Goal: Complete application form: Complete application form

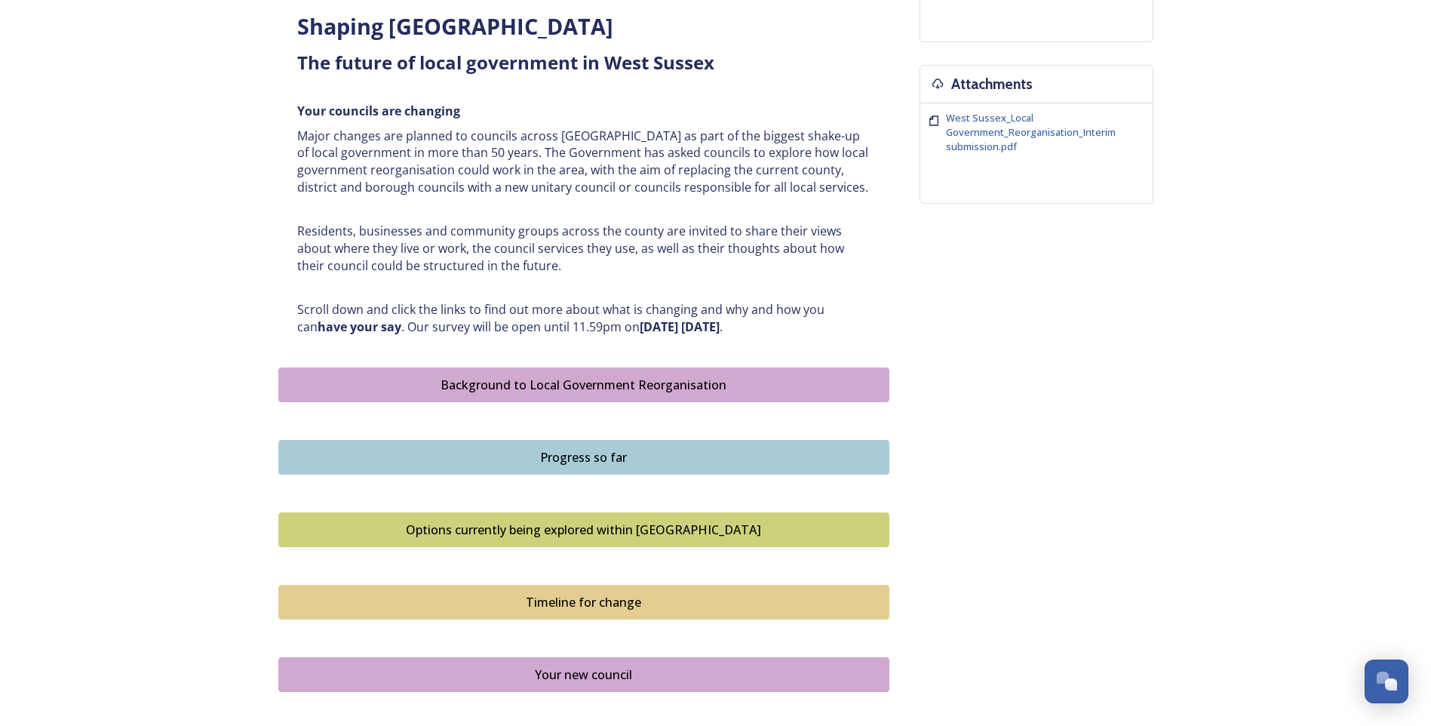
scroll to position [604, 0]
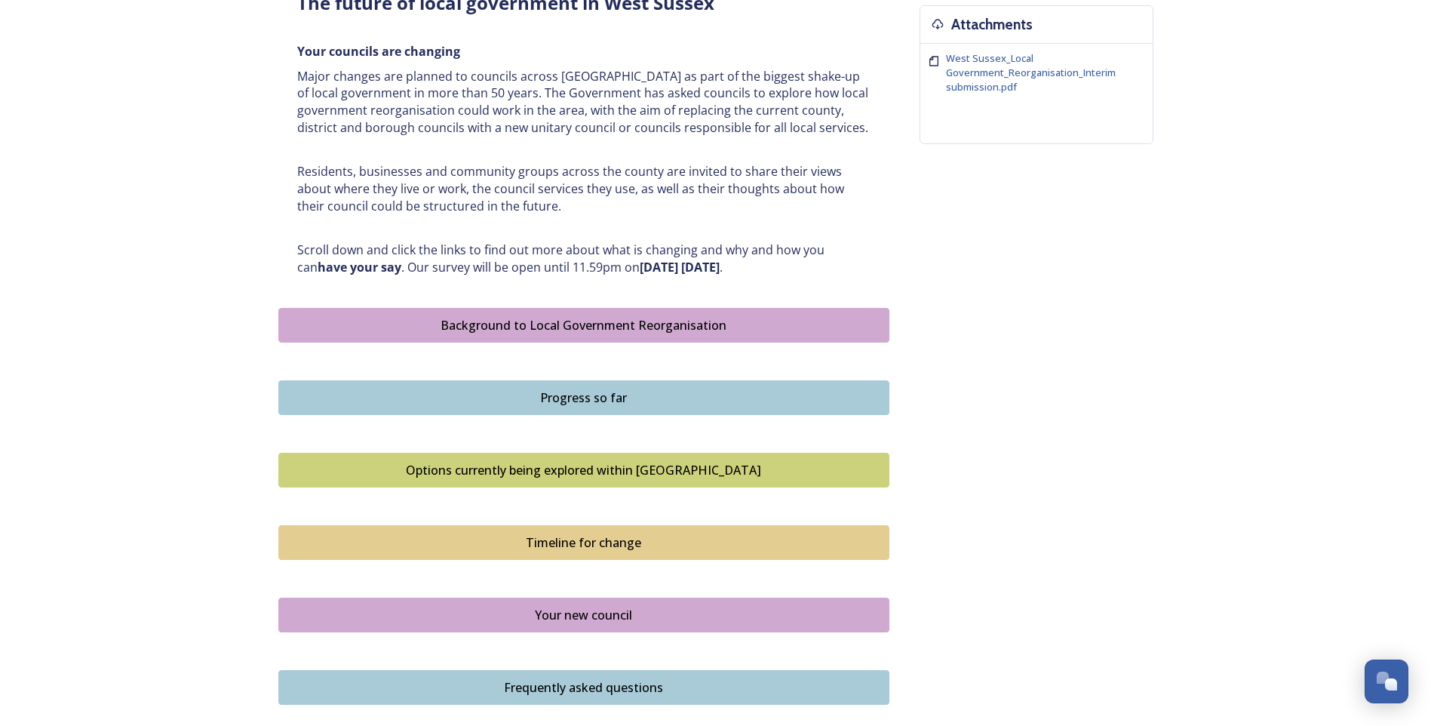
click at [607, 322] on div "Background to Local Government Reorganisation" at bounding box center [584, 325] width 595 height 18
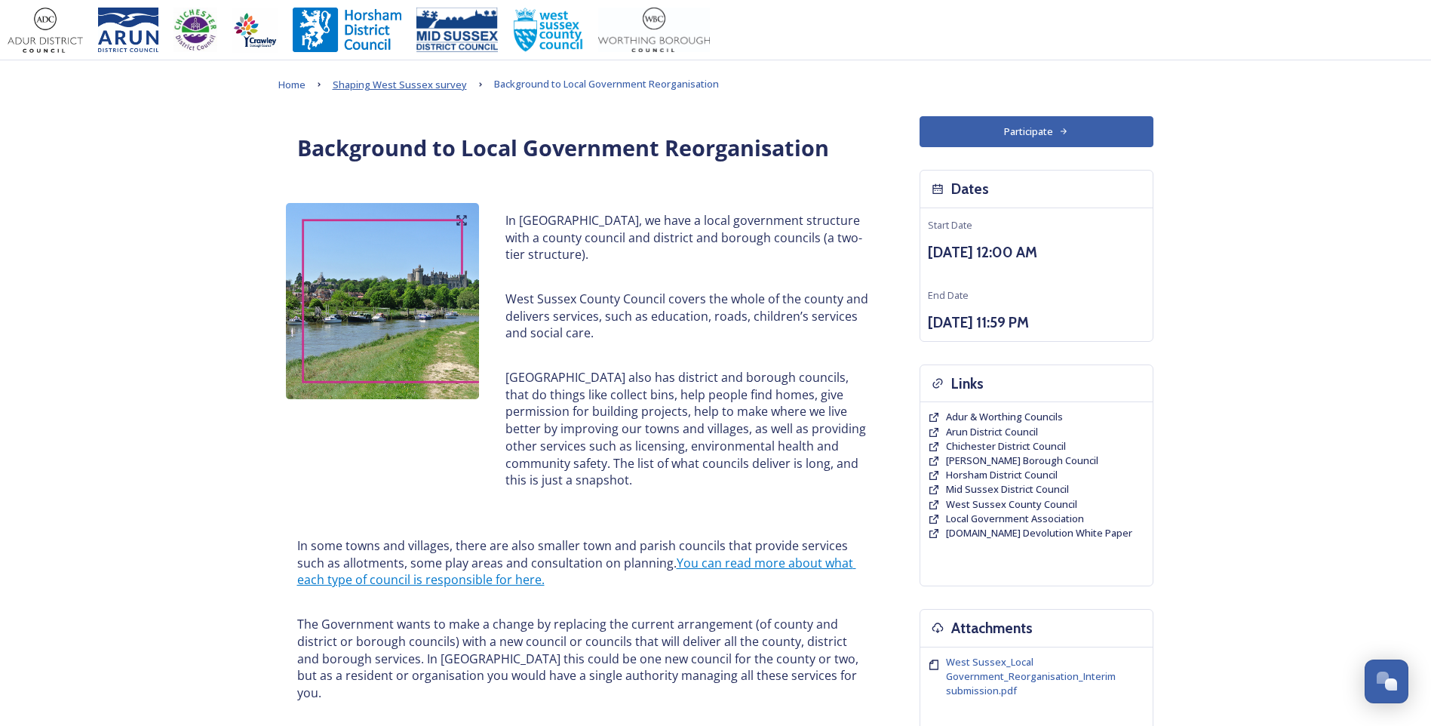
click at [444, 87] on span "Shaping West Sussex survey" at bounding box center [400, 85] width 134 height 14
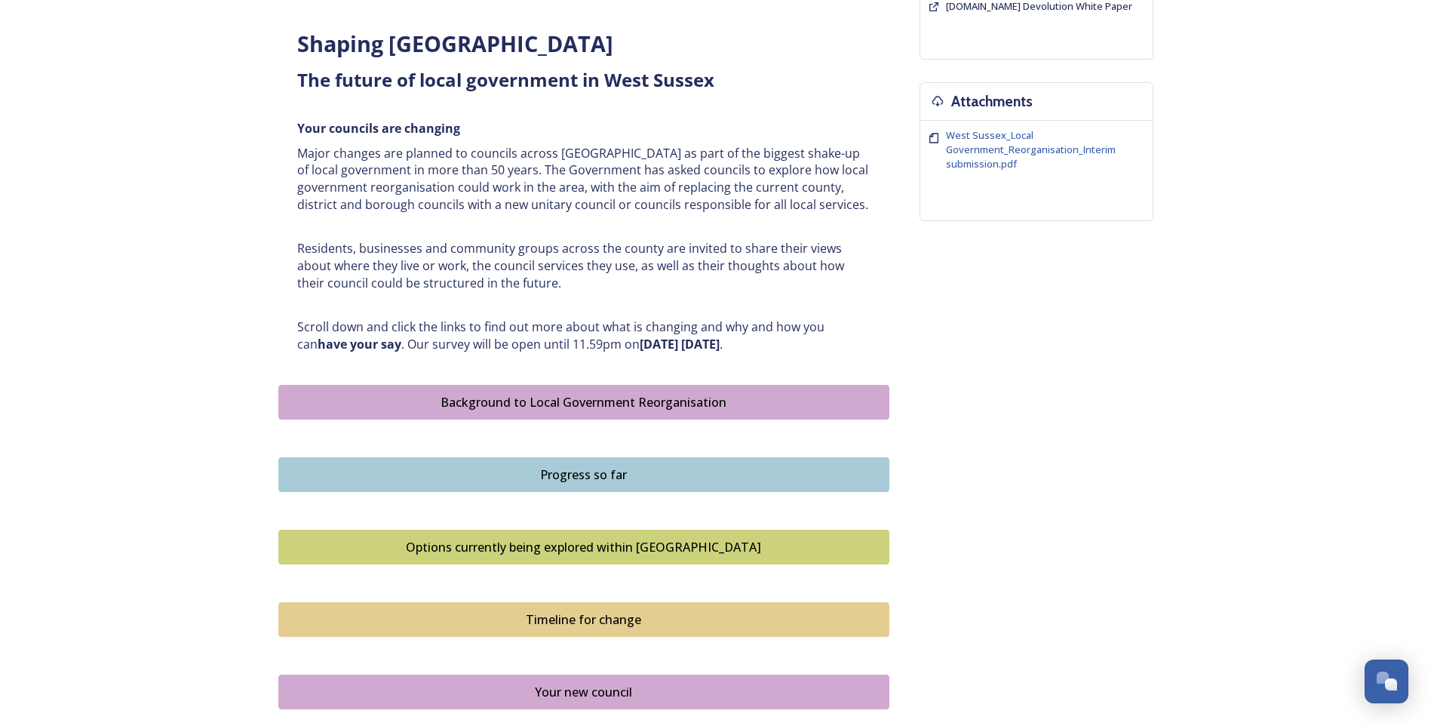
scroll to position [528, 0]
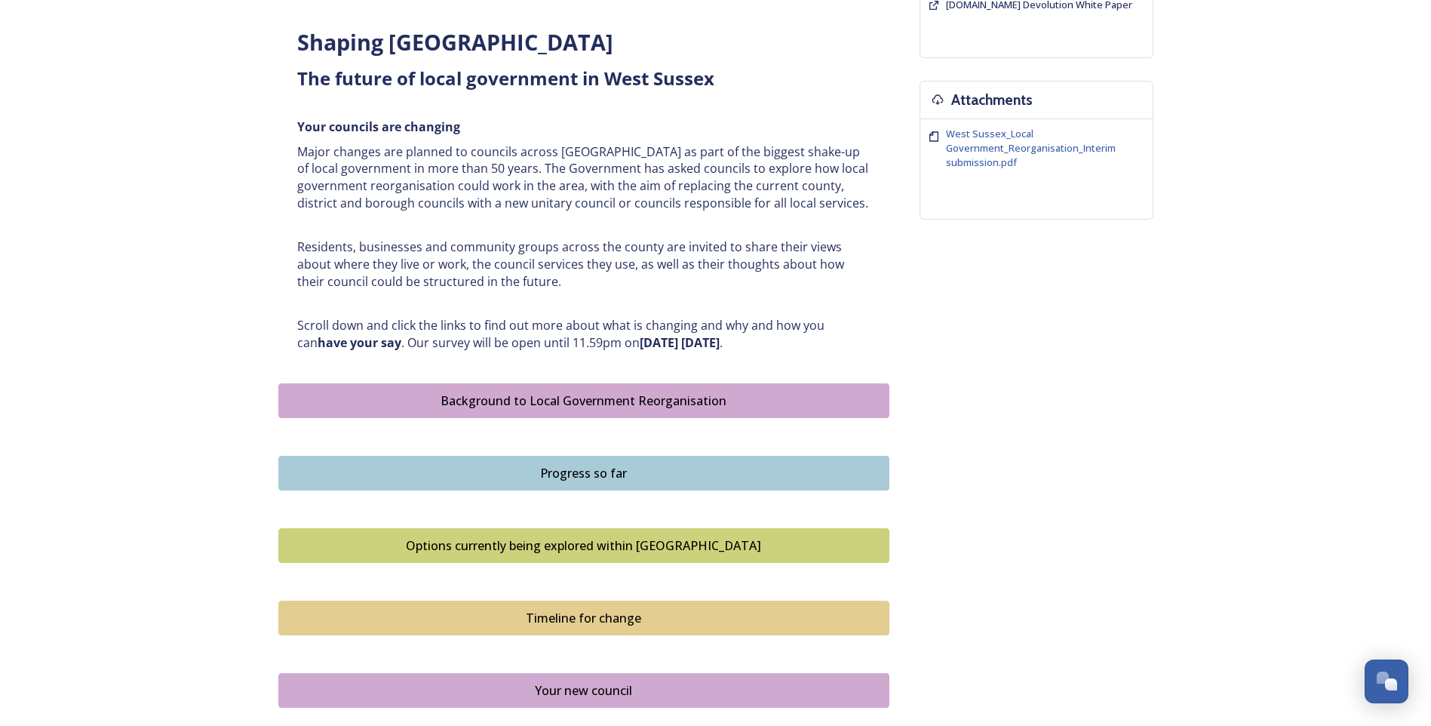
click at [607, 453] on div "Progress so far" at bounding box center [584, 473] width 595 height 18
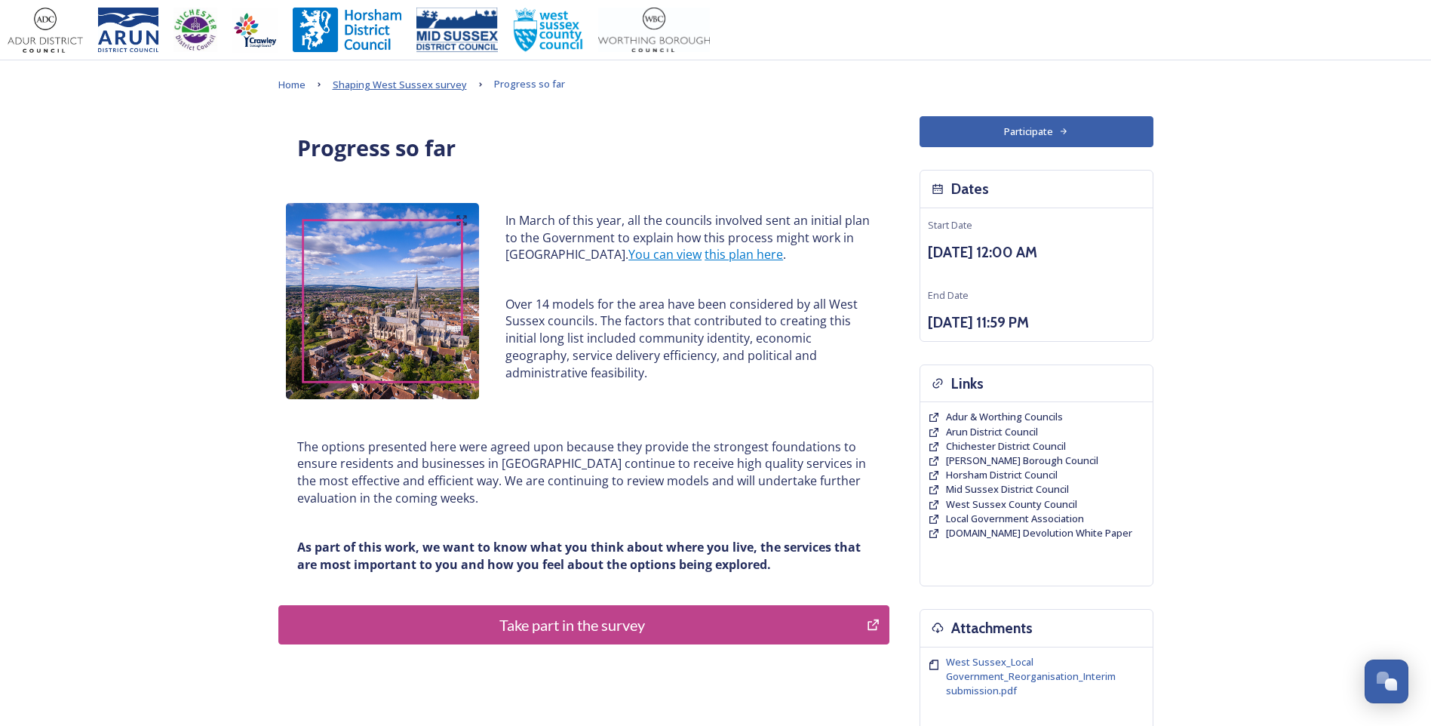
click at [436, 82] on span "Shaping West Sussex survey" at bounding box center [400, 85] width 134 height 14
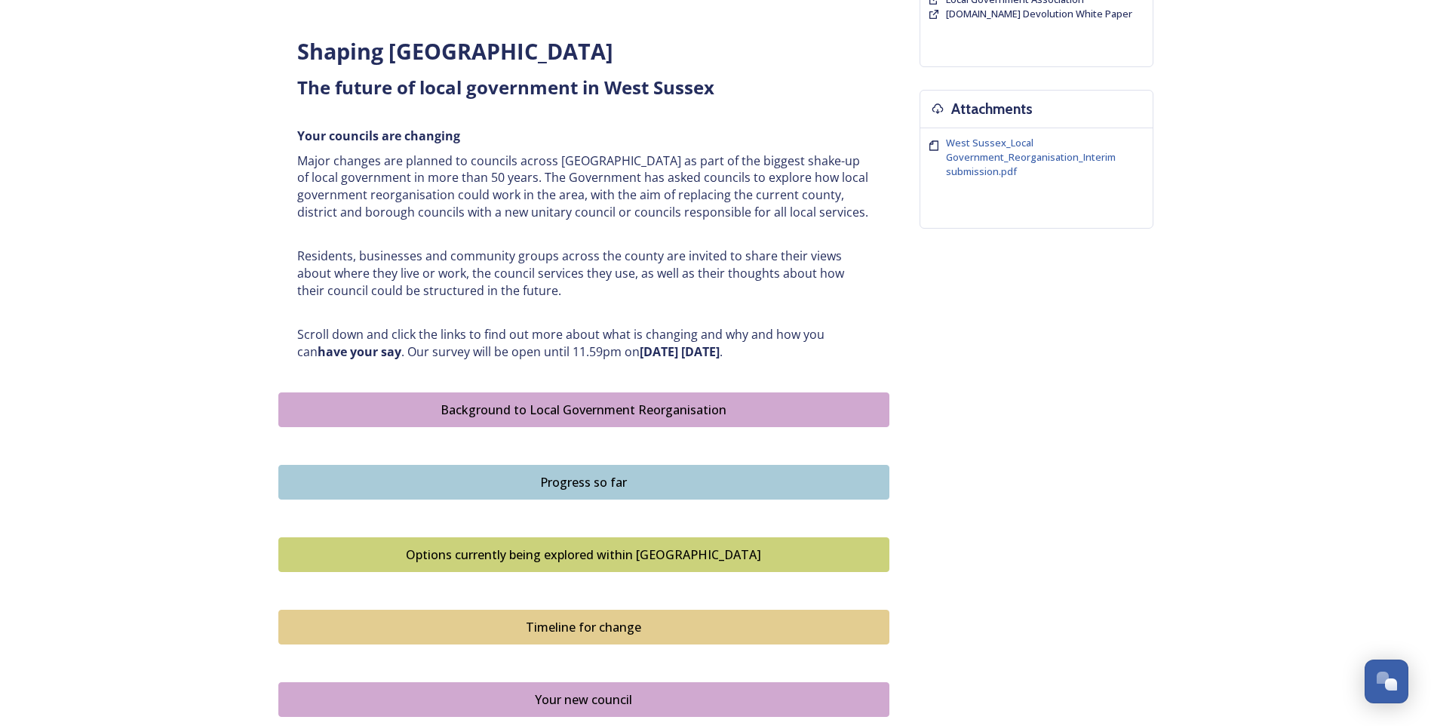
scroll to position [528, 0]
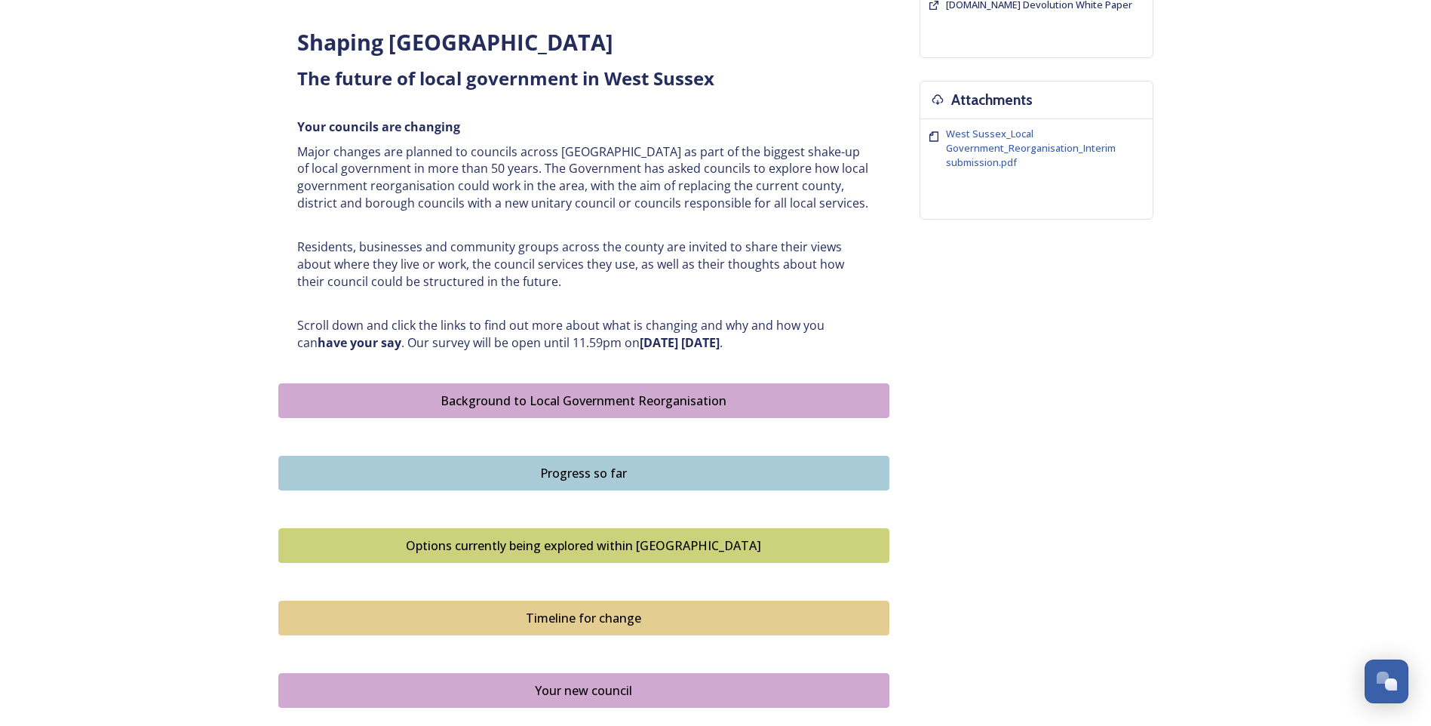
click at [599, 453] on div "Options currently being explored within West Sussex" at bounding box center [584, 545] width 595 height 18
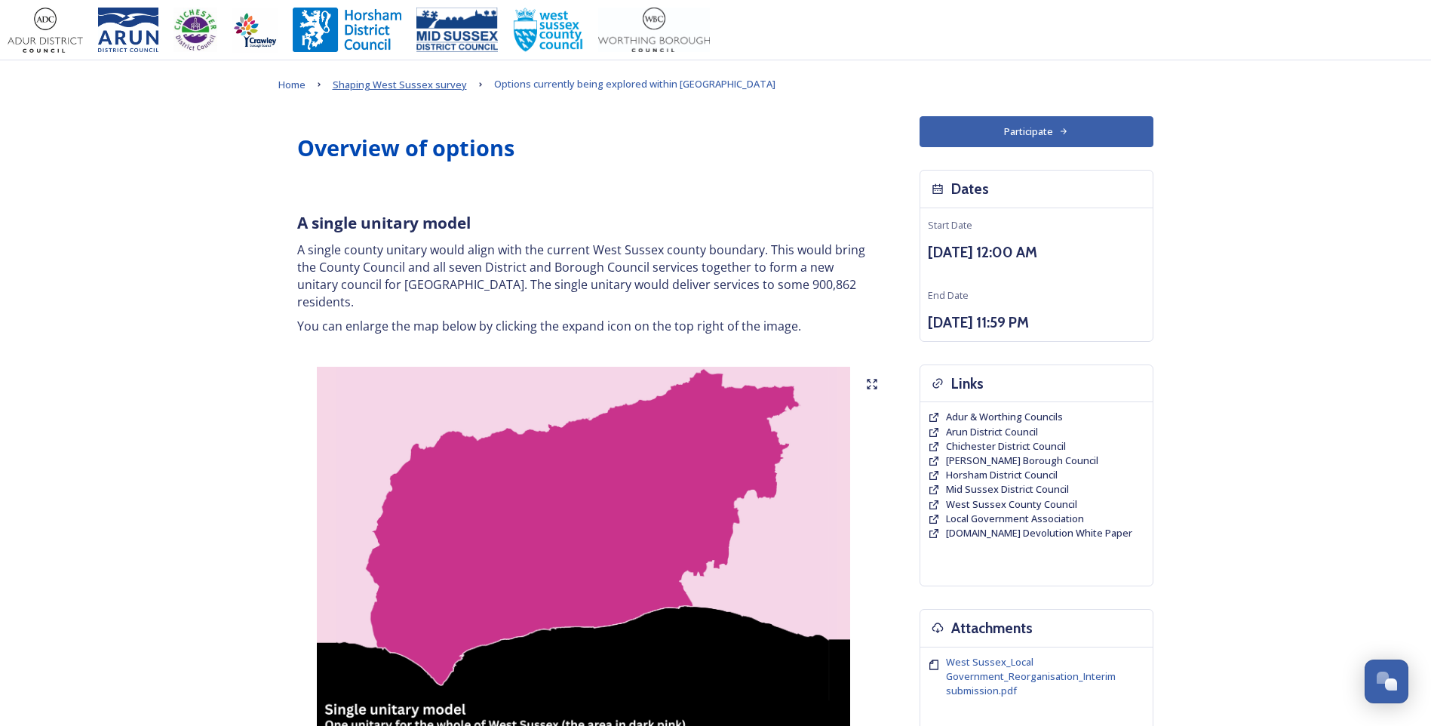
click at [423, 89] on span "Shaping West Sussex survey" at bounding box center [400, 85] width 134 height 14
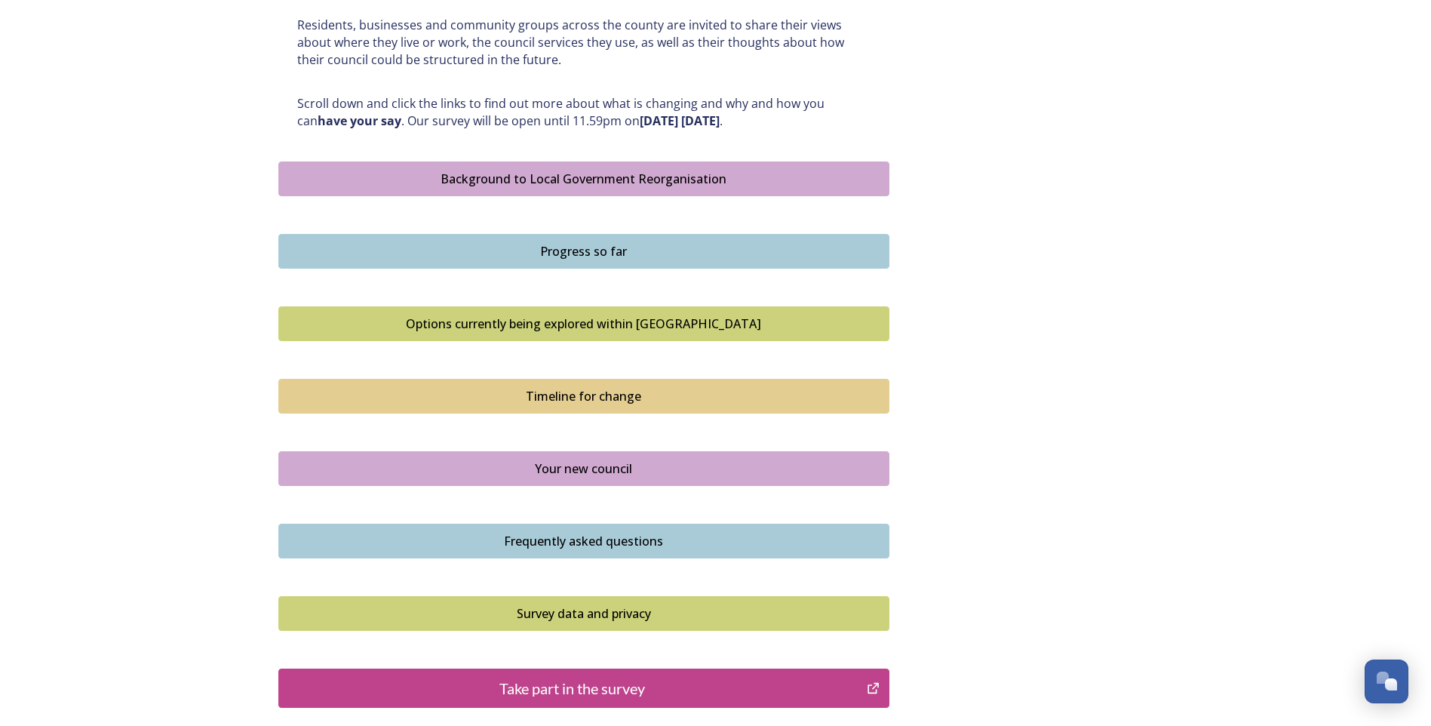
scroll to position [755, 0]
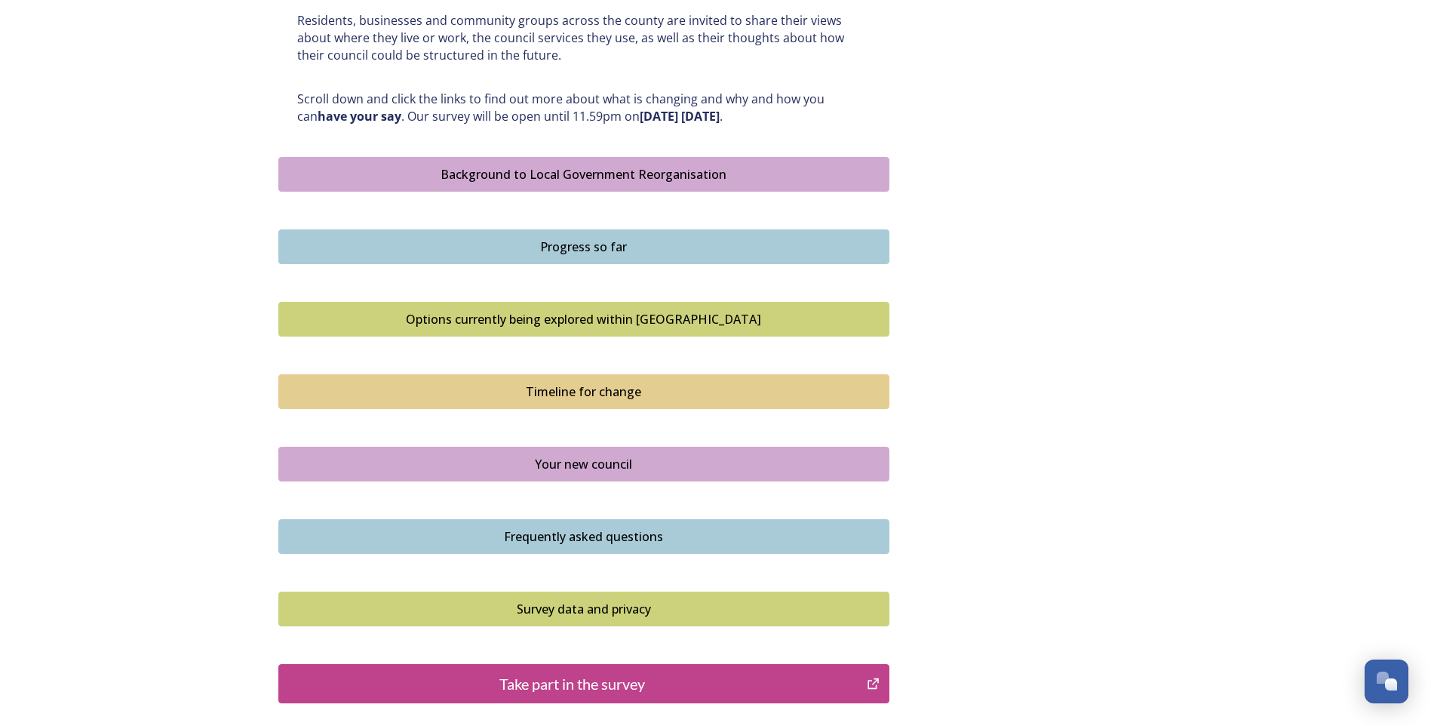
click at [576, 393] on div "Timeline for change" at bounding box center [584, 392] width 595 height 18
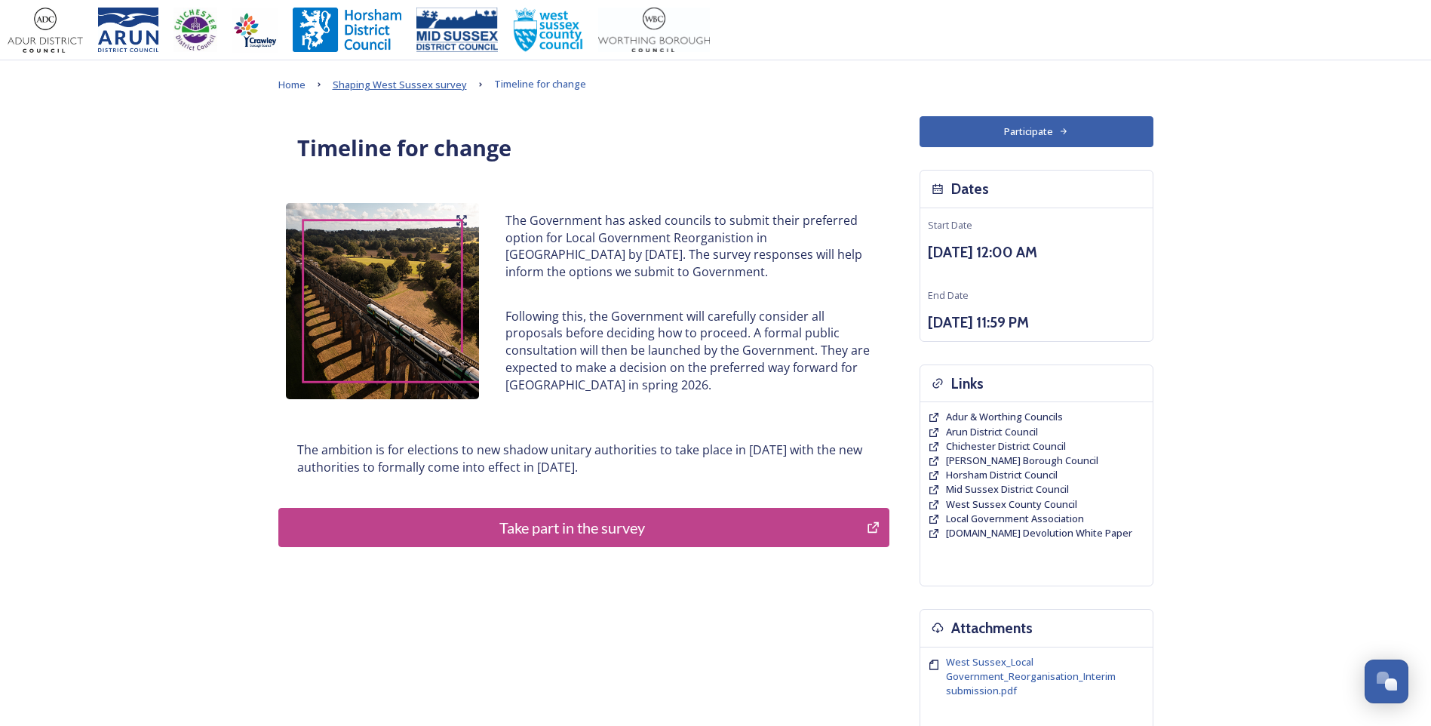
click at [379, 91] on span "Shaping West Sussex survey" at bounding box center [400, 85] width 134 height 14
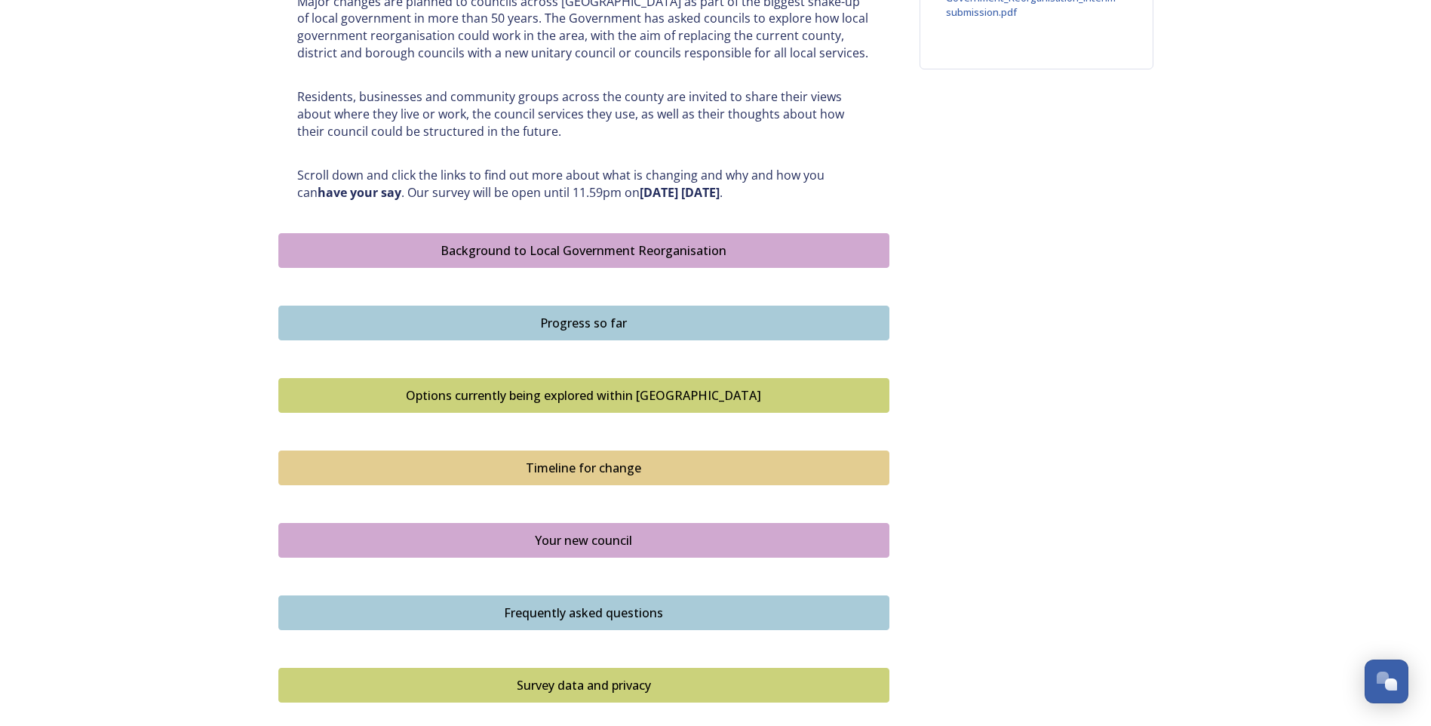
scroll to position [679, 0]
click at [574, 453] on div "Your new council" at bounding box center [584, 539] width 595 height 18
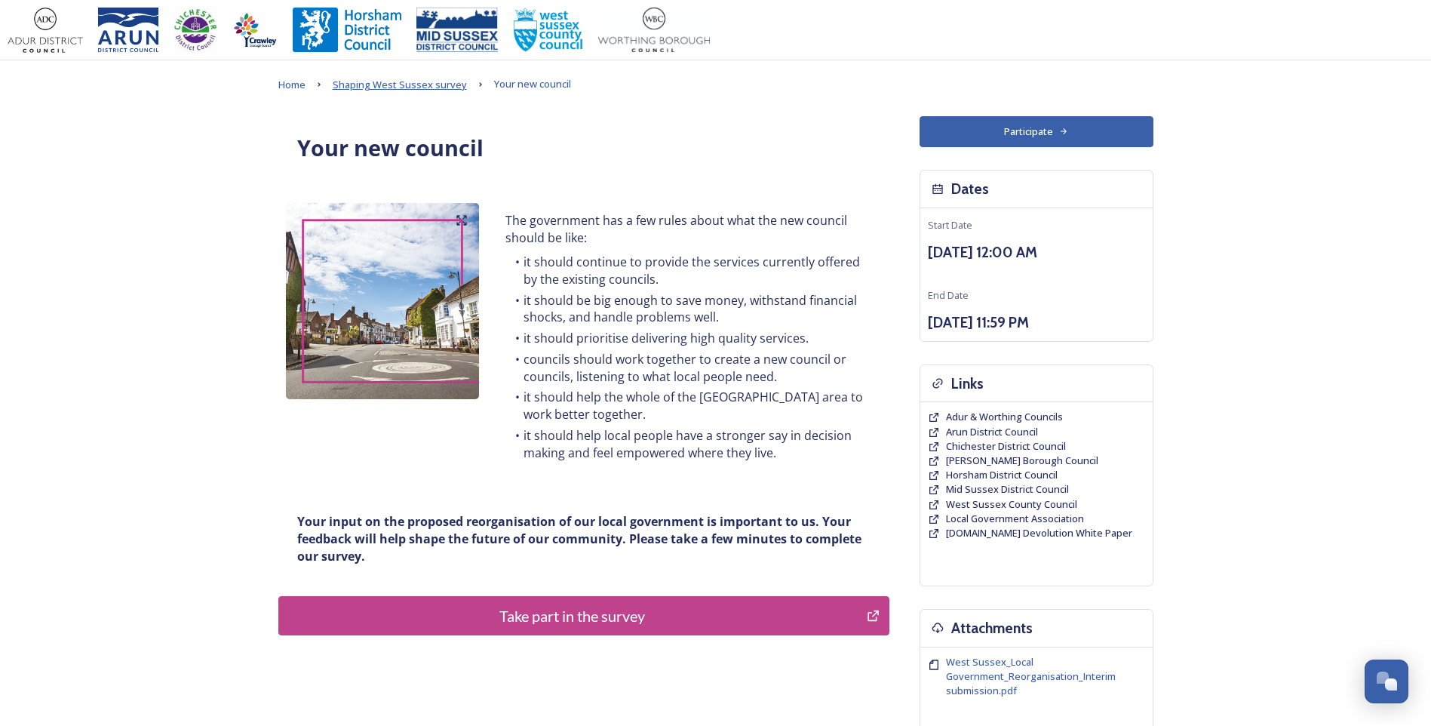
click at [403, 88] on span "Shaping West Sussex survey" at bounding box center [400, 85] width 134 height 14
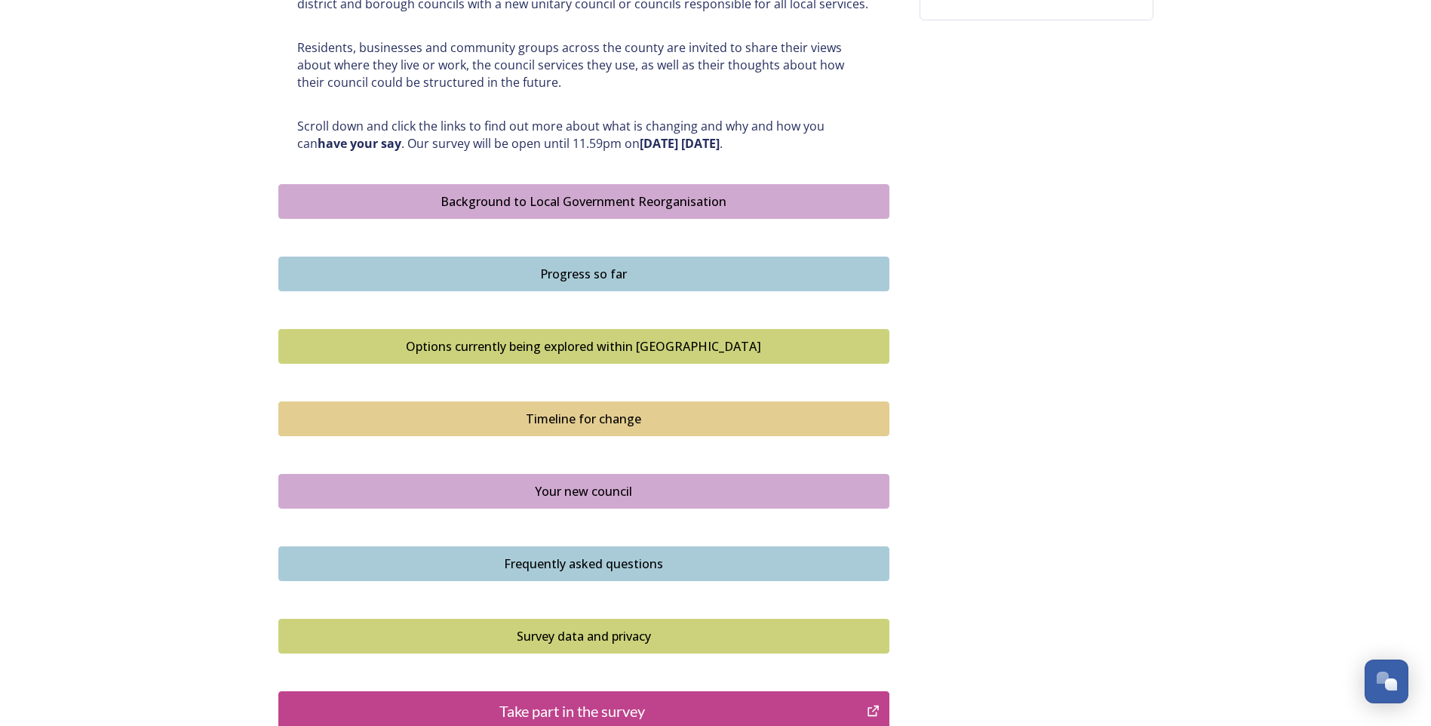
scroll to position [755, 0]
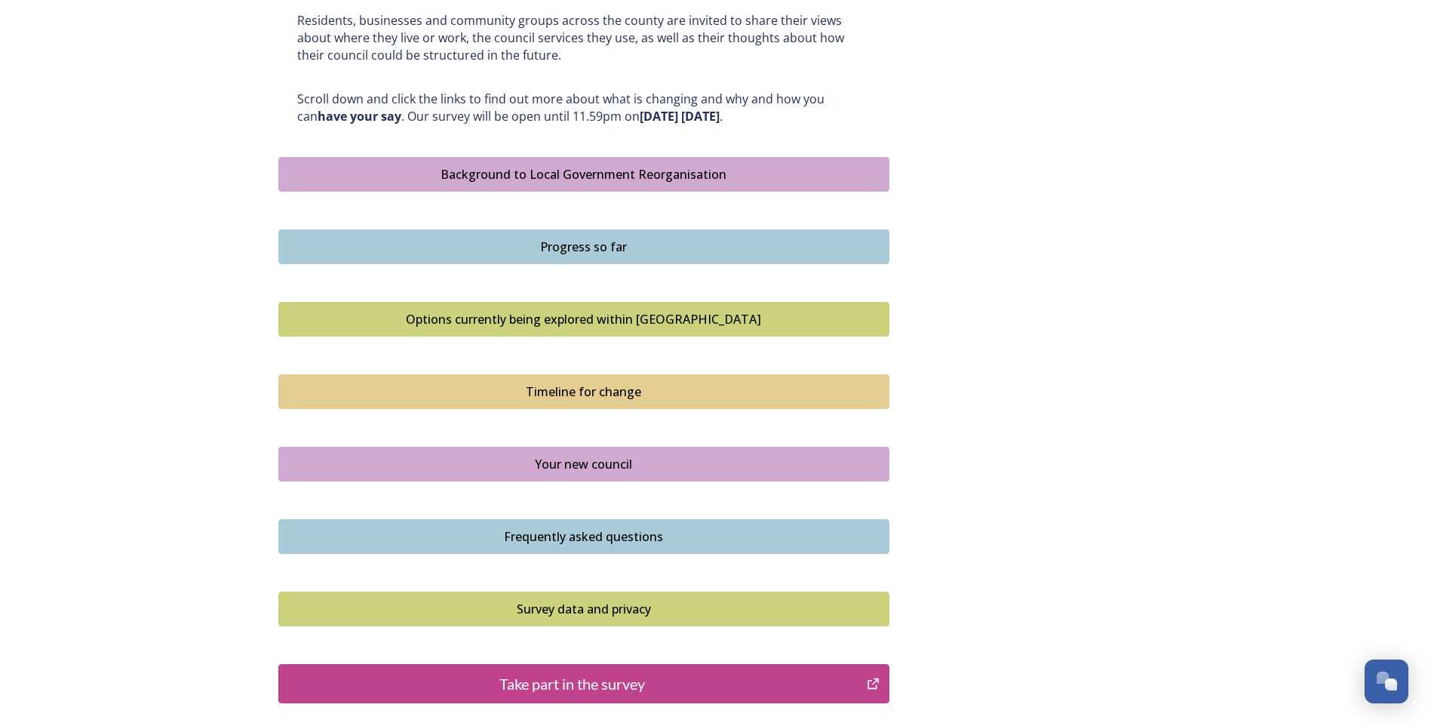
click at [539, 453] on div "Take part in the survey" at bounding box center [573, 683] width 573 height 23
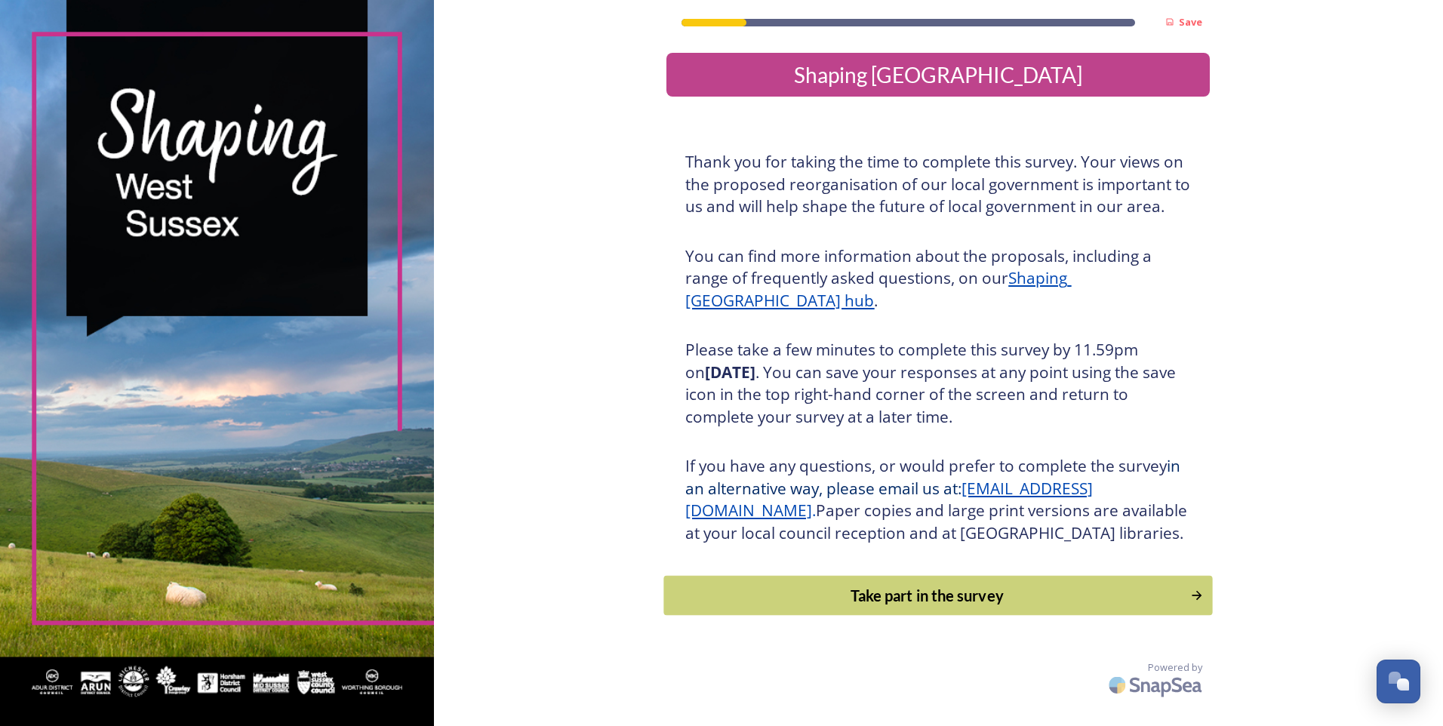
click at [903, 607] on div "Take part in the survey" at bounding box center [927, 595] width 510 height 23
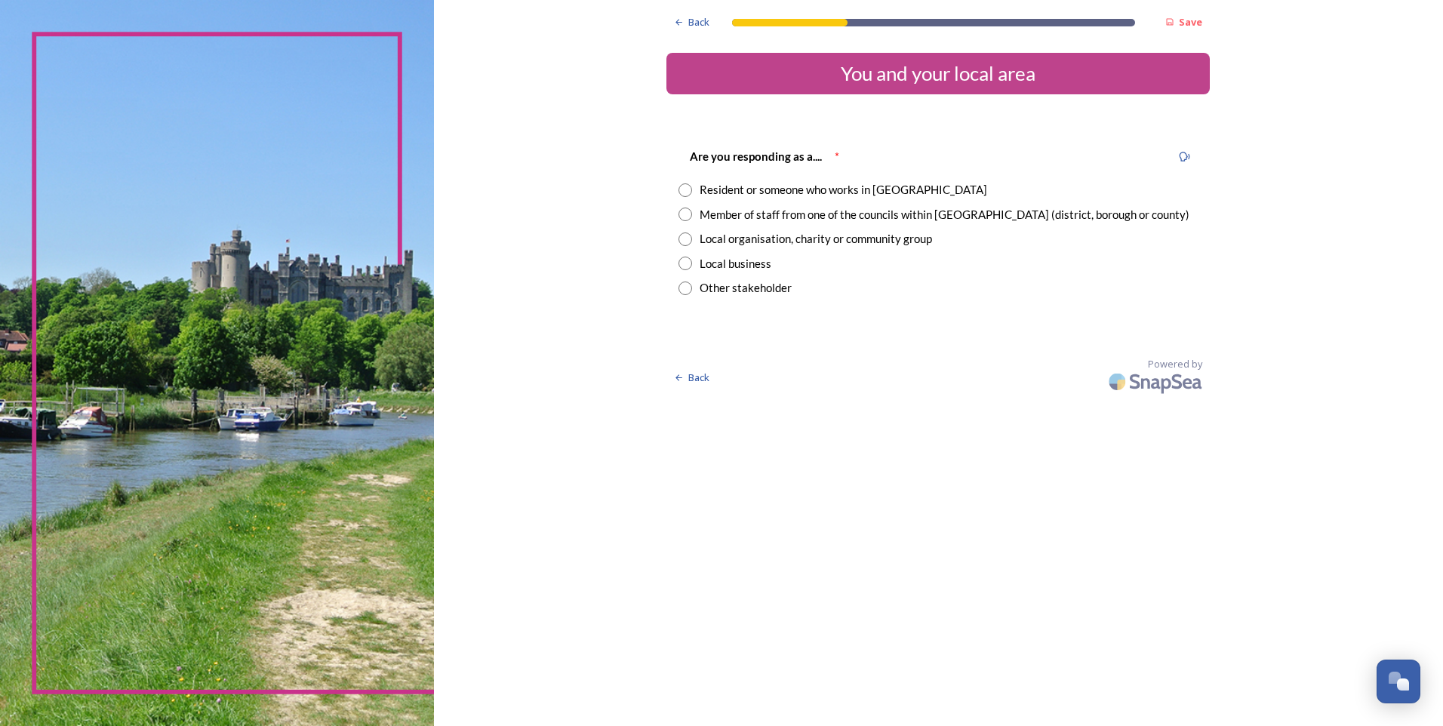
click at [687, 192] on input "radio" at bounding box center [685, 190] width 14 height 14
radio input "true"
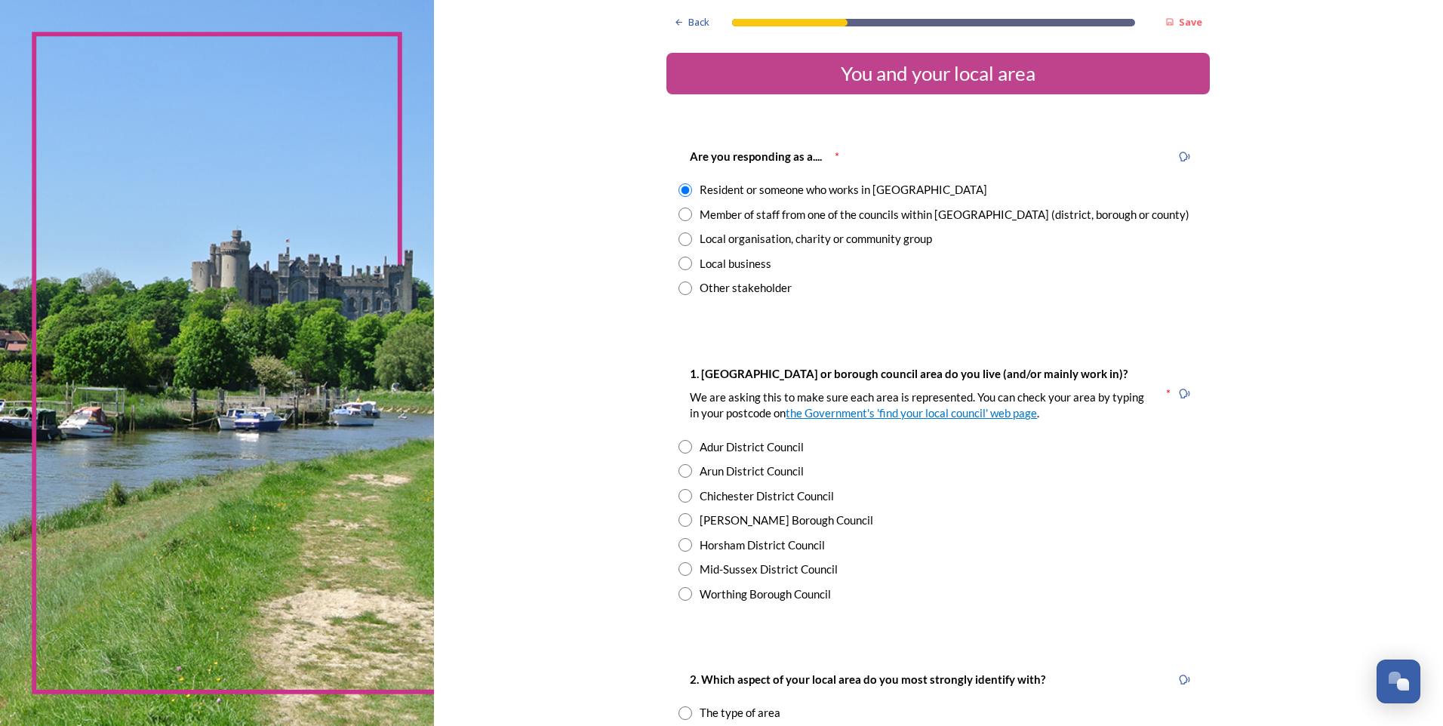
click at [678, 569] on input "radio" at bounding box center [685, 569] width 14 height 14
radio input "true"
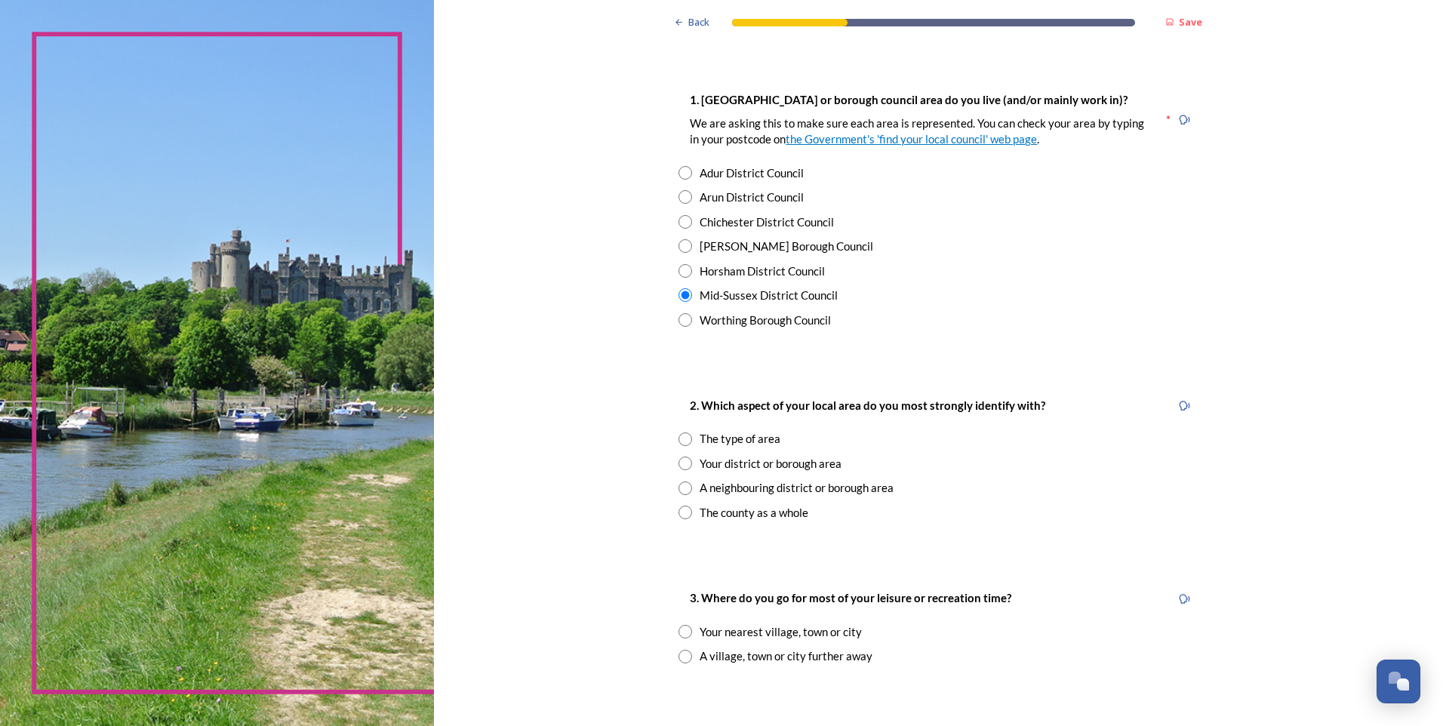
scroll to position [302, 0]
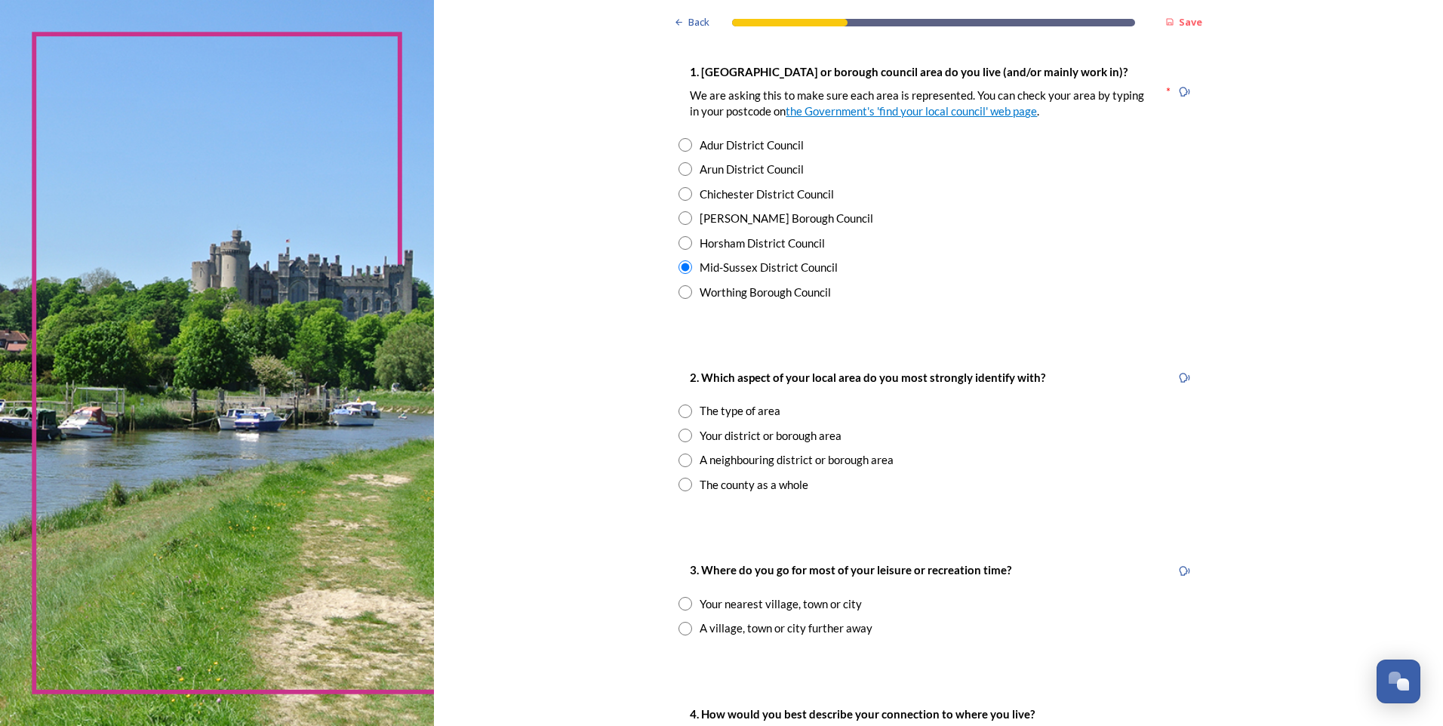
click at [678, 484] on input "radio" at bounding box center [685, 485] width 14 height 14
radio input "true"
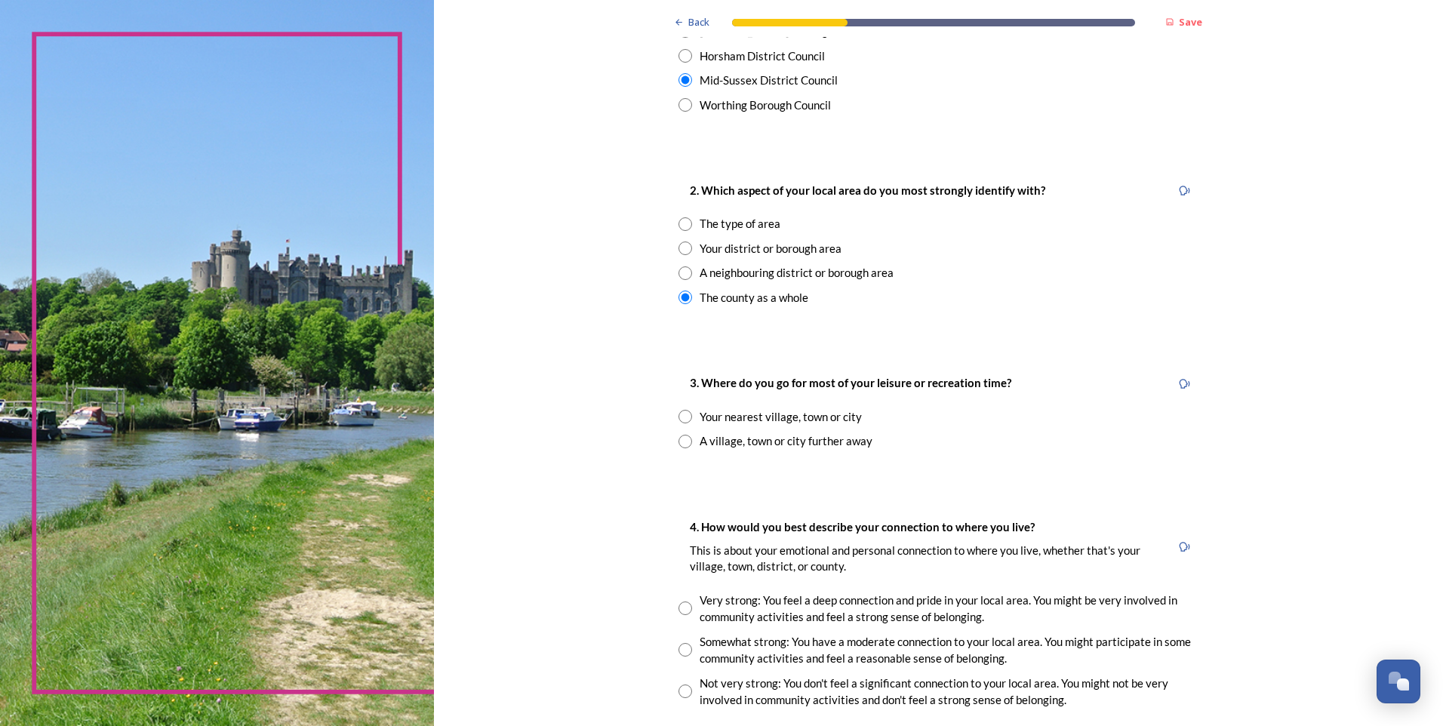
scroll to position [528, 0]
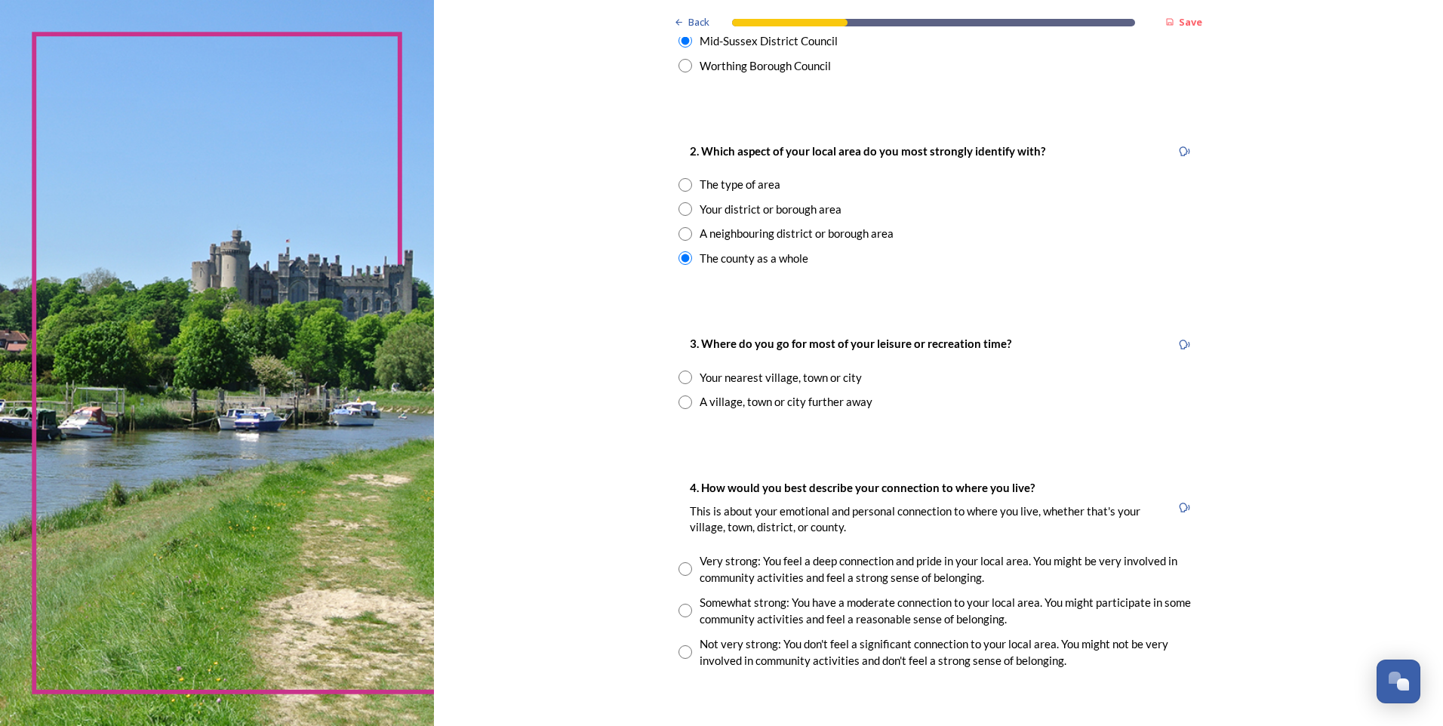
click at [678, 380] on input "radio" at bounding box center [685, 377] width 14 height 14
radio input "true"
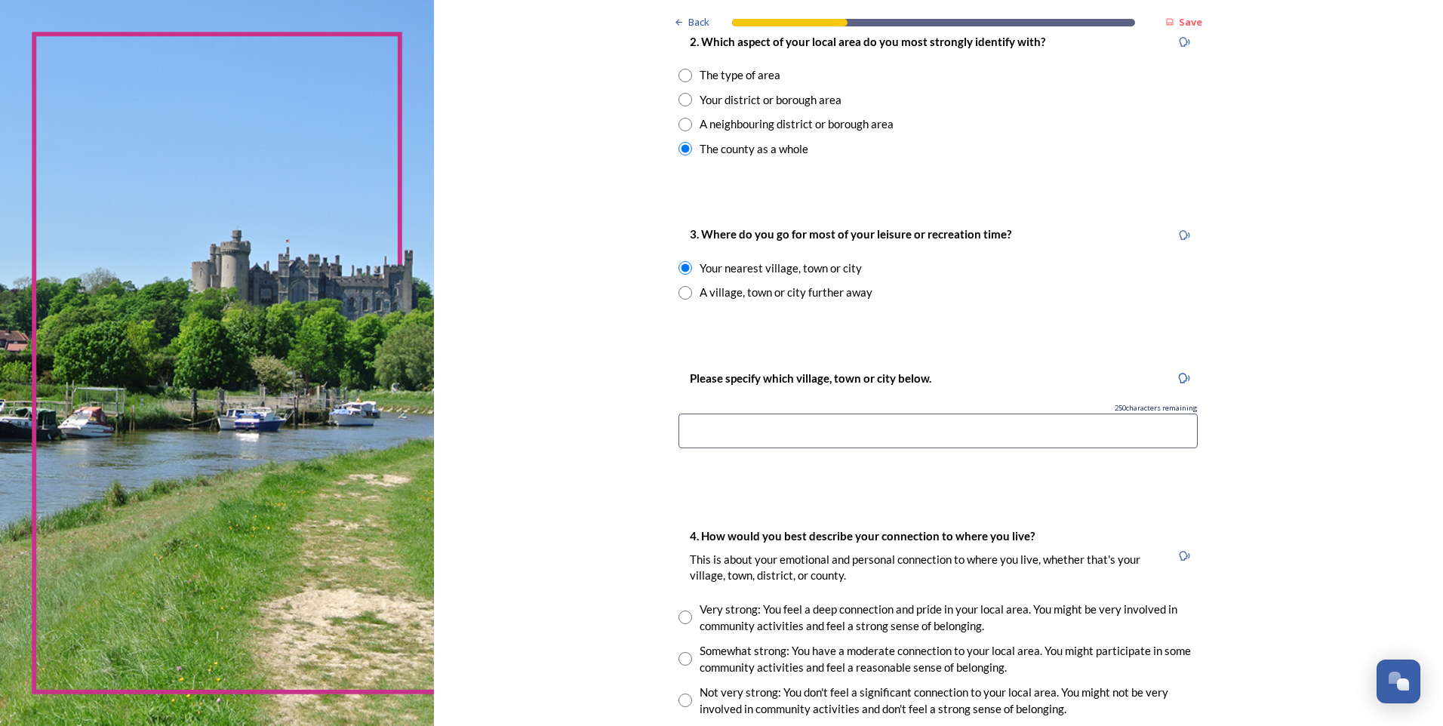
scroll to position [679, 0]
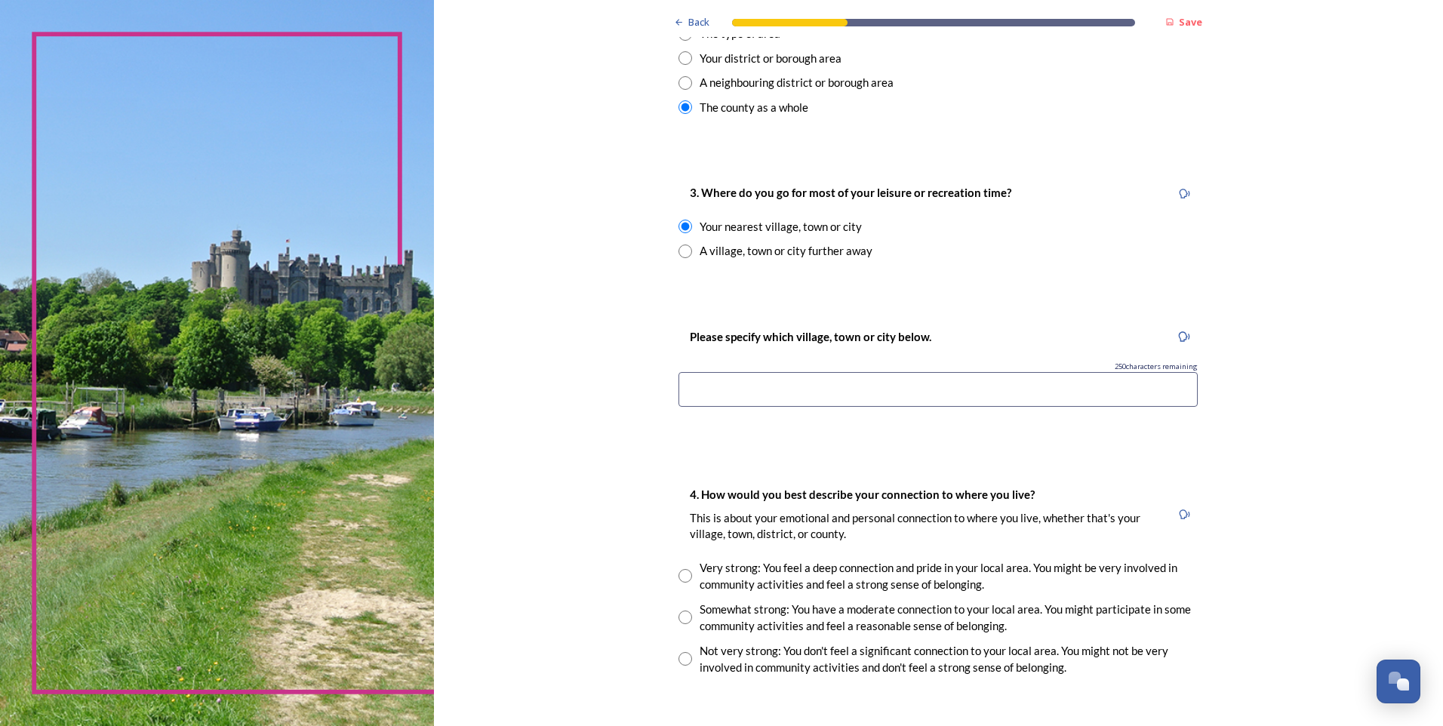
click at [727, 387] on input at bounding box center [937, 389] width 519 height 35
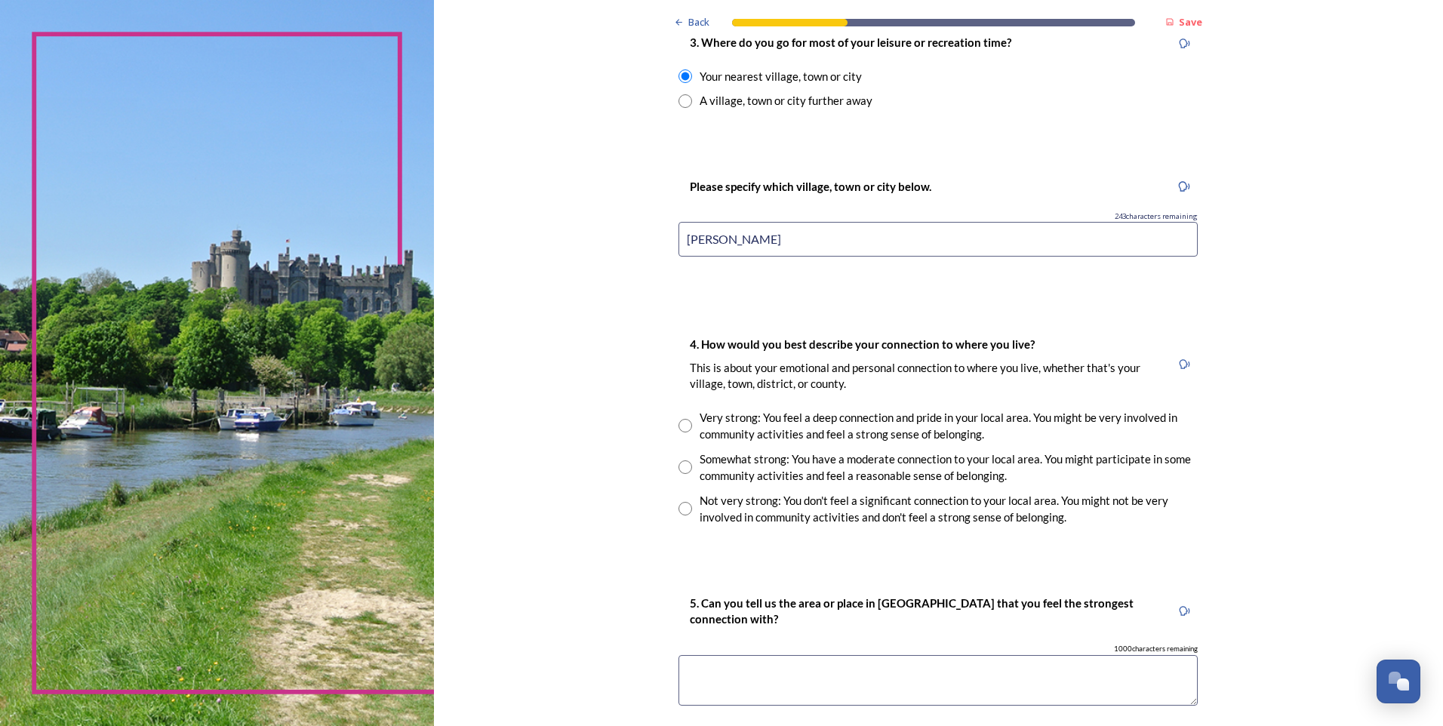
scroll to position [830, 0]
type input "[PERSON_NAME]"
click at [683, 466] on input "radio" at bounding box center [685, 467] width 14 height 14
radio input "true"
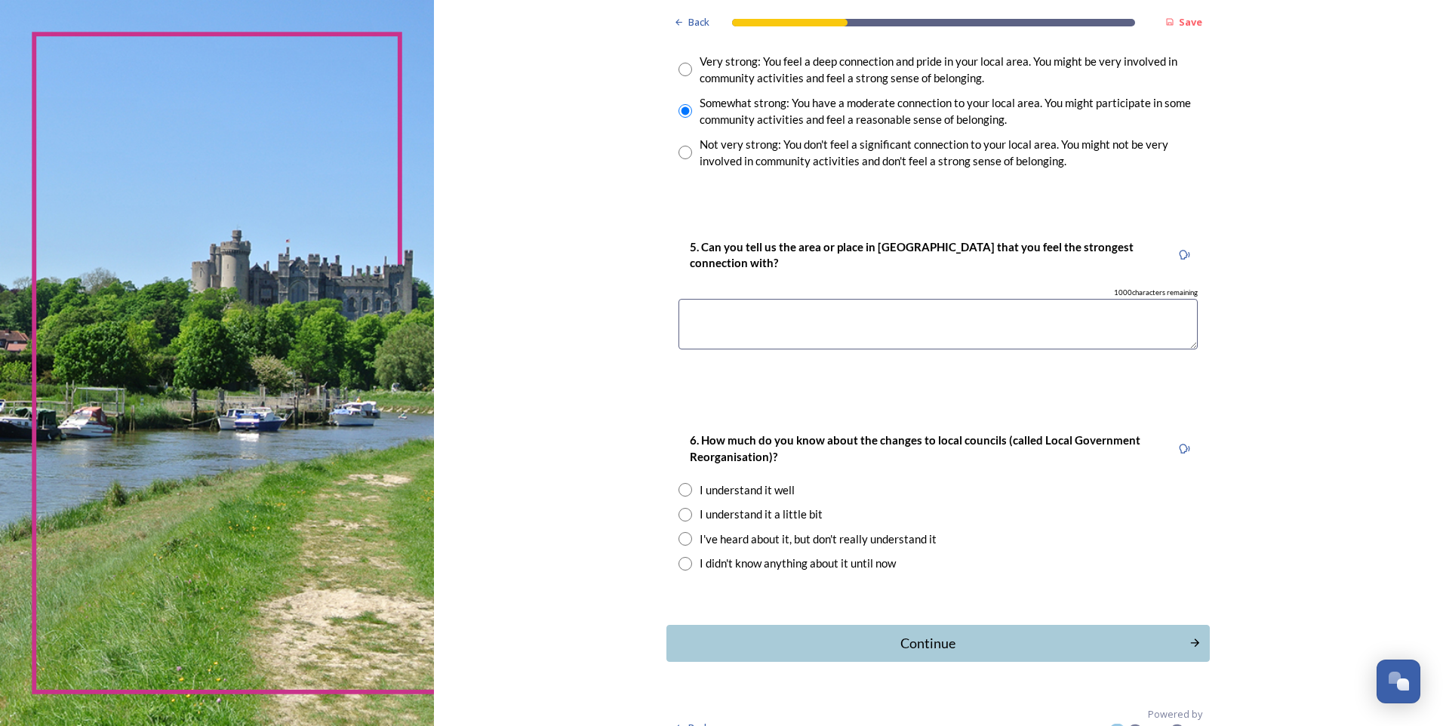
scroll to position [1209, 0]
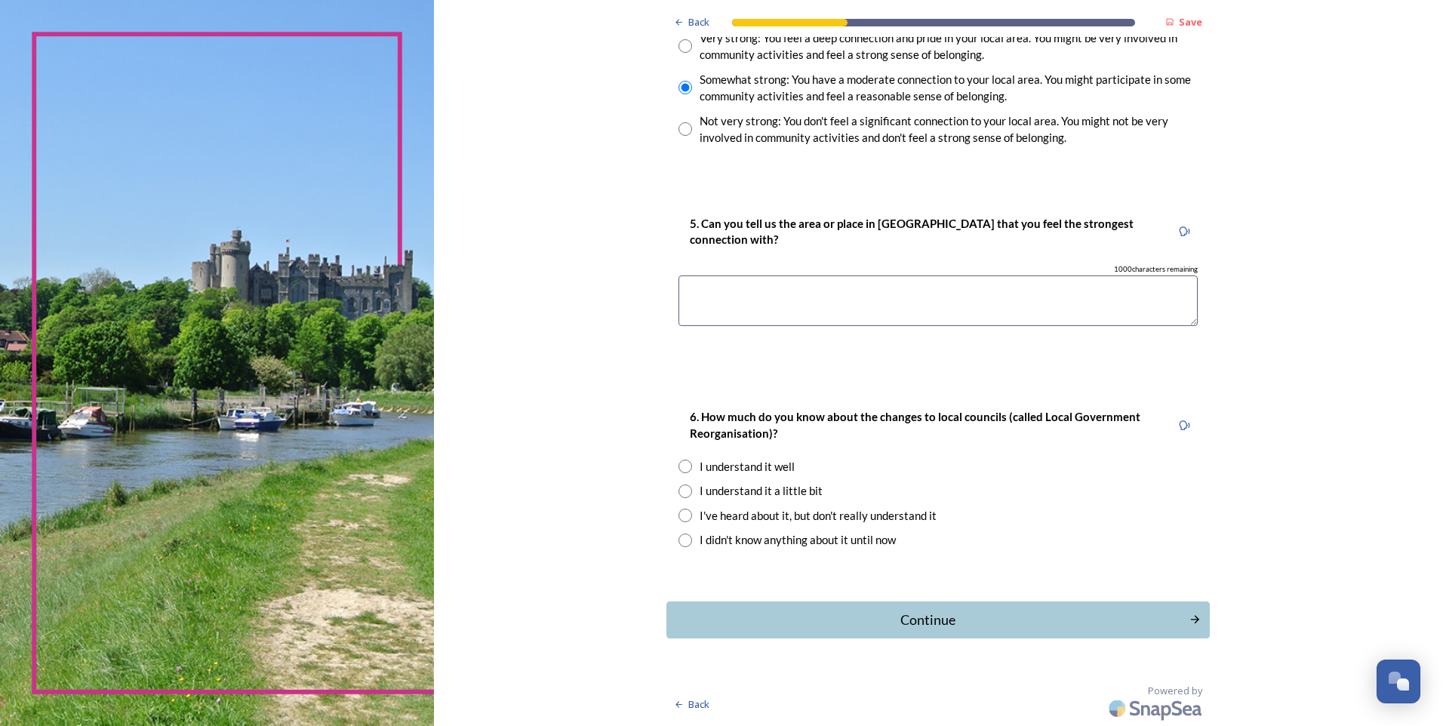
click at [678, 463] on input "radio" at bounding box center [685, 467] width 14 height 14
radio input "true"
click at [911, 612] on div "Continue" at bounding box center [927, 620] width 511 height 20
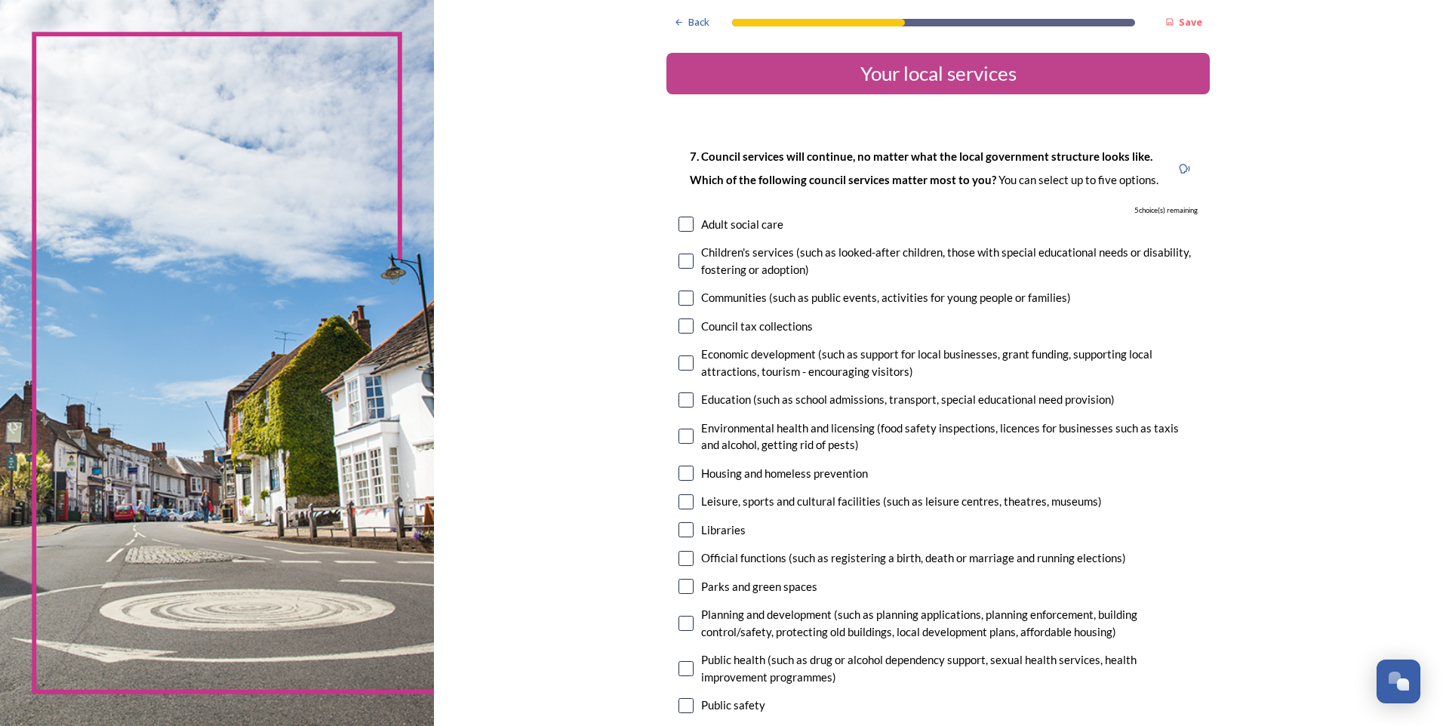
click at [678, 301] on input "checkbox" at bounding box center [685, 297] width 15 height 15
checkbox input "true"
click at [681, 355] on input "checkbox" at bounding box center [685, 362] width 15 height 15
checkbox input "true"
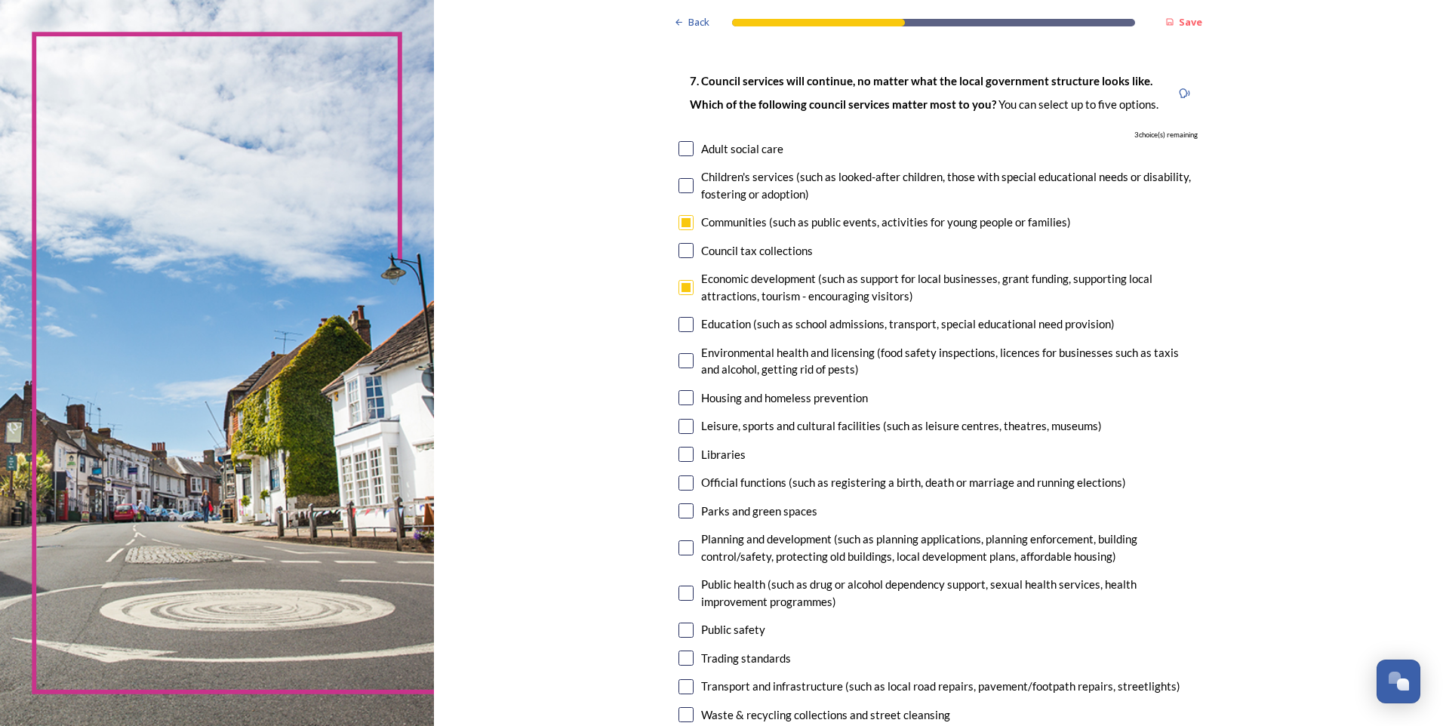
click at [686, 321] on input "checkbox" at bounding box center [685, 324] width 15 height 15
checkbox input "true"
click at [683, 363] on input "checkbox" at bounding box center [685, 360] width 15 height 15
checkbox input "true"
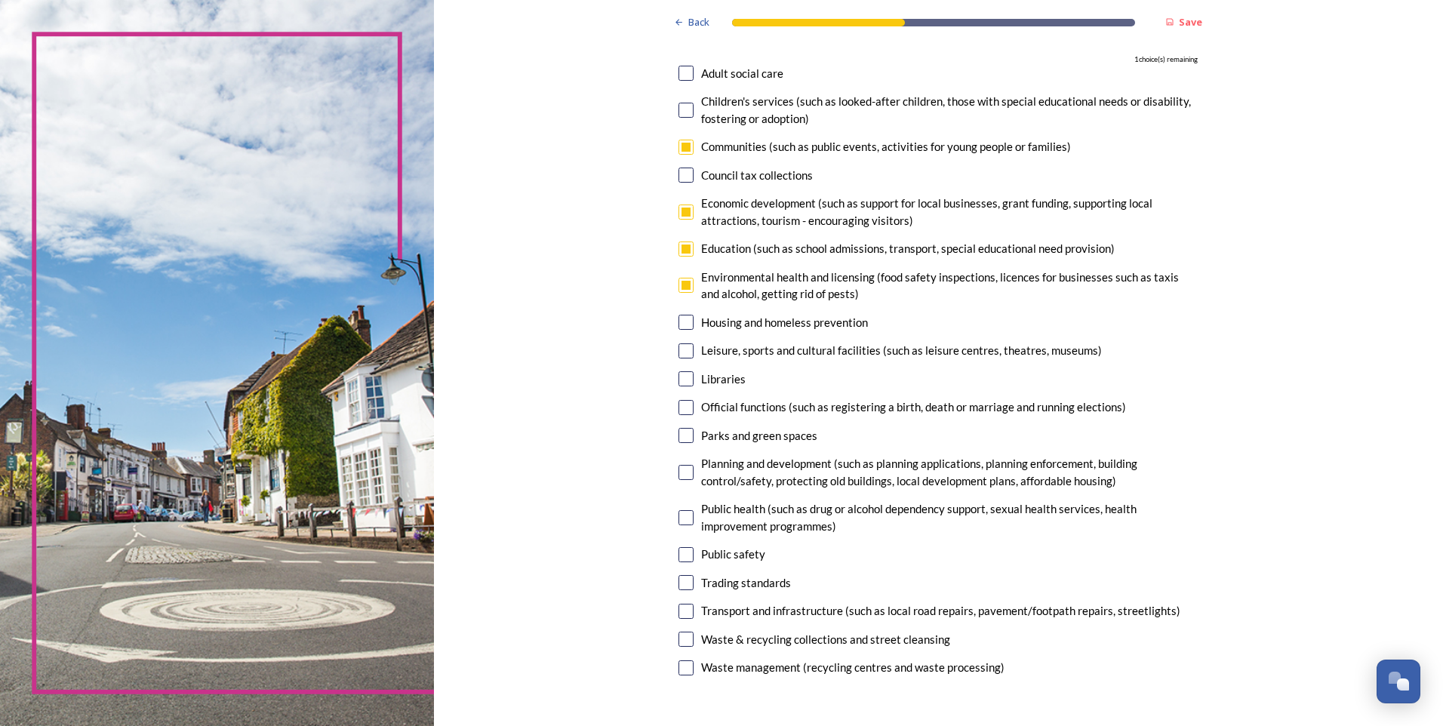
click at [678, 377] on input "checkbox" at bounding box center [685, 378] width 15 height 15
checkbox input "true"
click at [680, 433] on input "checkbox" at bounding box center [685, 435] width 15 height 15
checkbox input "false"
click at [678, 515] on input "checkbox" at bounding box center [685, 517] width 15 height 15
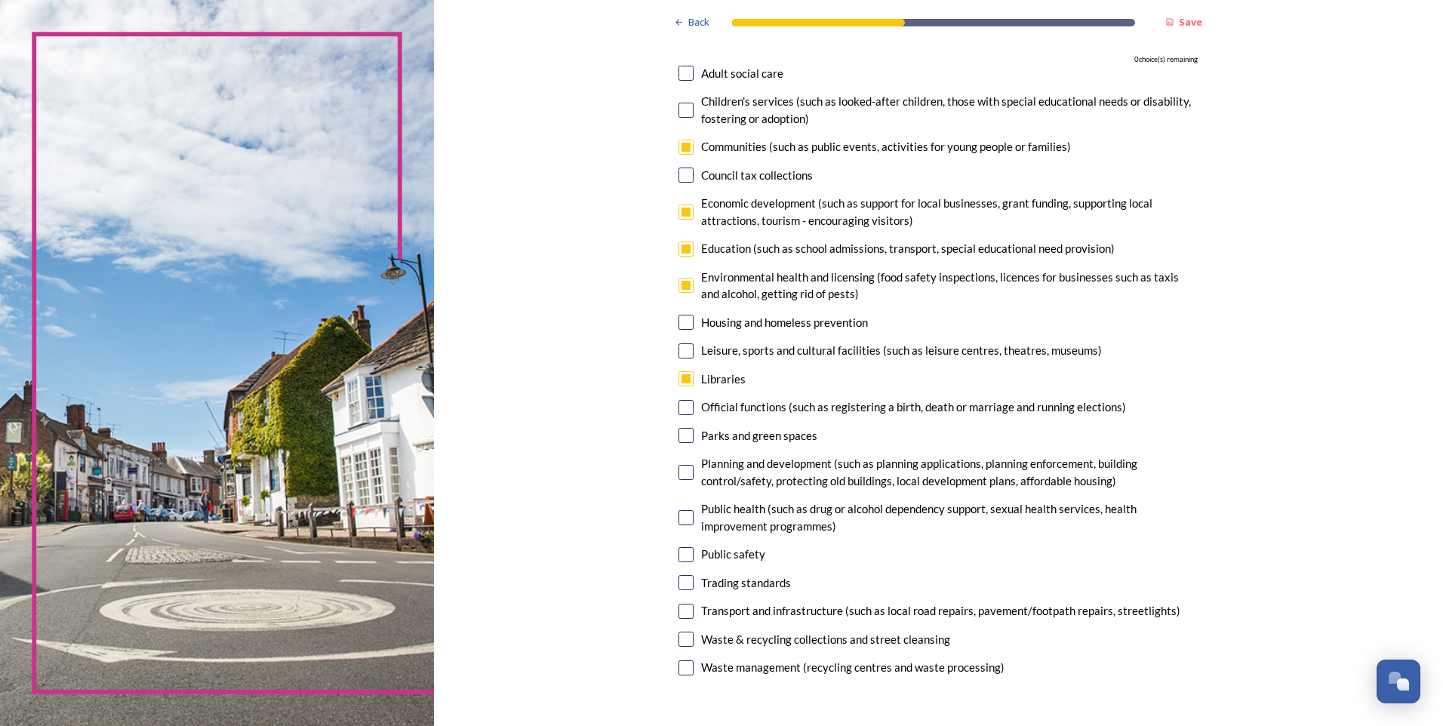
checkbox input "false"
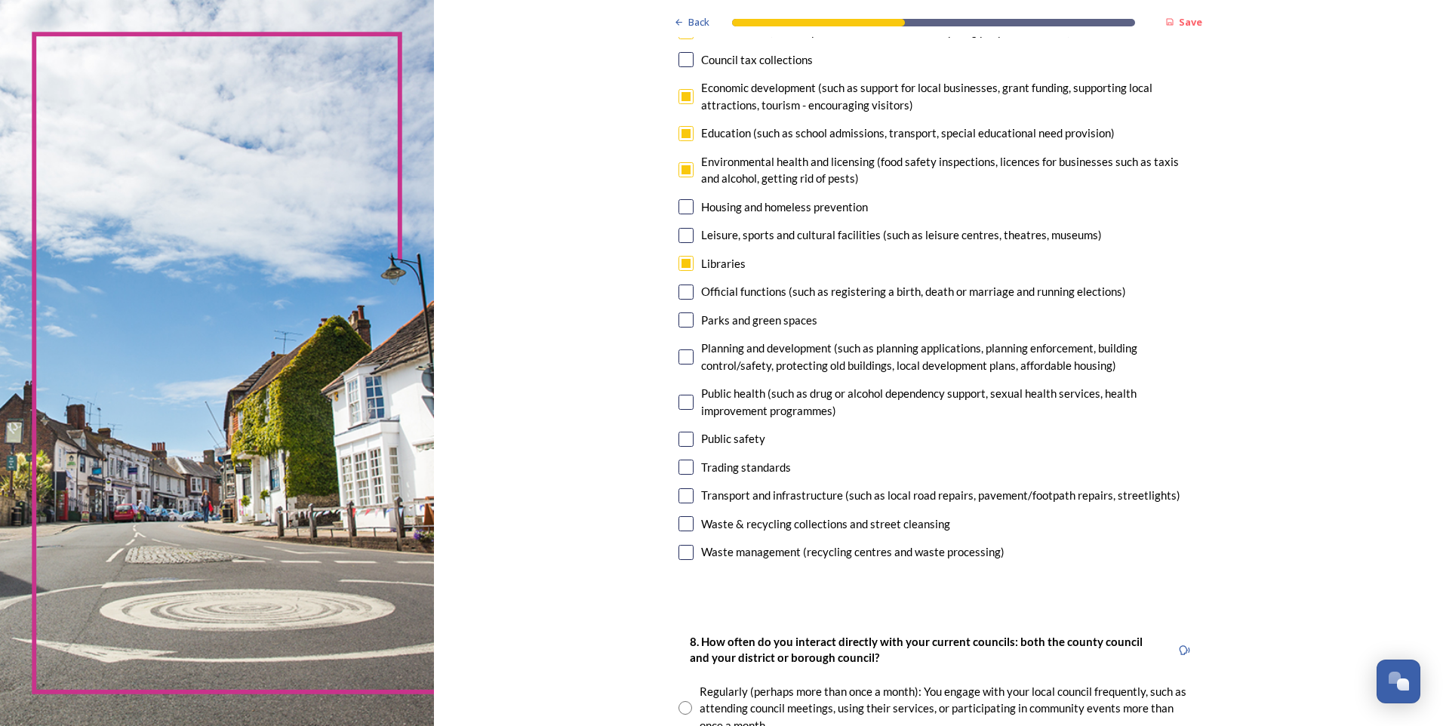
scroll to position [302, 0]
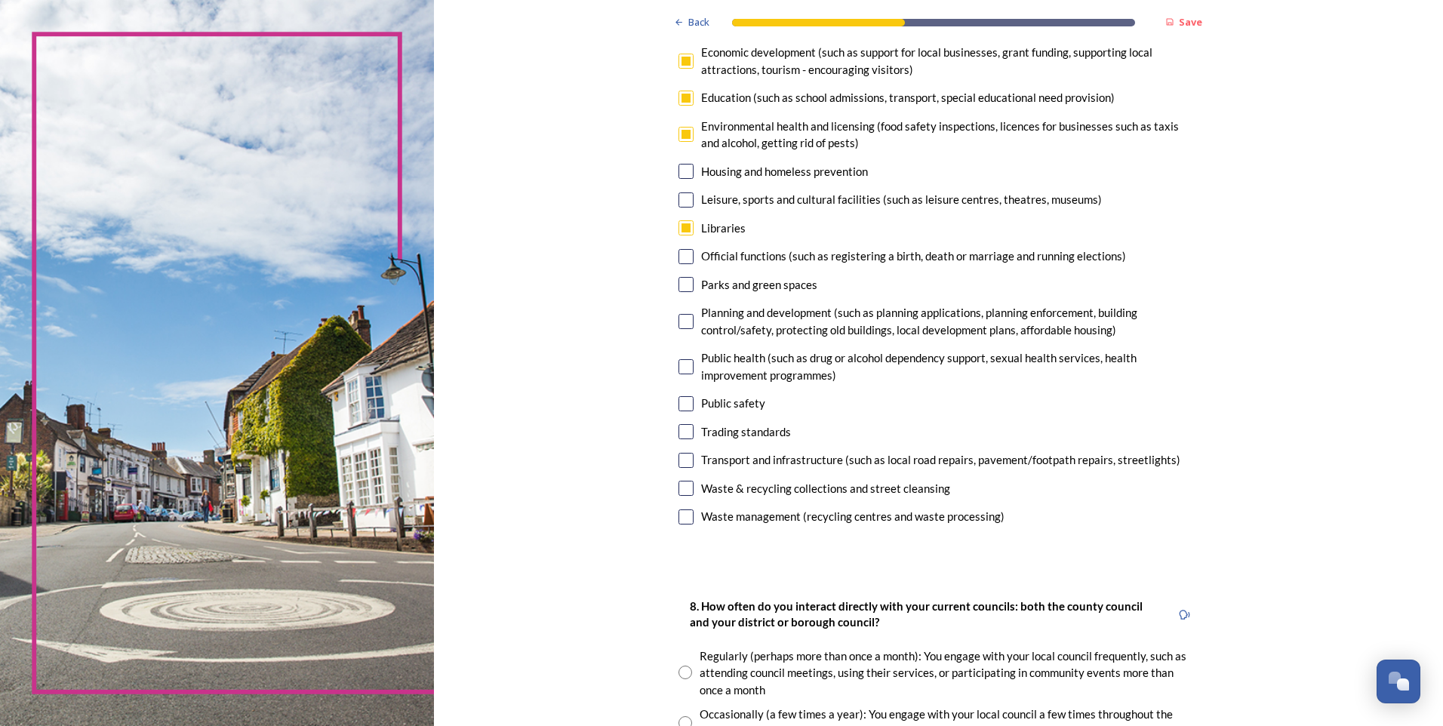
click at [682, 483] on input "checkbox" at bounding box center [685, 488] width 15 height 15
checkbox input "false"
click at [681, 514] on input "checkbox" at bounding box center [685, 516] width 15 height 15
click at [681, 517] on input "checkbox" at bounding box center [685, 516] width 15 height 15
checkbox input "false"
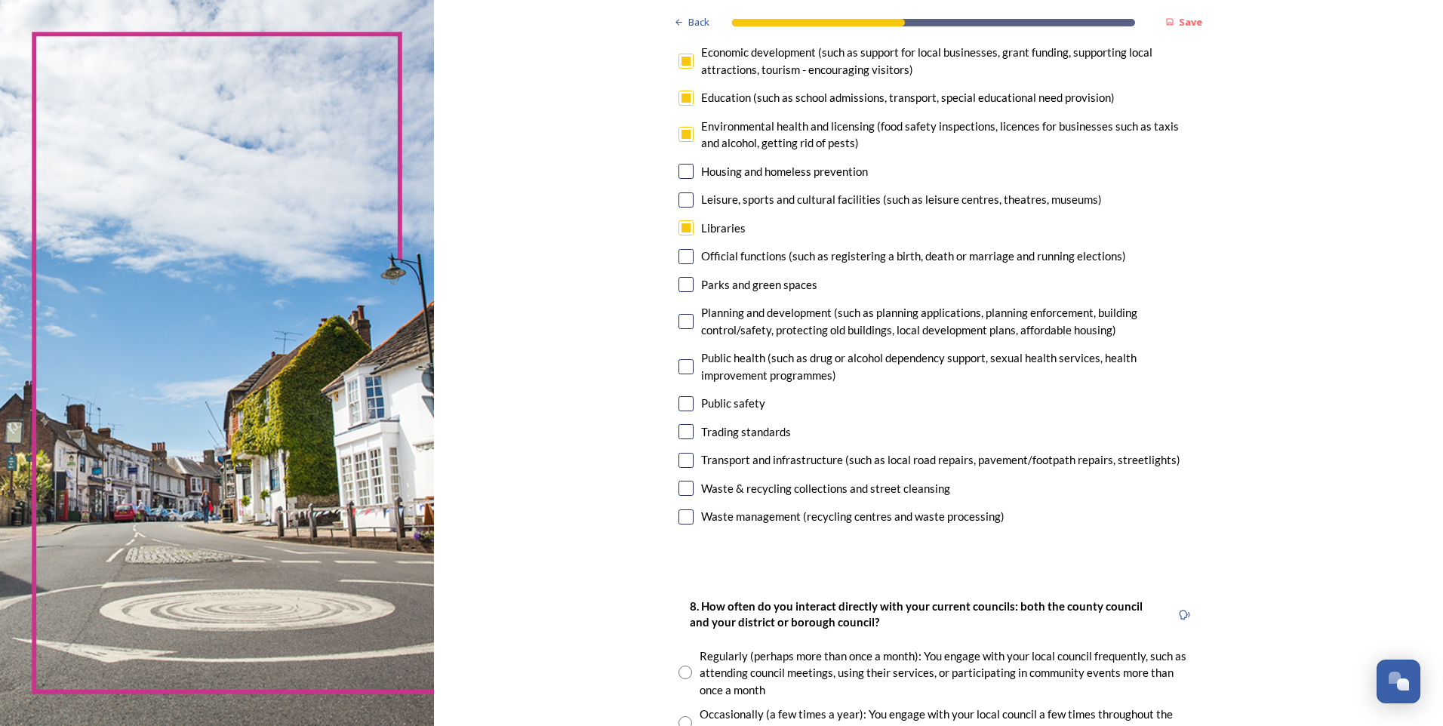
click at [683, 487] on input "checkbox" at bounding box center [685, 488] width 15 height 15
checkbox input "false"
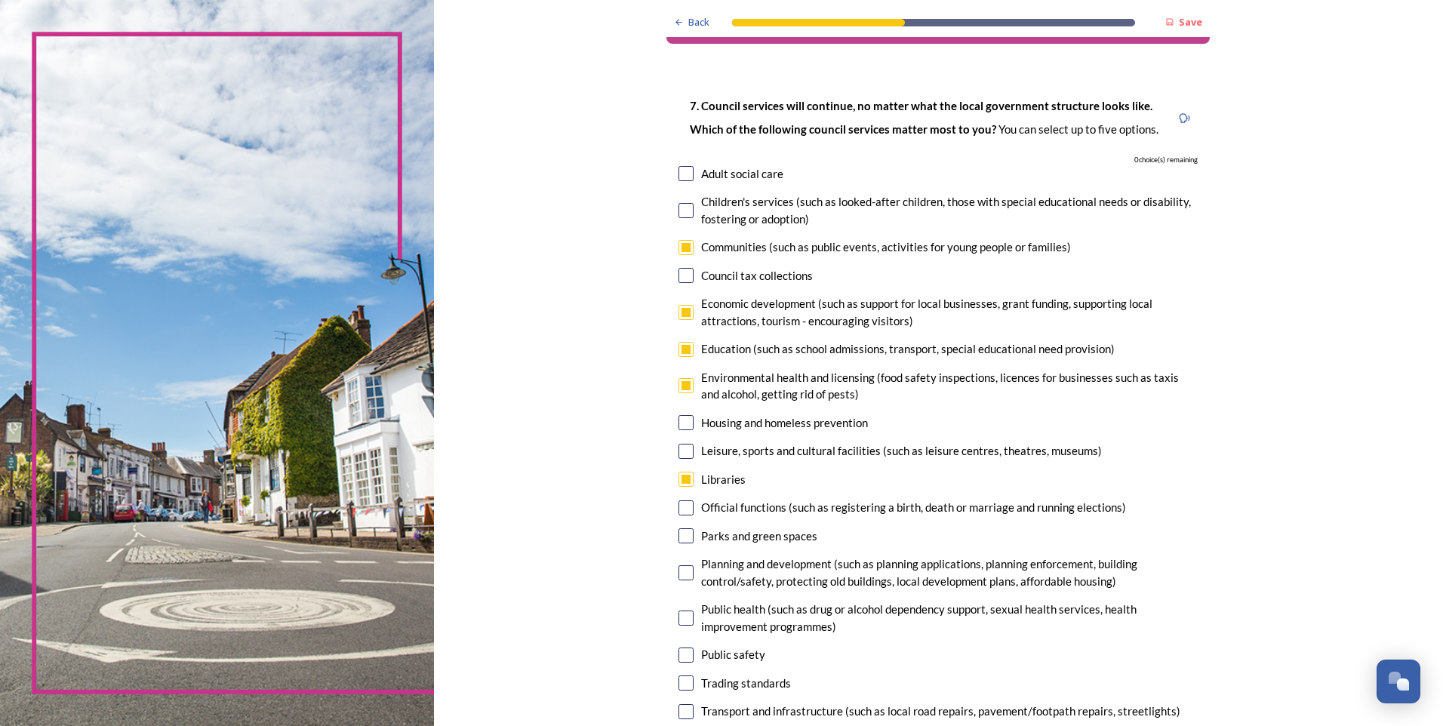
scroll to position [0, 0]
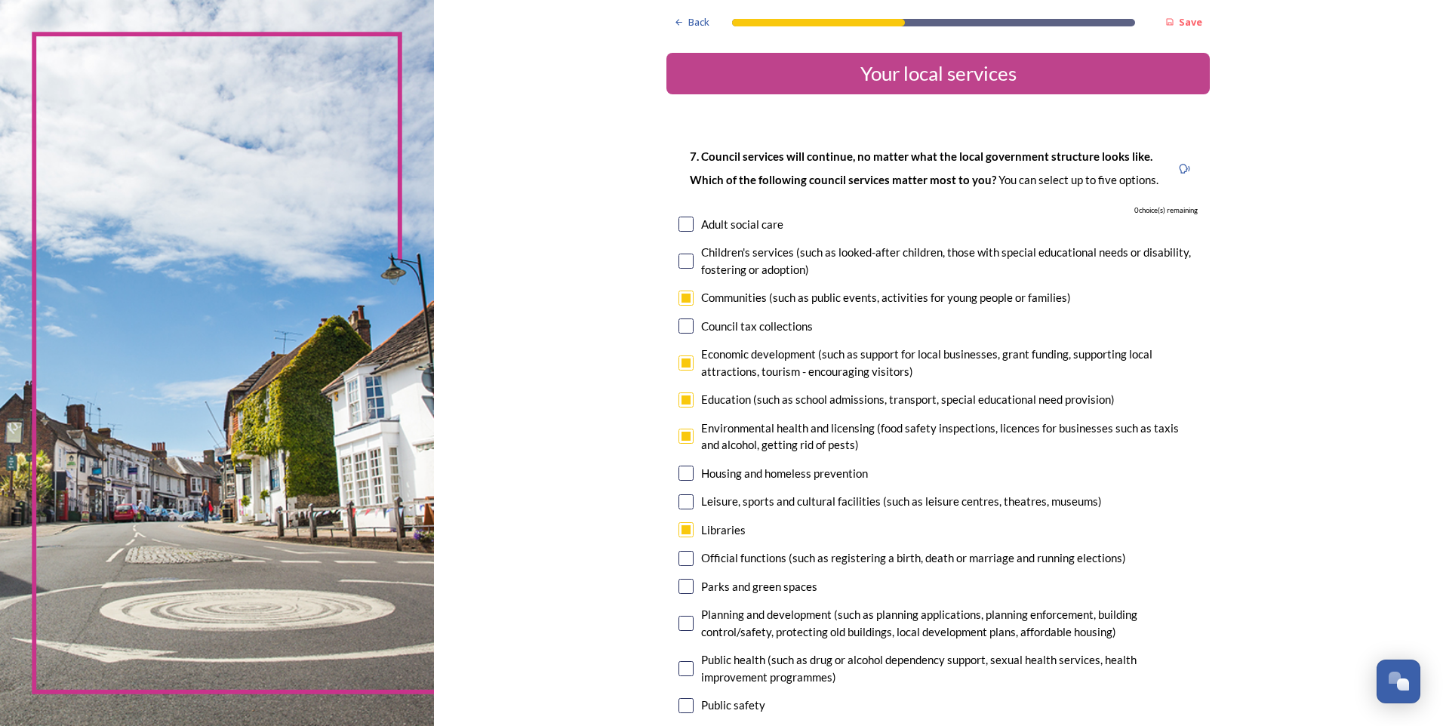
click at [685, 432] on input "checkbox" at bounding box center [685, 436] width 15 height 15
checkbox input "false"
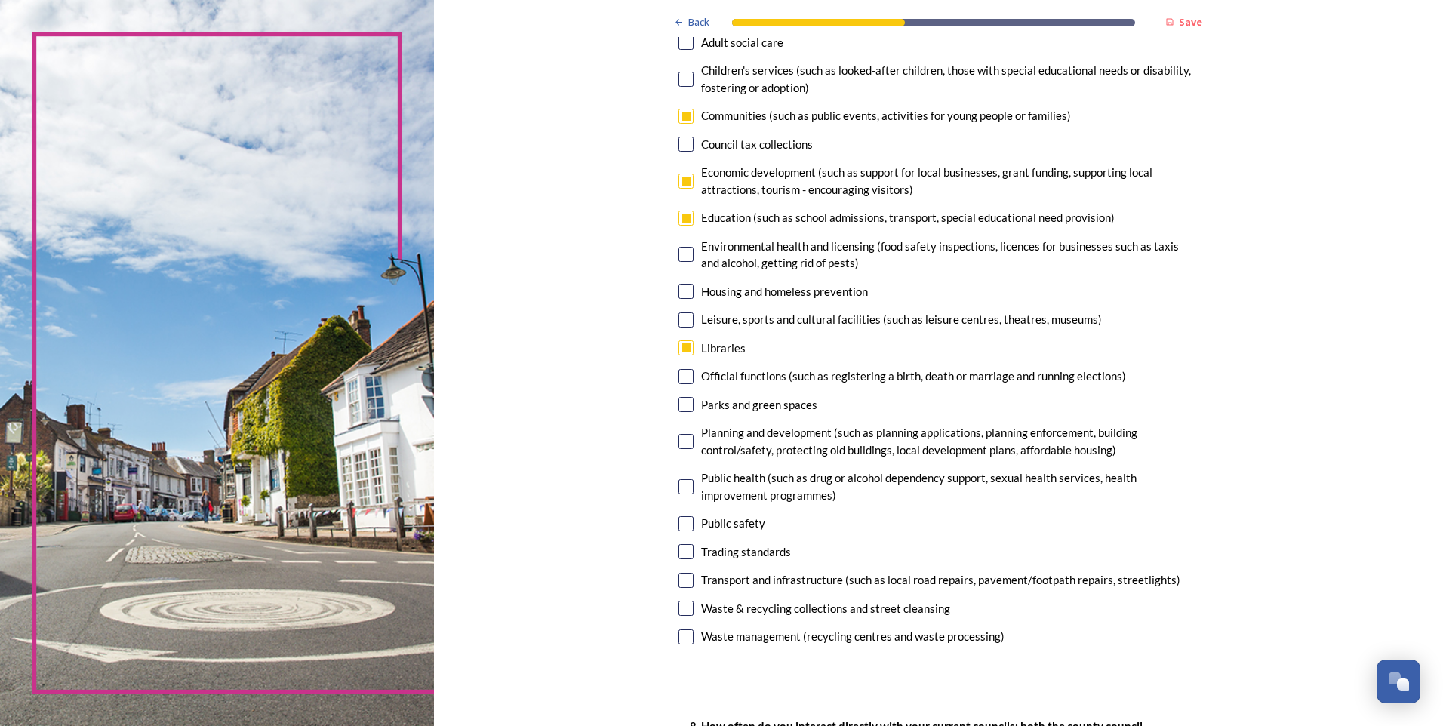
scroll to position [226, 0]
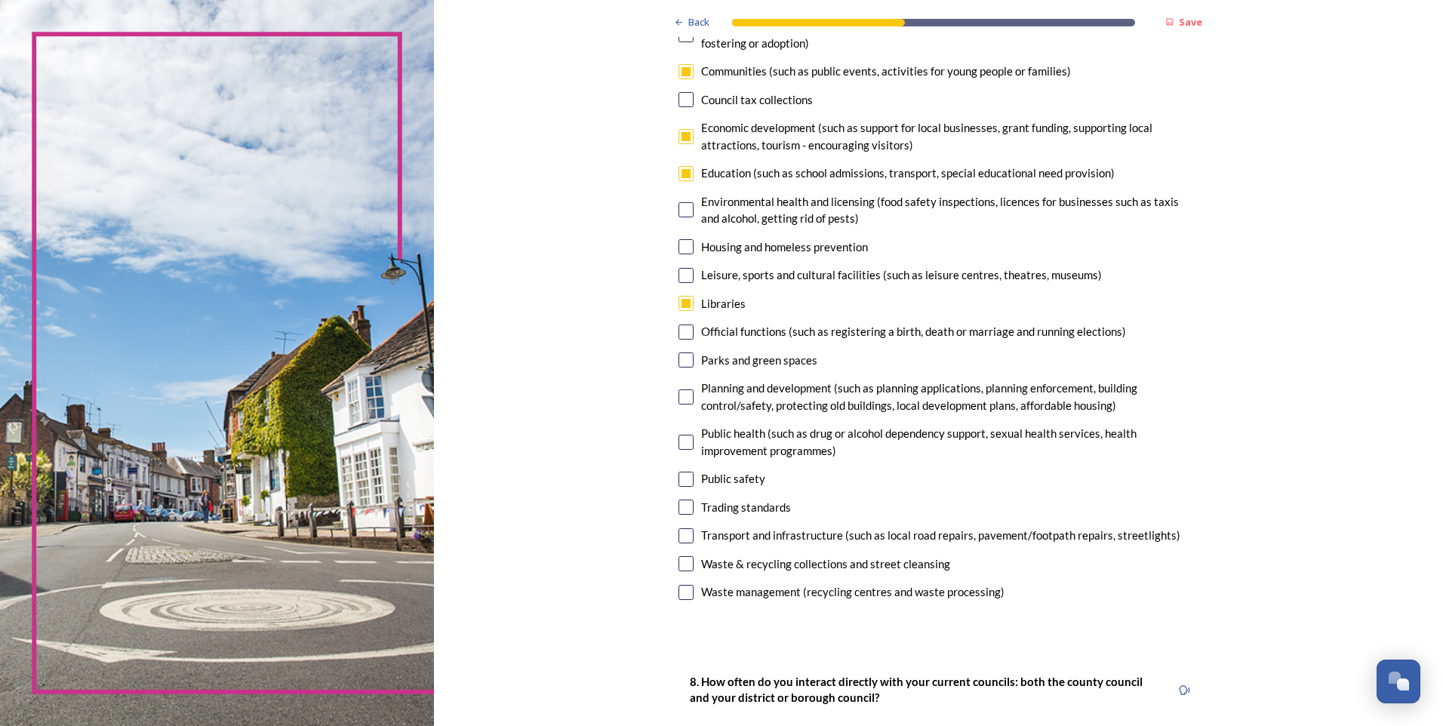
click at [683, 585] on input "checkbox" at bounding box center [685, 592] width 15 height 15
checkbox input "true"
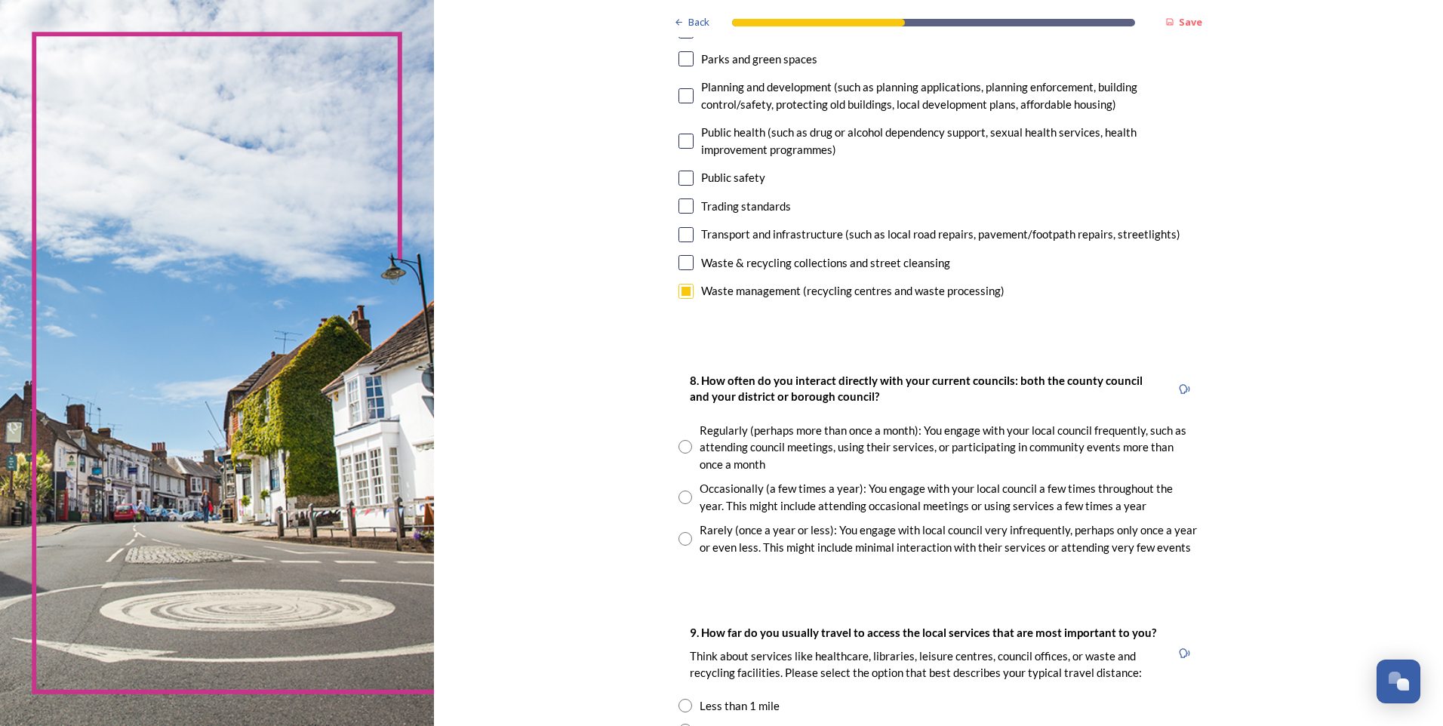
scroll to position [528, 0]
click at [683, 495] on input "radio" at bounding box center [685, 497] width 14 height 14
radio input "true"
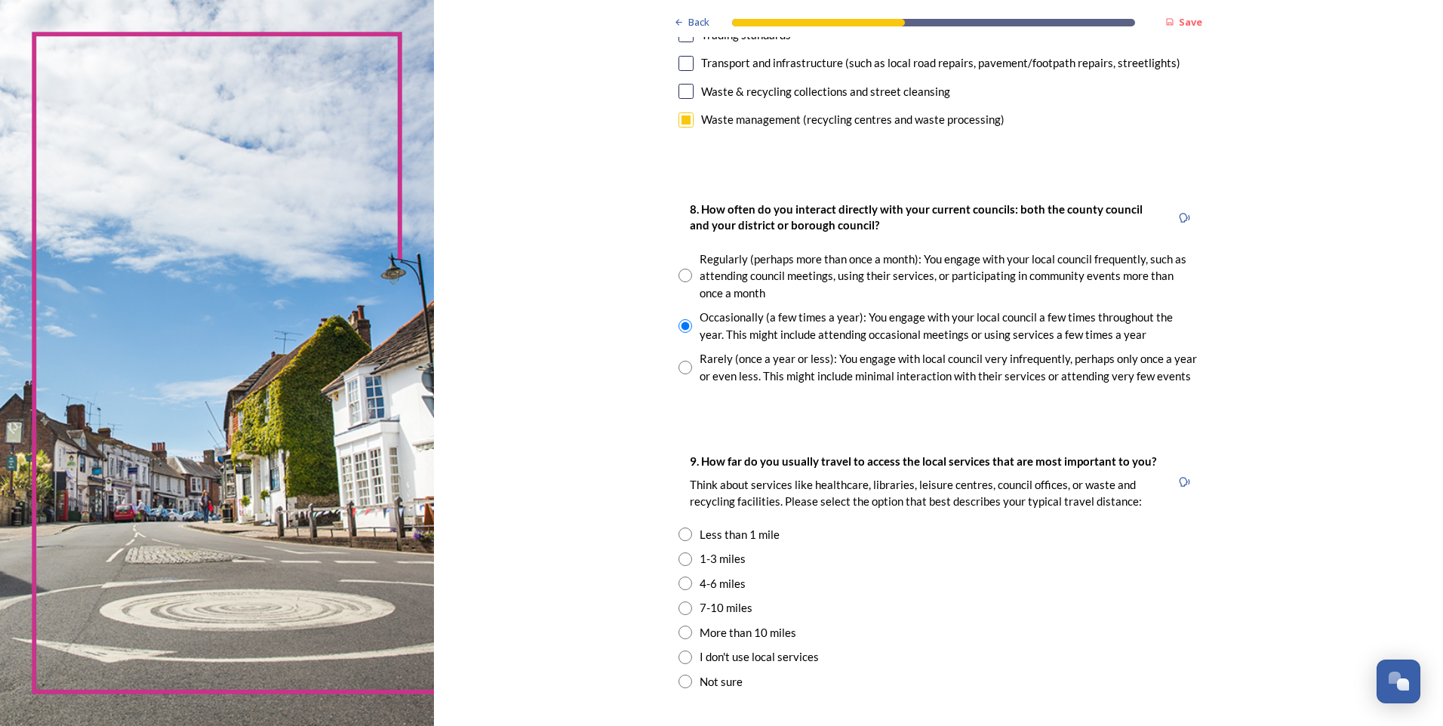
scroll to position [755, 0]
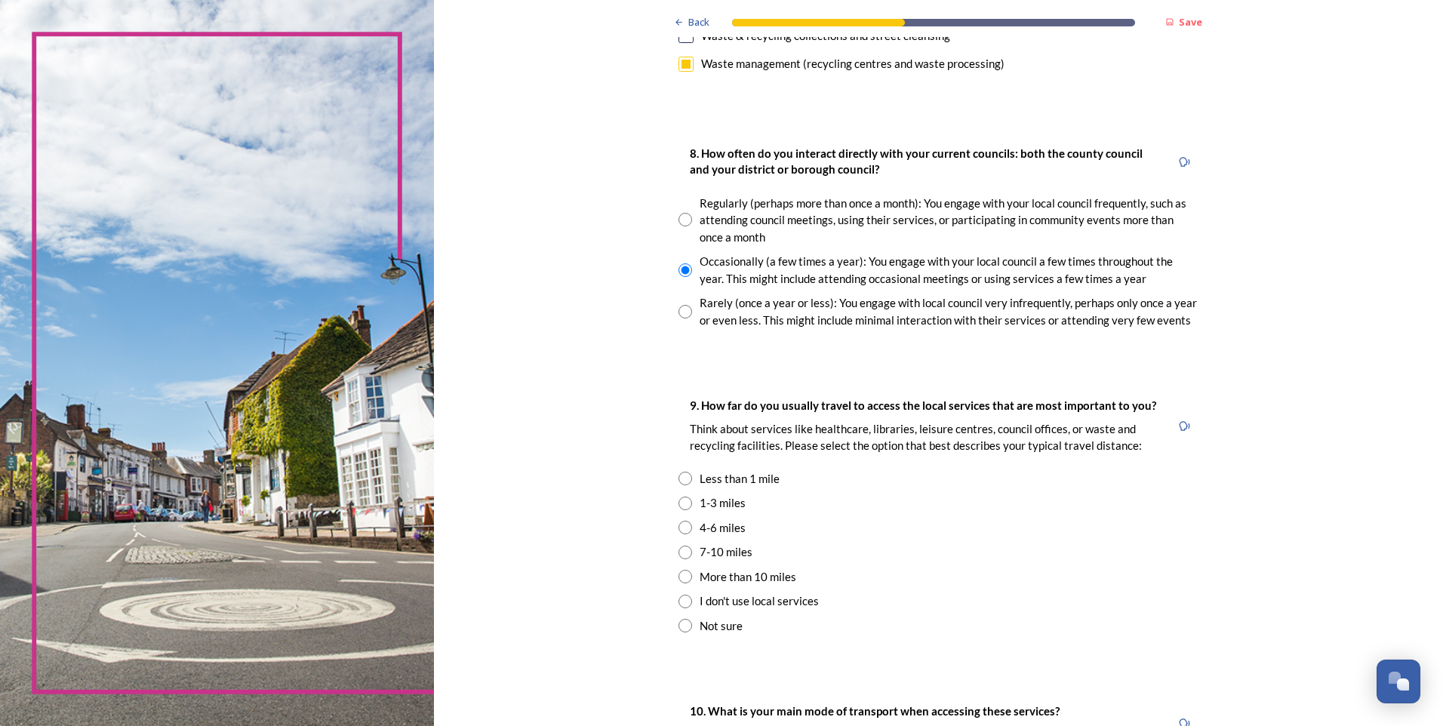
click at [679, 503] on input "radio" at bounding box center [685, 503] width 14 height 14
radio input "true"
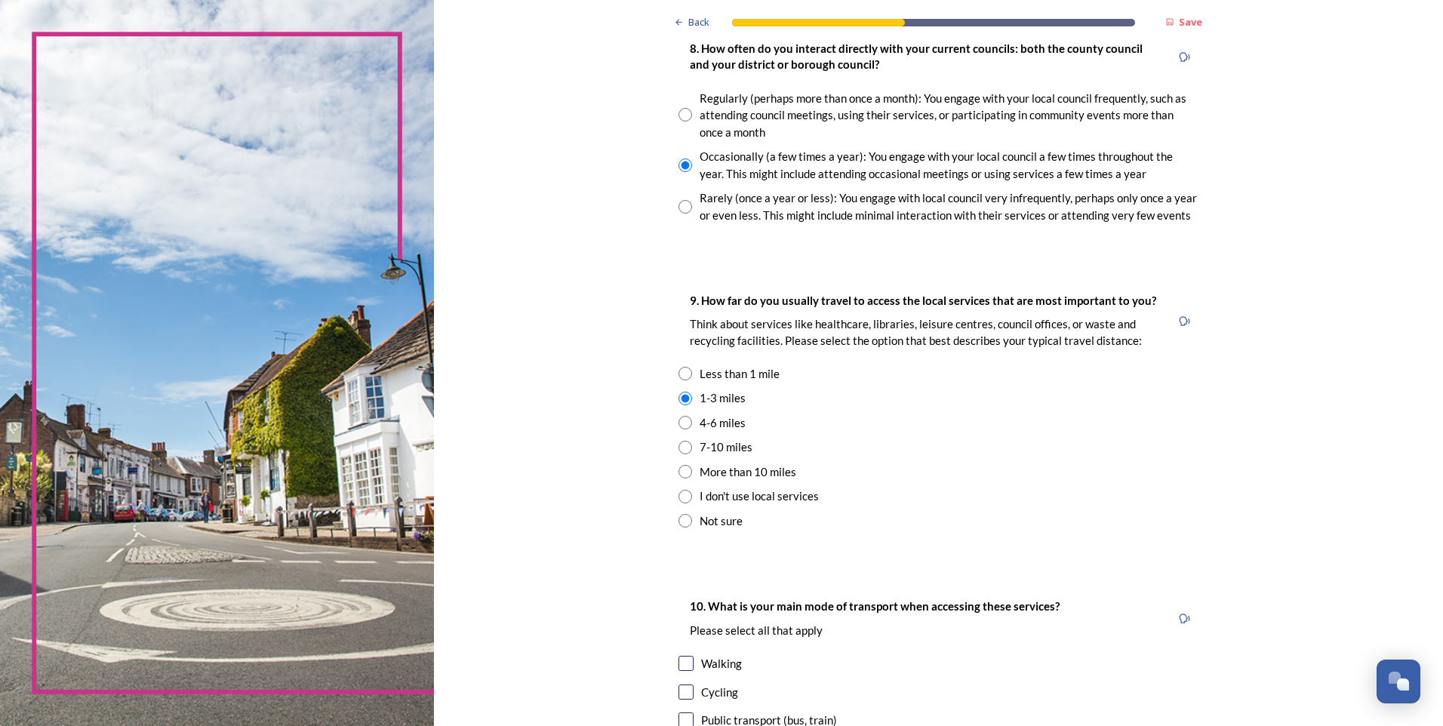
scroll to position [1056, 0]
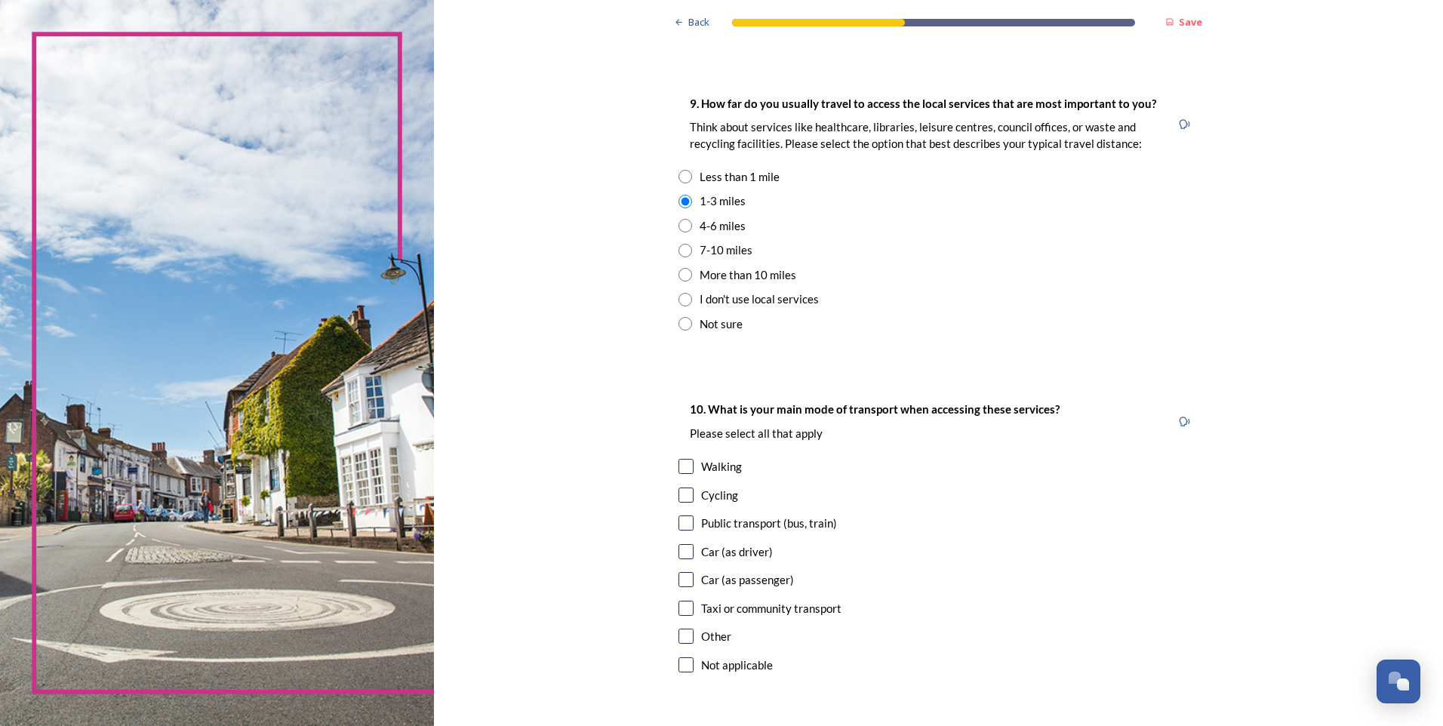
click at [681, 462] on input "checkbox" at bounding box center [685, 466] width 15 height 15
checkbox input "true"
click at [679, 490] on input "checkbox" at bounding box center [685, 494] width 15 height 15
checkbox input "true"
click at [681, 551] on input "checkbox" at bounding box center [685, 551] width 15 height 15
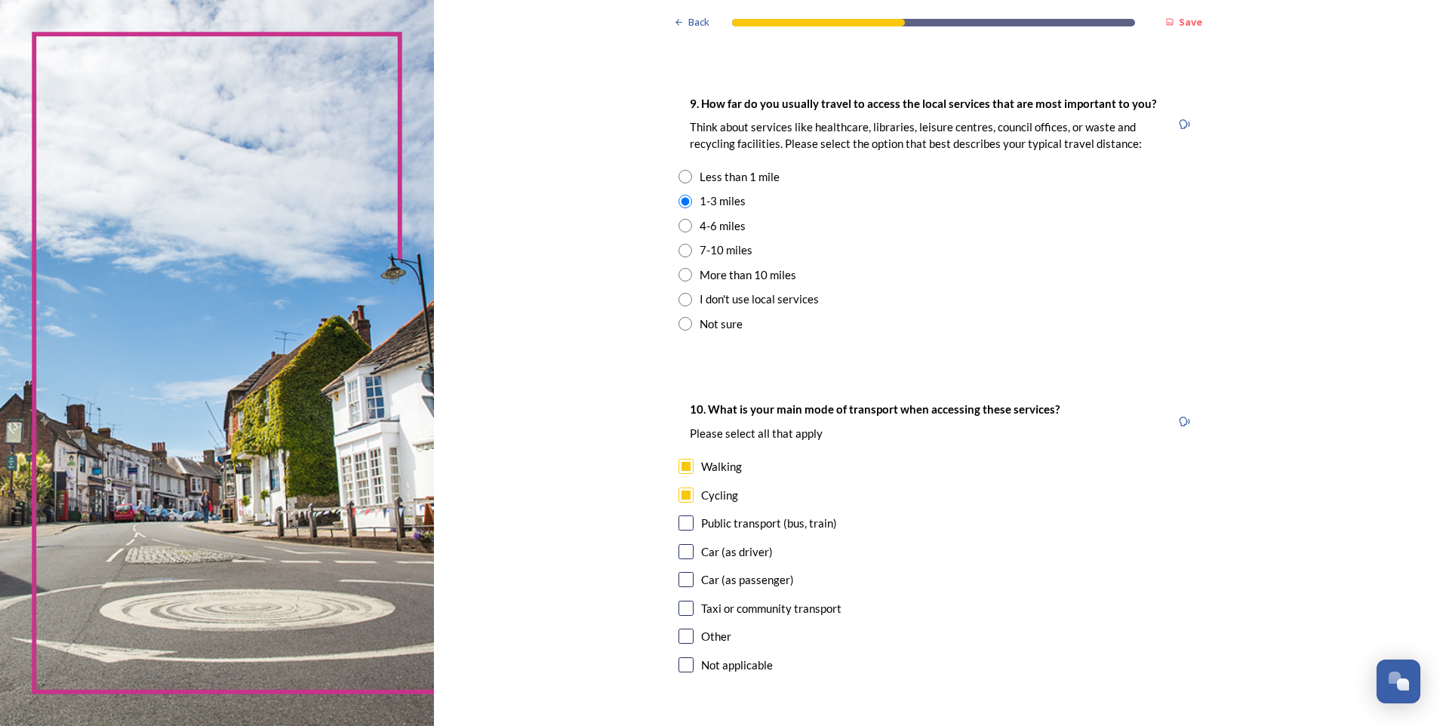
checkbox input "true"
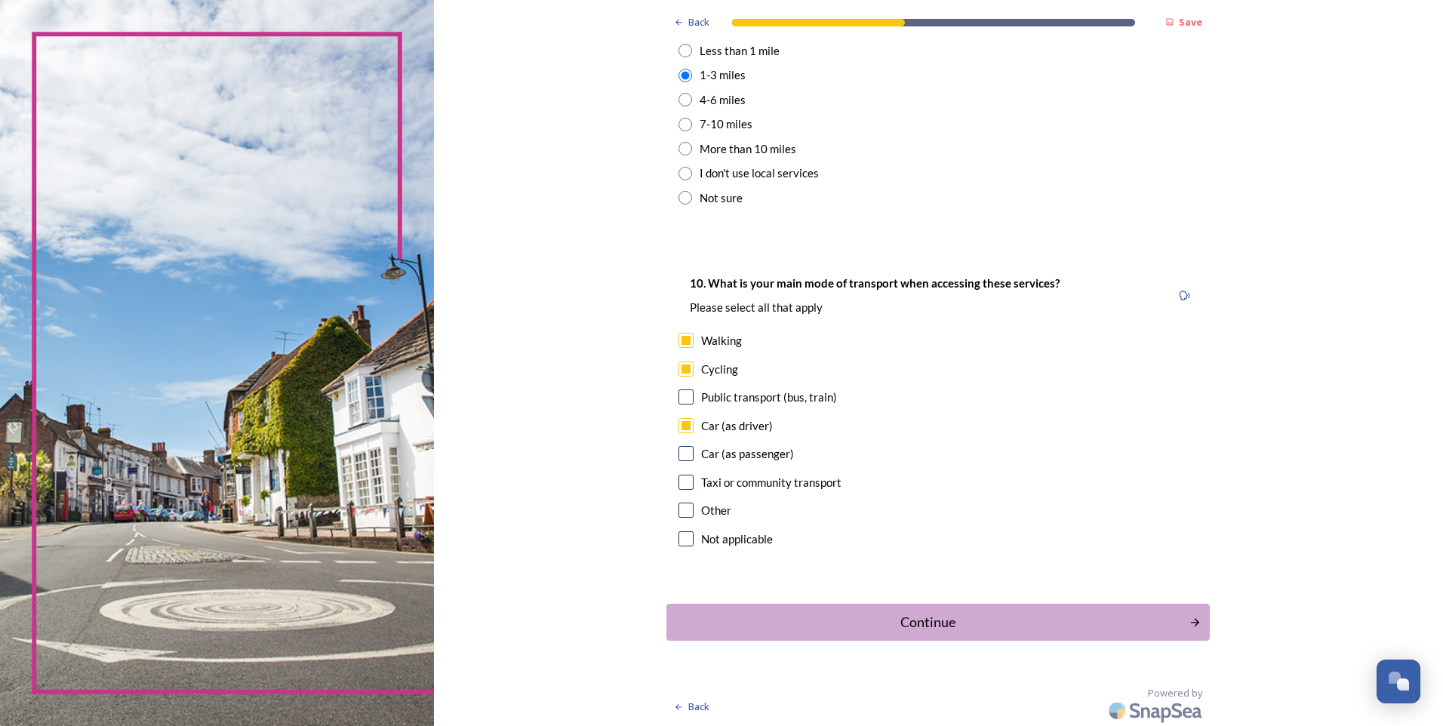
scroll to position [1185, 0]
click at [905, 619] on div "Continue" at bounding box center [927, 620] width 511 height 20
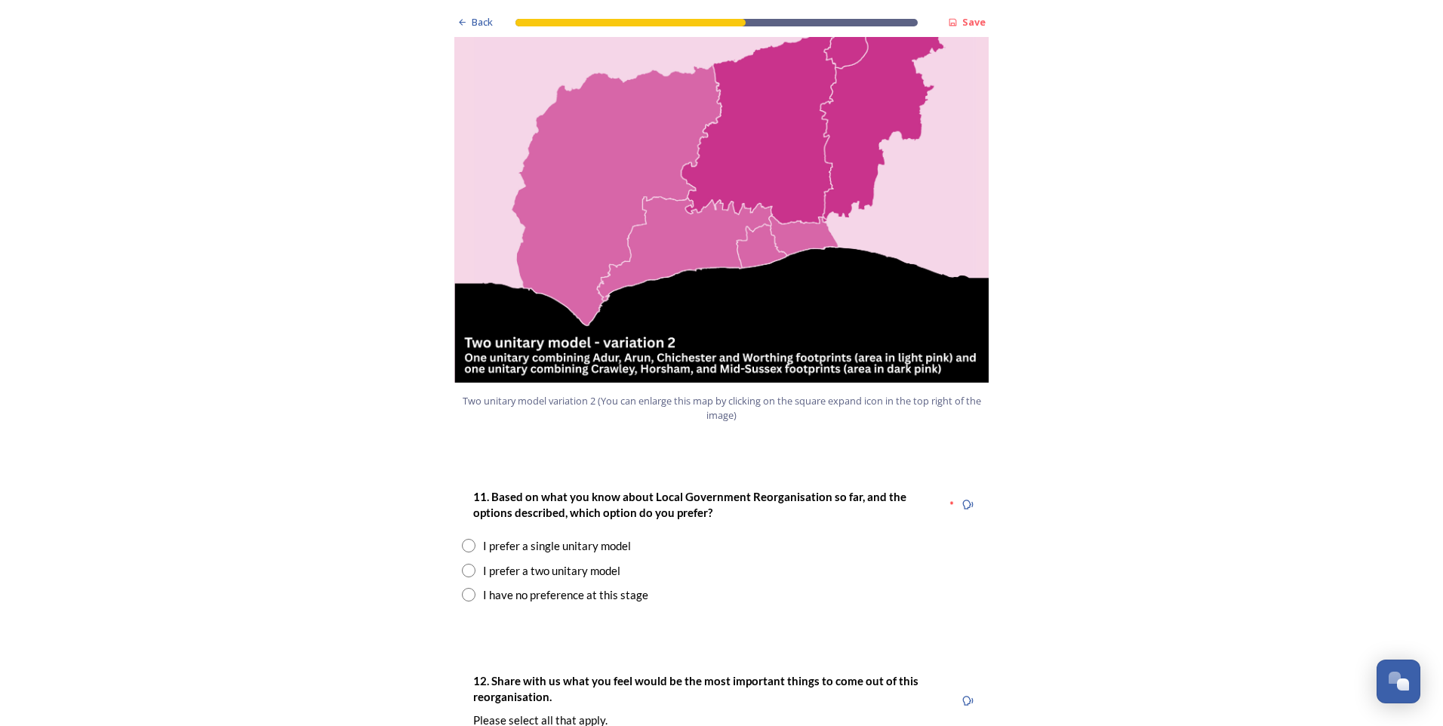
scroll to position [1660, 0]
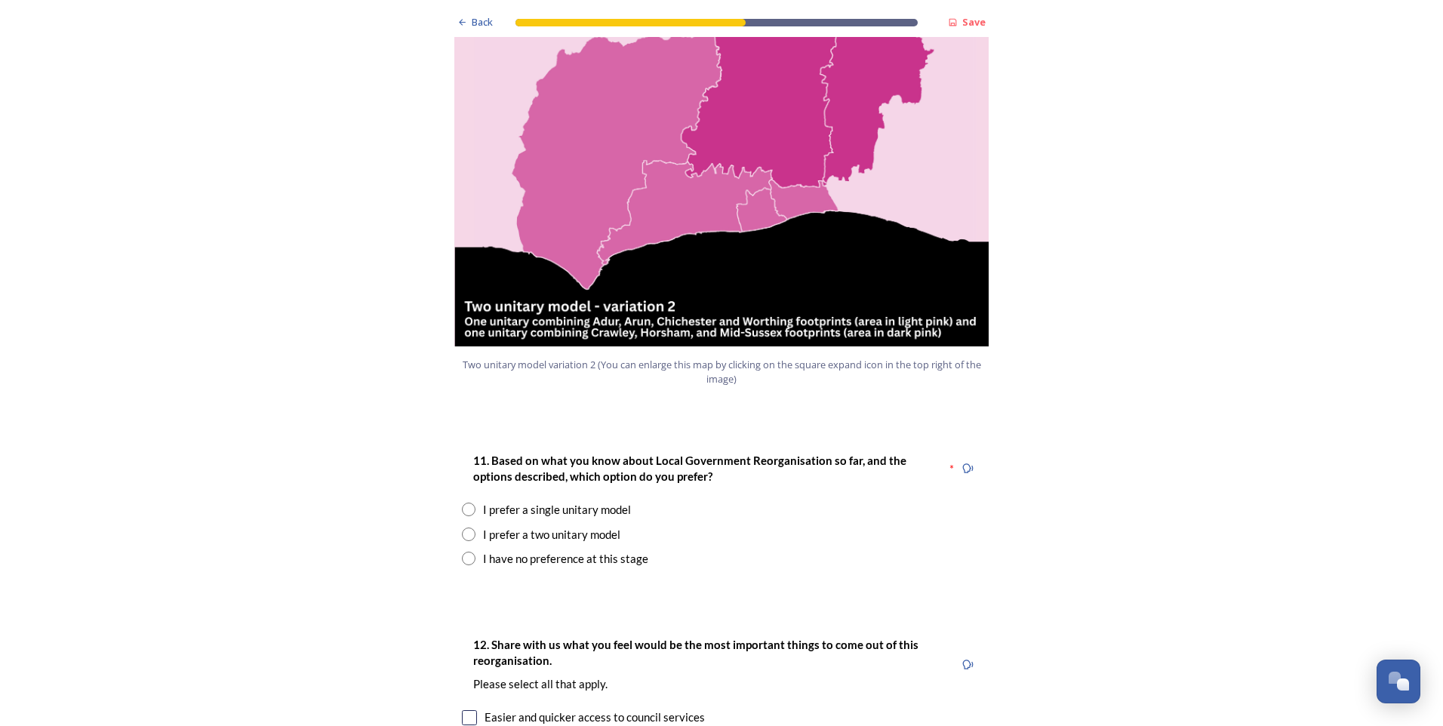
click at [465, 527] on input "radio" at bounding box center [469, 534] width 14 height 14
radio input "true"
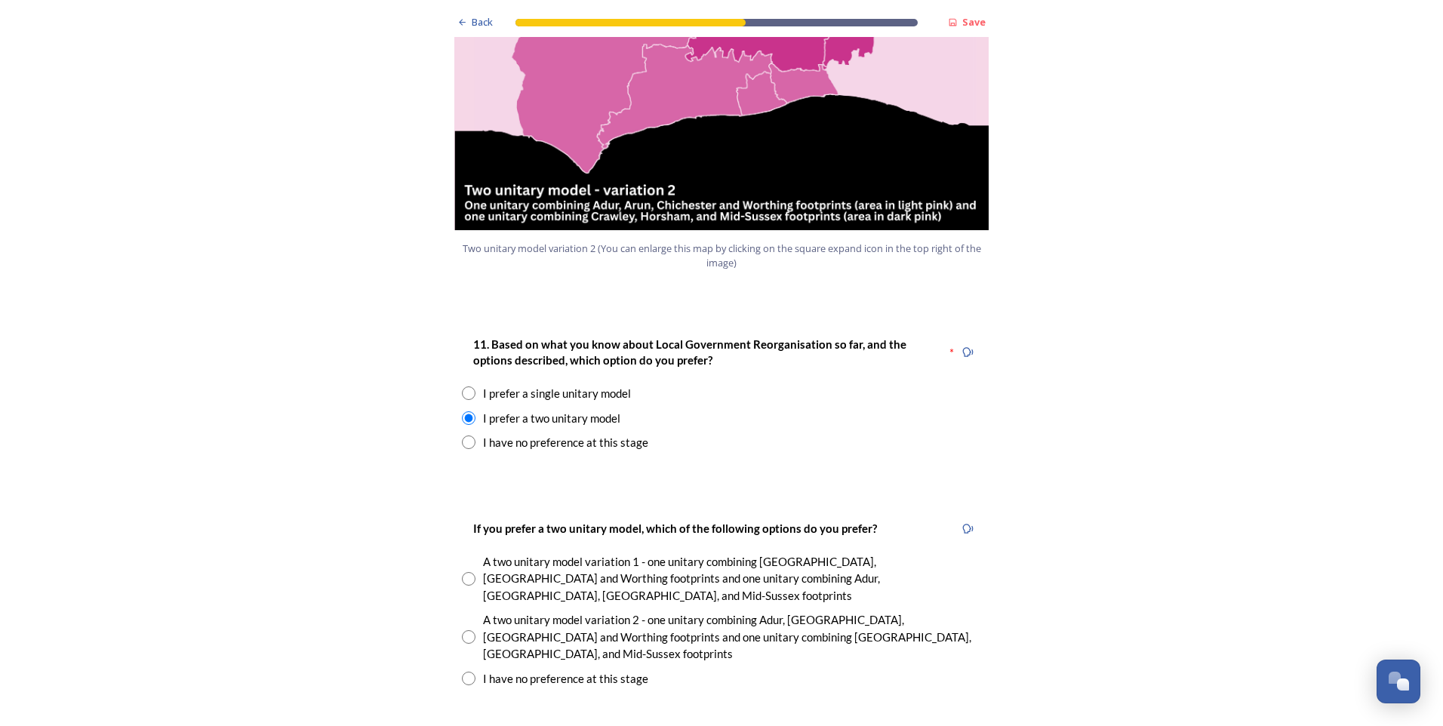
scroll to position [1811, 0]
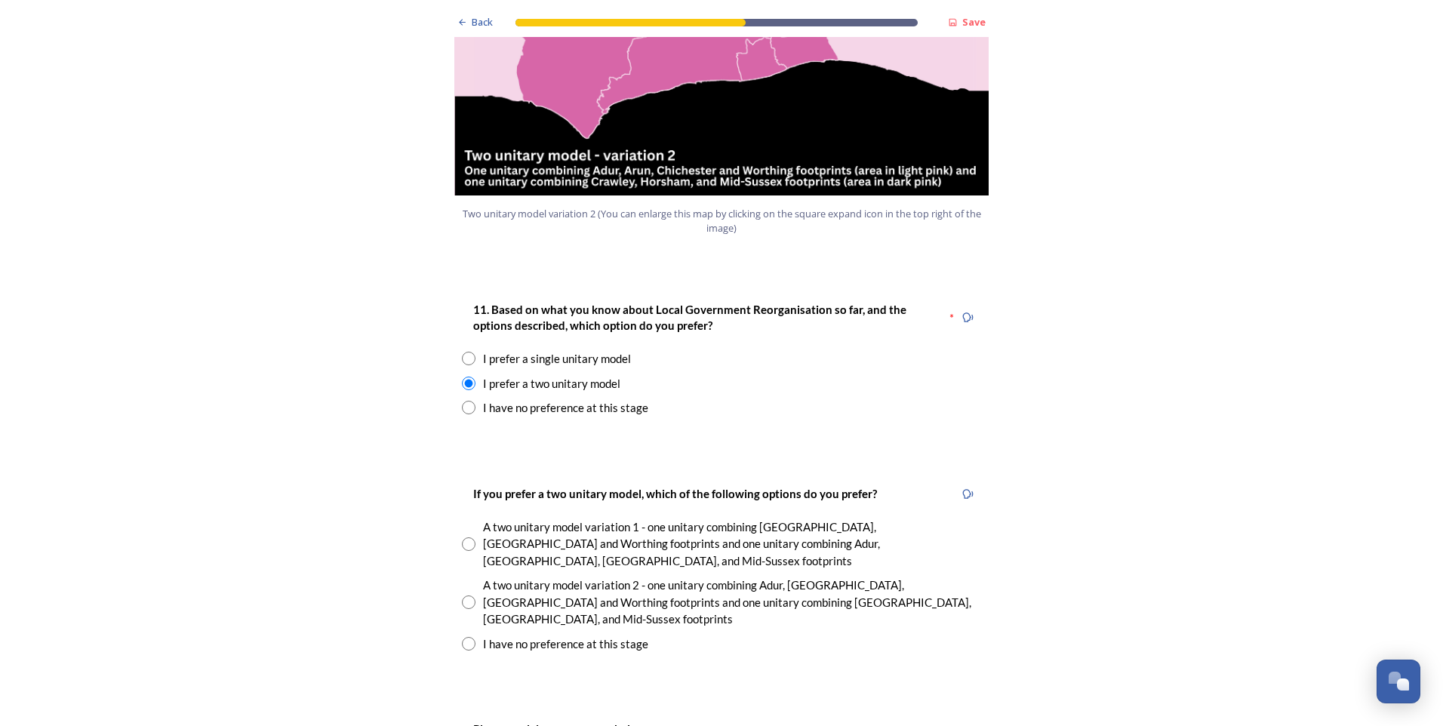
click at [464, 595] on input "radio" at bounding box center [469, 602] width 14 height 14
radio input "true"
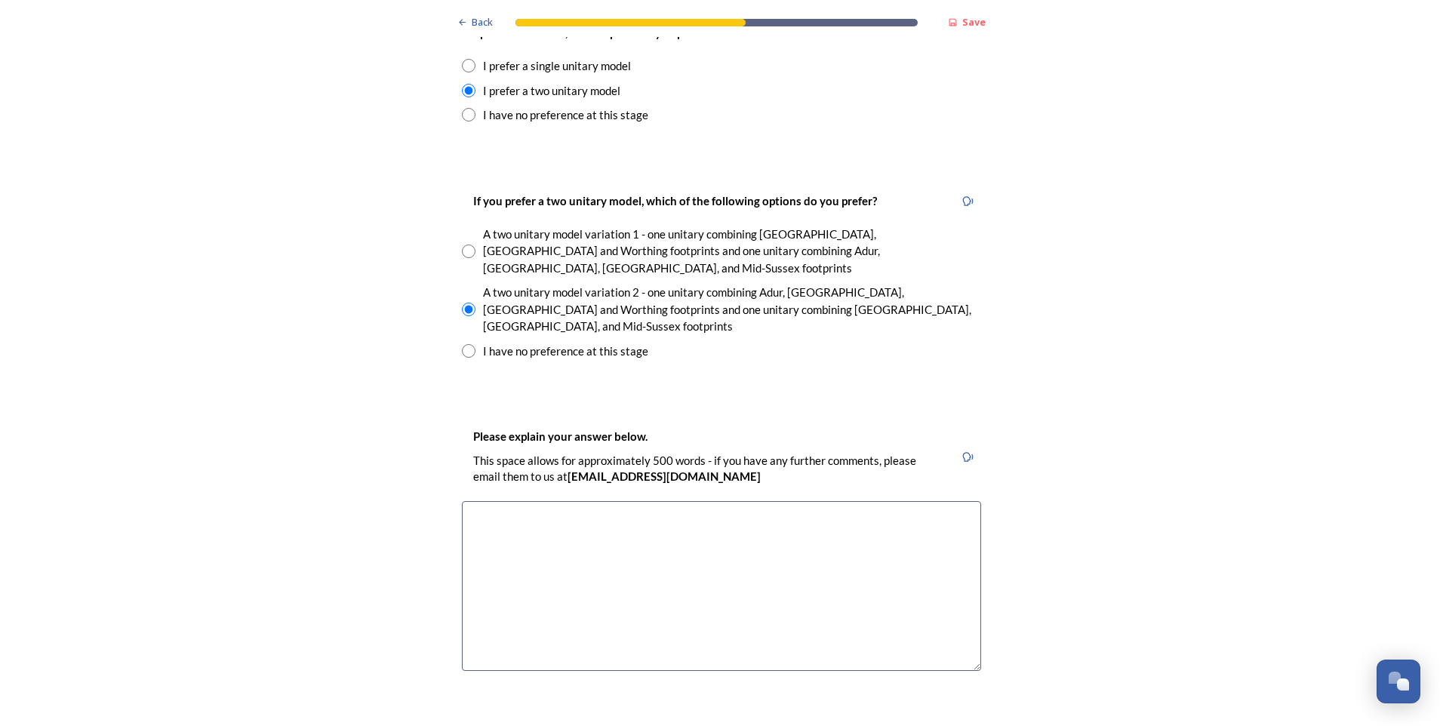
scroll to position [2113, 0]
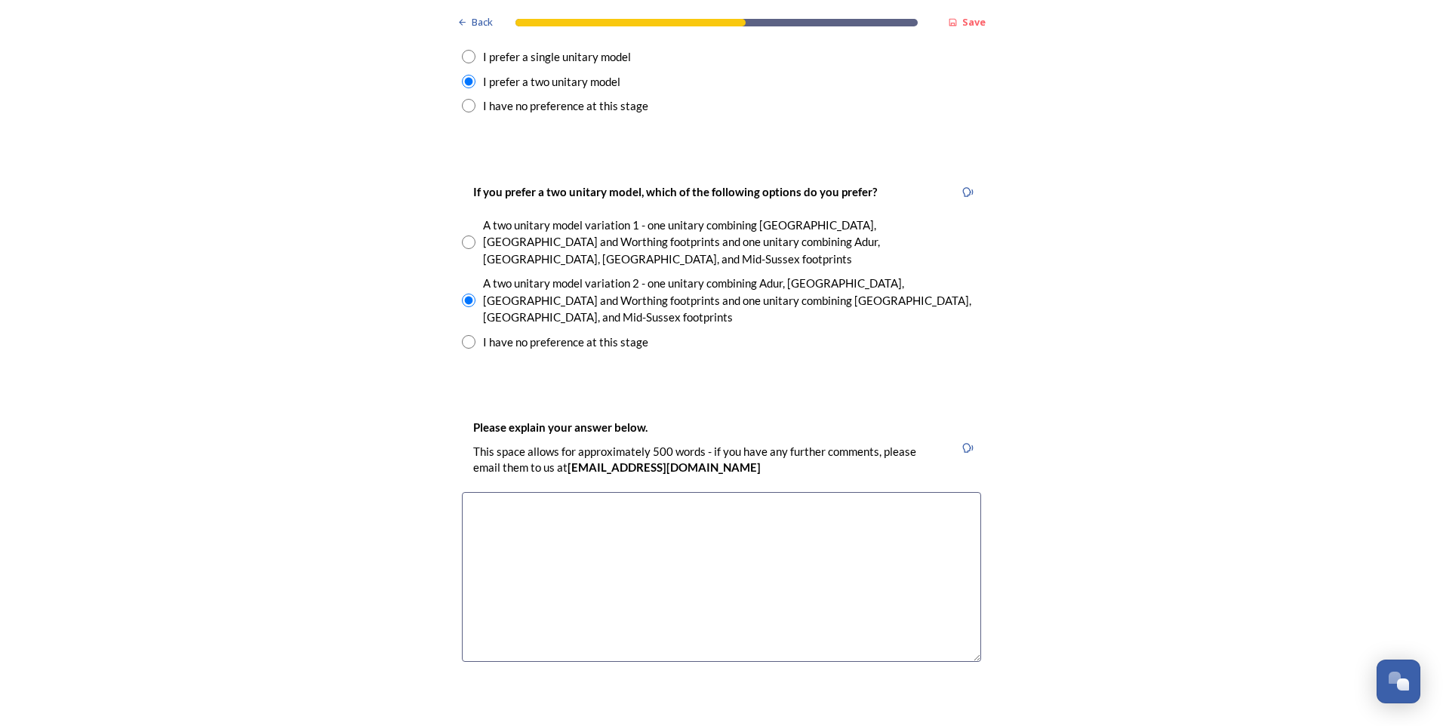
click at [543, 492] on textarea at bounding box center [721, 577] width 519 height 170
click at [558, 492] on textarea "A single unitary would be too large to mange" at bounding box center [721, 577] width 519 height 170
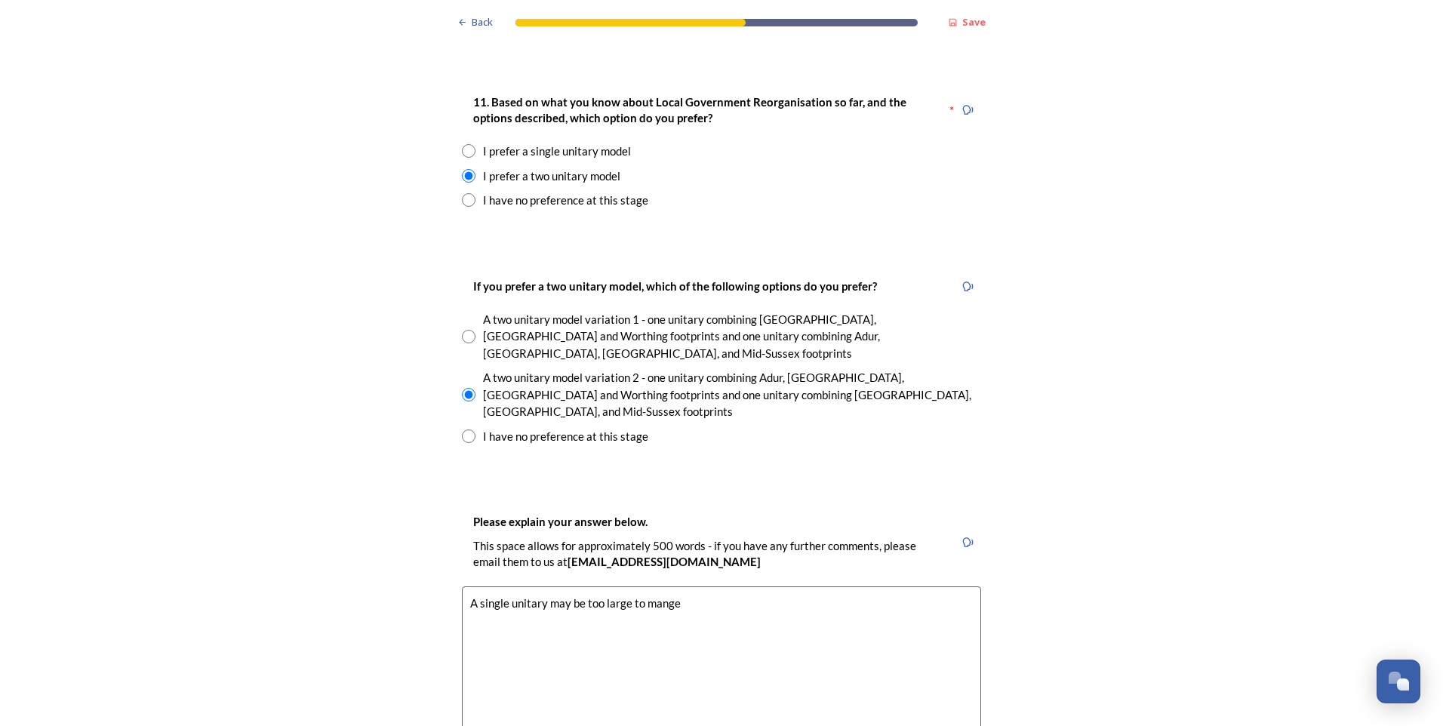
scroll to position [2037, 0]
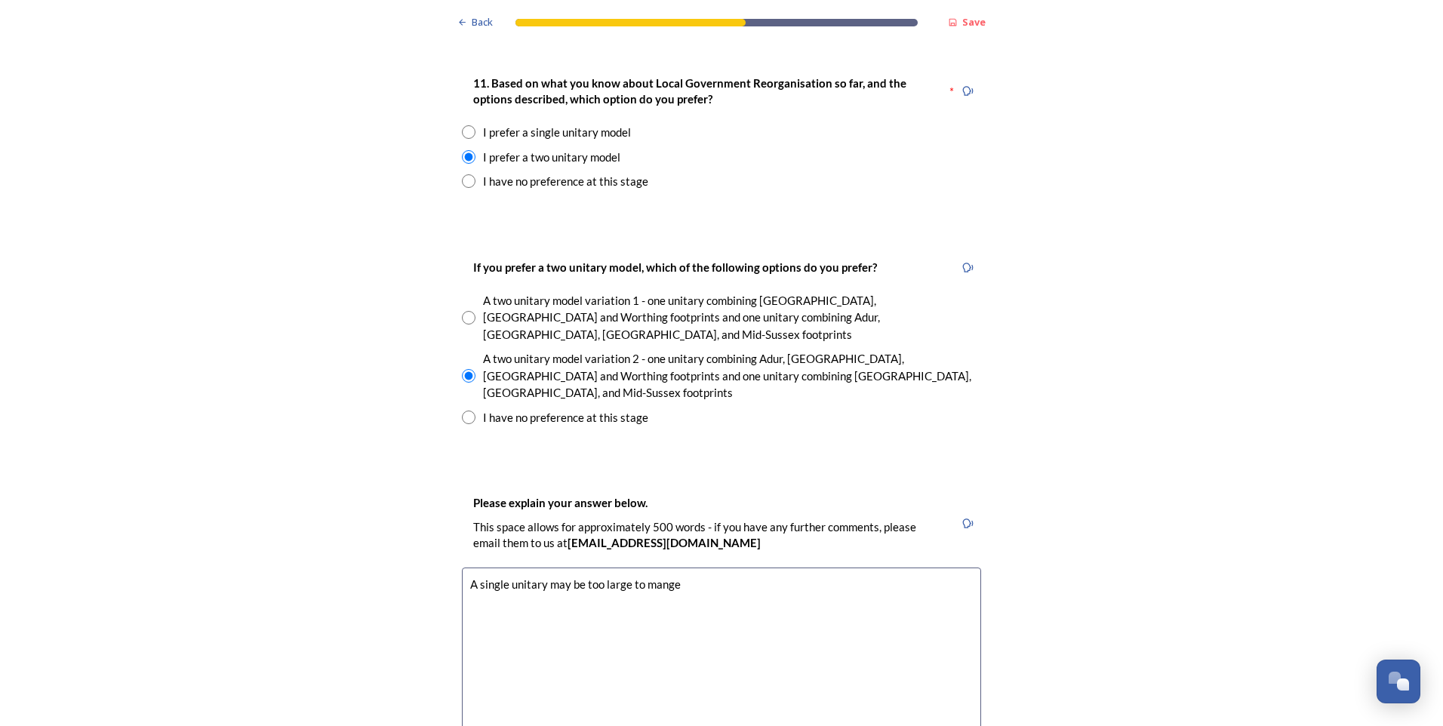
click at [629, 567] on textarea "A single unitary may be too large to mange" at bounding box center [721, 652] width 519 height 170
click at [755, 567] on textarea "A single unitary may be too large for one county to mange" at bounding box center [721, 652] width 519 height 170
click at [893, 567] on textarea "A single unitary may be too large for one county to mange and to deliver effect…" at bounding box center [721, 652] width 519 height 170
click at [888, 567] on textarea "A single unitary may be too large for one county to mange and to deliver effect…" at bounding box center [721, 652] width 519 height 170
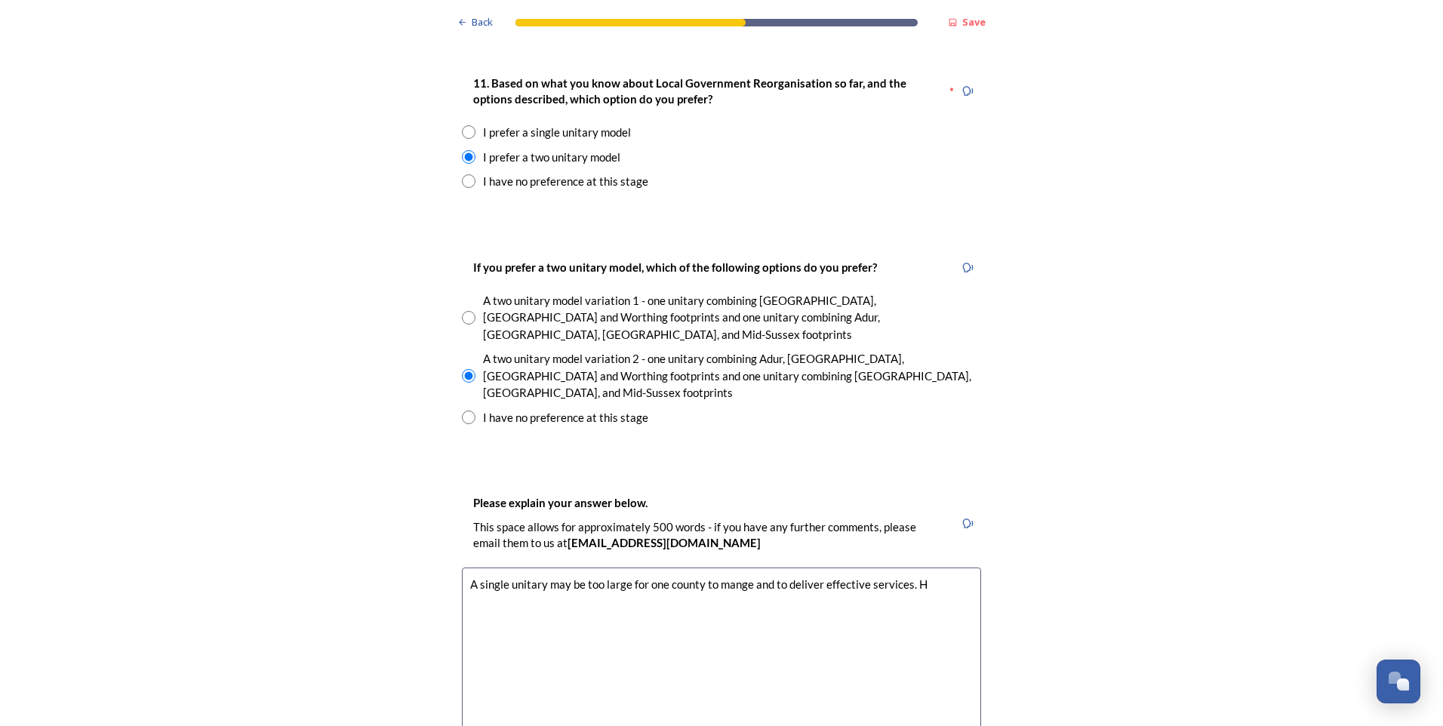
click at [919, 567] on textarea "A single unitary may be too large for one county to mange and to deliver effect…" at bounding box center [721, 652] width 519 height 170
click at [520, 567] on textarea "A single unitary may be too large for one county to mange and to deliver effect…" at bounding box center [721, 652] width 519 height 170
click at [546, 567] on textarea "A single unitary may be too large for one county to mange and to deliver effect…" at bounding box center [721, 652] width 519 height 170
click at [564, 567] on textarea "A single unitary may be too large for one county to mange and to deliver effect…" at bounding box center [721, 652] width 519 height 170
type textarea "A single unitary may be too large for one county to mange and to deliver effect…"
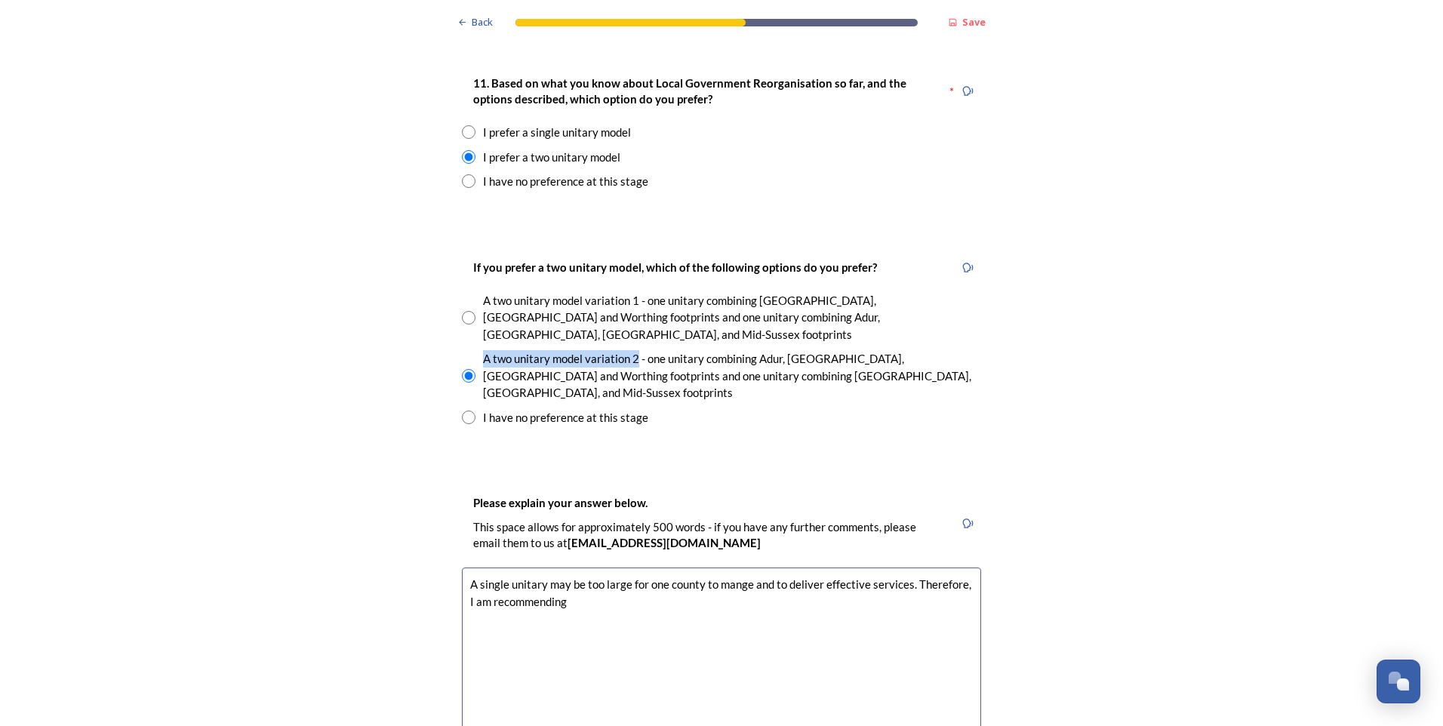
drag, startPoint x: 480, startPoint y: 296, endPoint x: 632, endPoint y: 295, distance: 152.4
click at [632, 350] on div "A two unitary model variation 2 - one unitary combining Adur, [GEOGRAPHIC_DATA]…" at bounding box center [732, 375] width 498 height 51
radio input "false"
copy div "A two unitary model variation 2"
click at [573, 567] on textarea "A single unitary may be too large for one county to mange and to deliver effect…" at bounding box center [721, 652] width 519 height 170
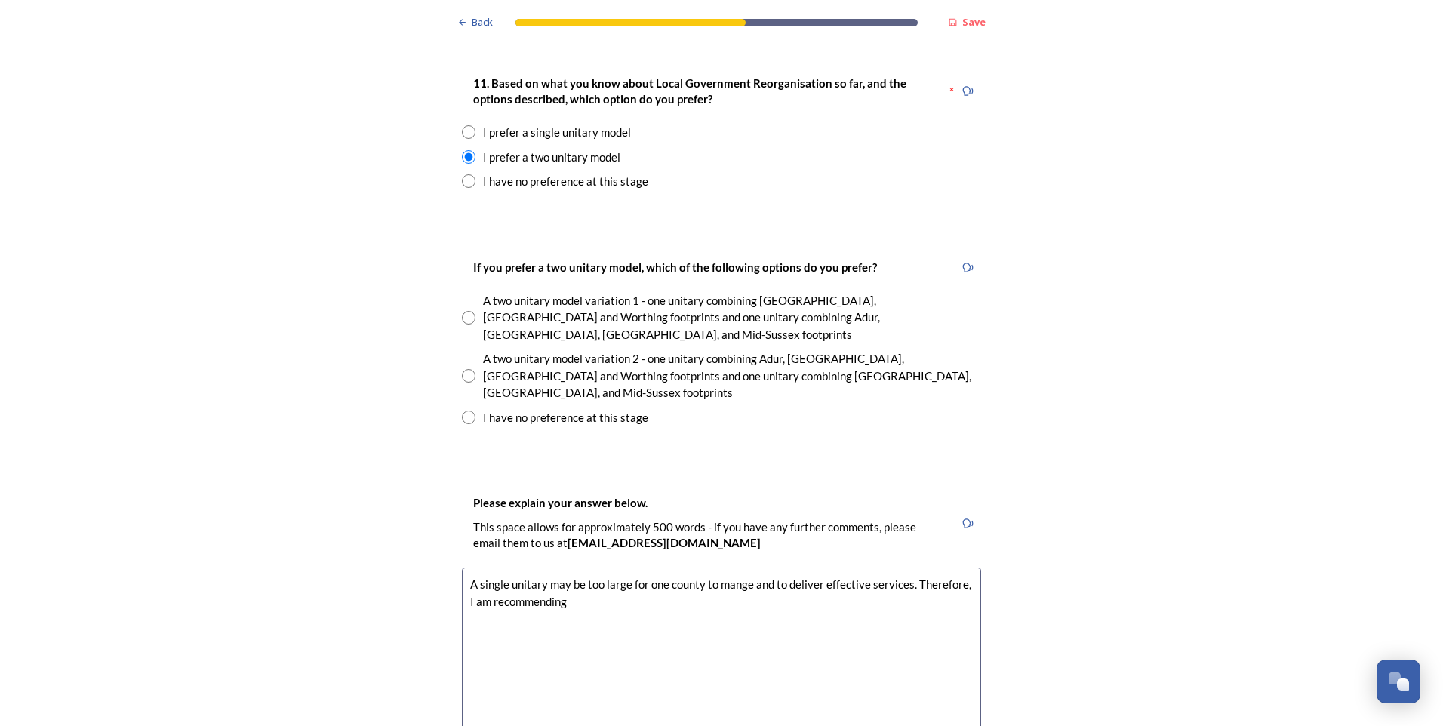
paste textarea "A two unitary model variation 2"
click at [566, 567] on textarea "A single unitary may be too large for one county to mange and to deliver effect…" at bounding box center [721, 652] width 519 height 170
click at [722, 567] on textarea "A single unitary may be too large for one county to mange and to deliver effect…" at bounding box center [721, 652] width 519 height 170
click at [786, 567] on textarea "A single unitary may be too large for one county to mange and to deliver effect…" at bounding box center [721, 652] width 519 height 170
click at [956, 567] on textarea "A single unitary may be too large for one county to mange and to deliver effect…" at bounding box center [721, 652] width 519 height 170
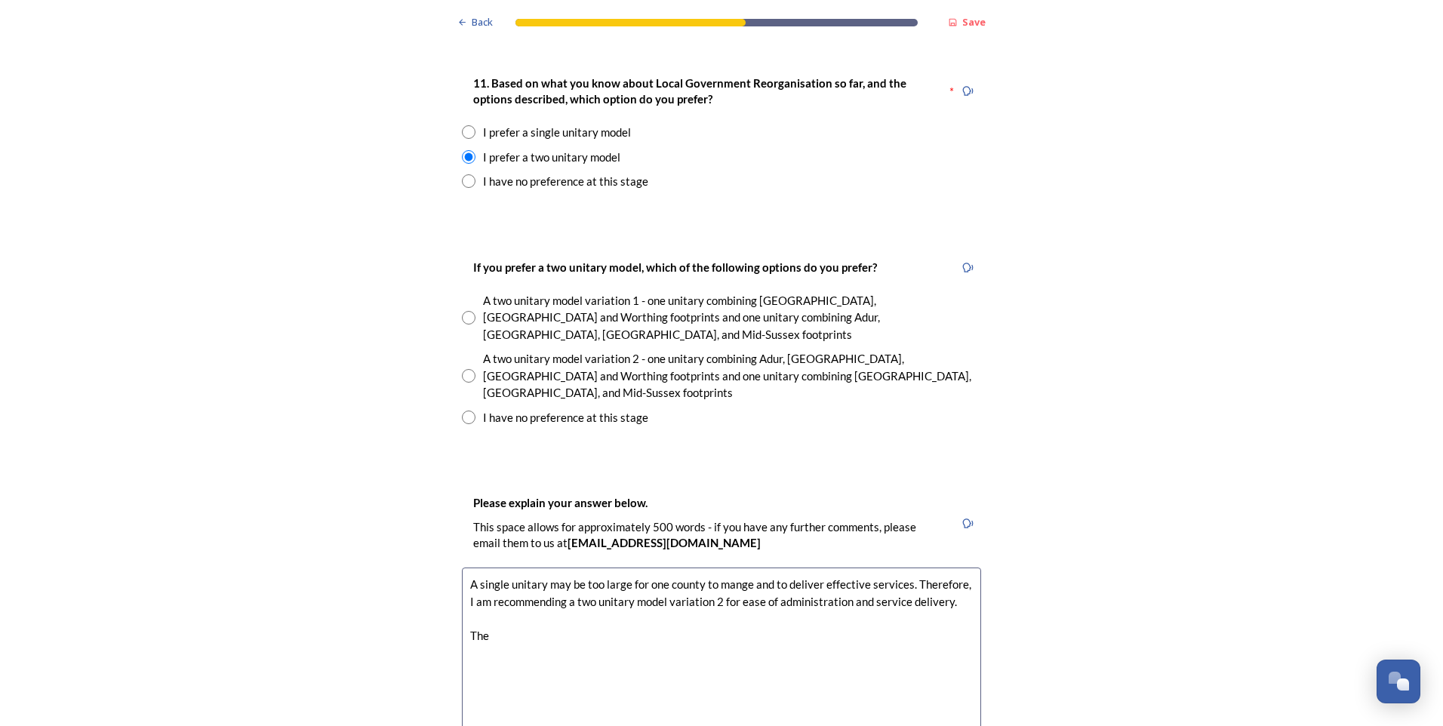
paste textarea "A two unitary model variation 2"
click at [492, 567] on textarea "A single unitary may be too large for one county to mange and to deliver effect…" at bounding box center [721, 652] width 519 height 170
click at [641, 567] on textarea "A single unitary may be too large for one county to mange and to deliver effect…" at bounding box center [721, 652] width 519 height 170
type textarea "A single unitary may be too large for one county to mange and to deliver effect…"
click at [665, 350] on div "A two unitary model variation 2 - one unitary combining Adur, [GEOGRAPHIC_DATA]…" at bounding box center [732, 375] width 498 height 51
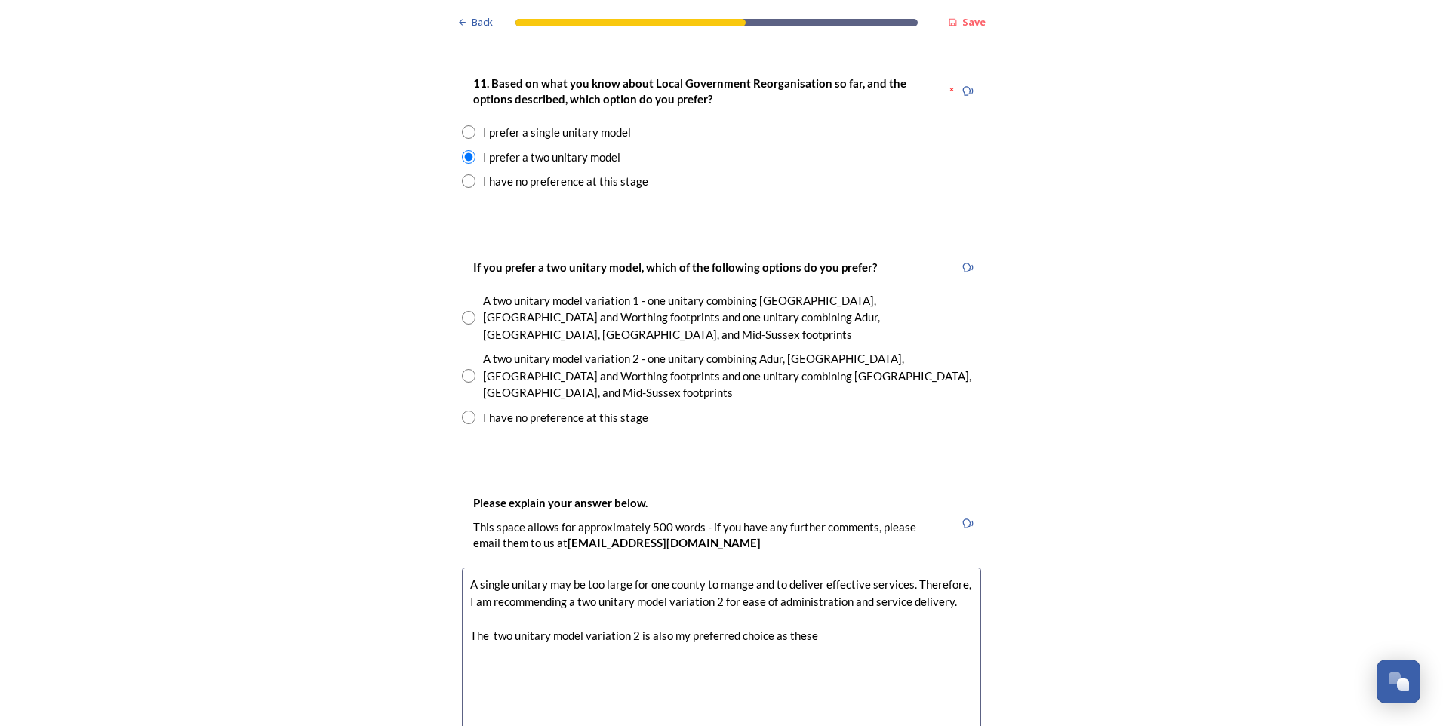
radio input "true"
click at [818, 567] on textarea "A single unitary may be too large for one county to mange and to deliver effect…" at bounding box center [721, 652] width 519 height 170
click at [478, 576] on textarea "A single unitary may be too large for one county to mange and to deliver effect…" at bounding box center [721, 652] width 519 height 170
click at [755, 577] on textarea "A single unitary may be too large for one county to mange and to deliver effect…" at bounding box center [721, 652] width 519 height 170
click at [806, 567] on textarea "A single unitary may be too large for one county to mange and to deliver effect…" at bounding box center [721, 652] width 519 height 170
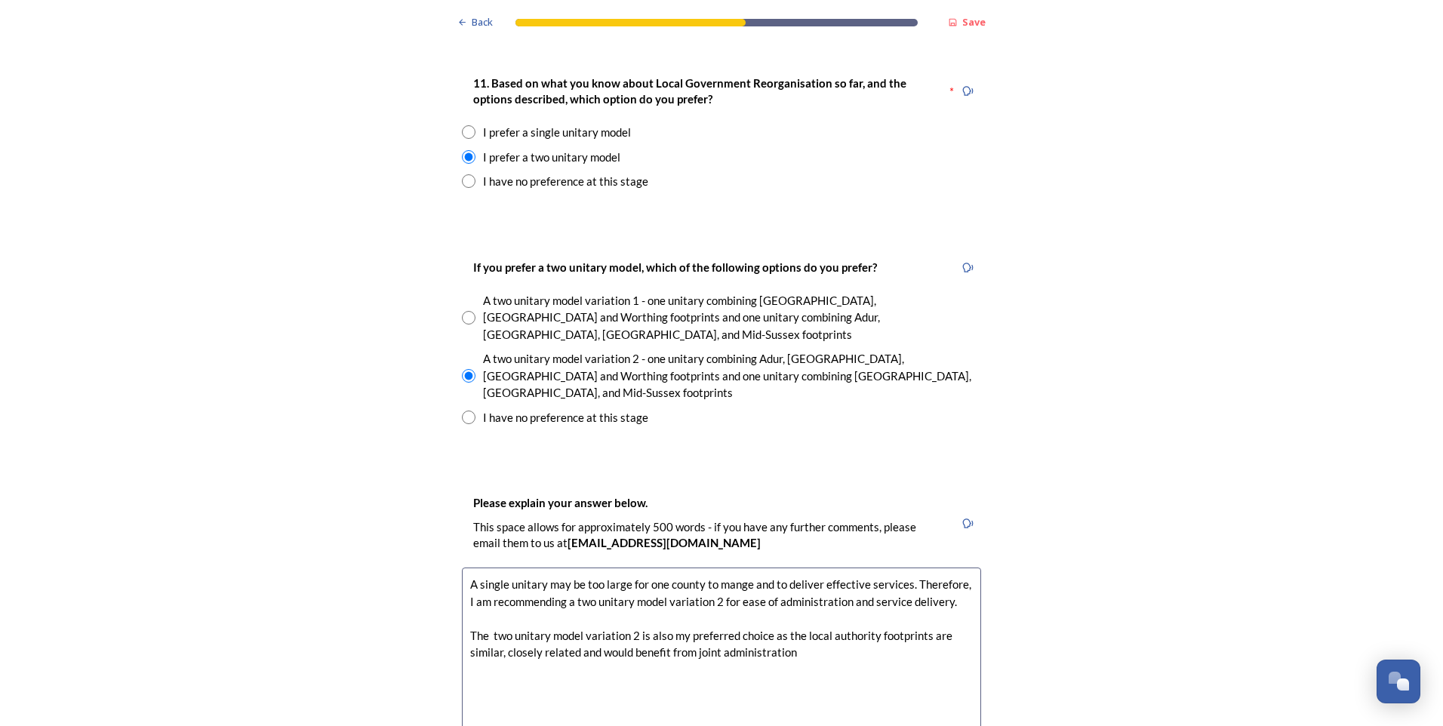
click at [870, 567] on textarea "A single unitary may be too large for one county to mange and to deliver effect…" at bounding box center [721, 652] width 519 height 170
click at [927, 567] on textarea "A single unitary may be too large for one county to mange and to deliver effect…" at bounding box center [721, 652] width 519 height 170
click at [556, 573] on textarea "A single unitary may be too large for one county to mange and to deliver effect…" at bounding box center [721, 652] width 519 height 170
click at [546, 573] on textarea "A single unitary may be too large for one county to mange and to deliver effect…" at bounding box center [721, 652] width 519 height 170
click at [633, 576] on textarea "A single unitary may be too large for one county to mange and to deliver effect…" at bounding box center [721, 652] width 519 height 170
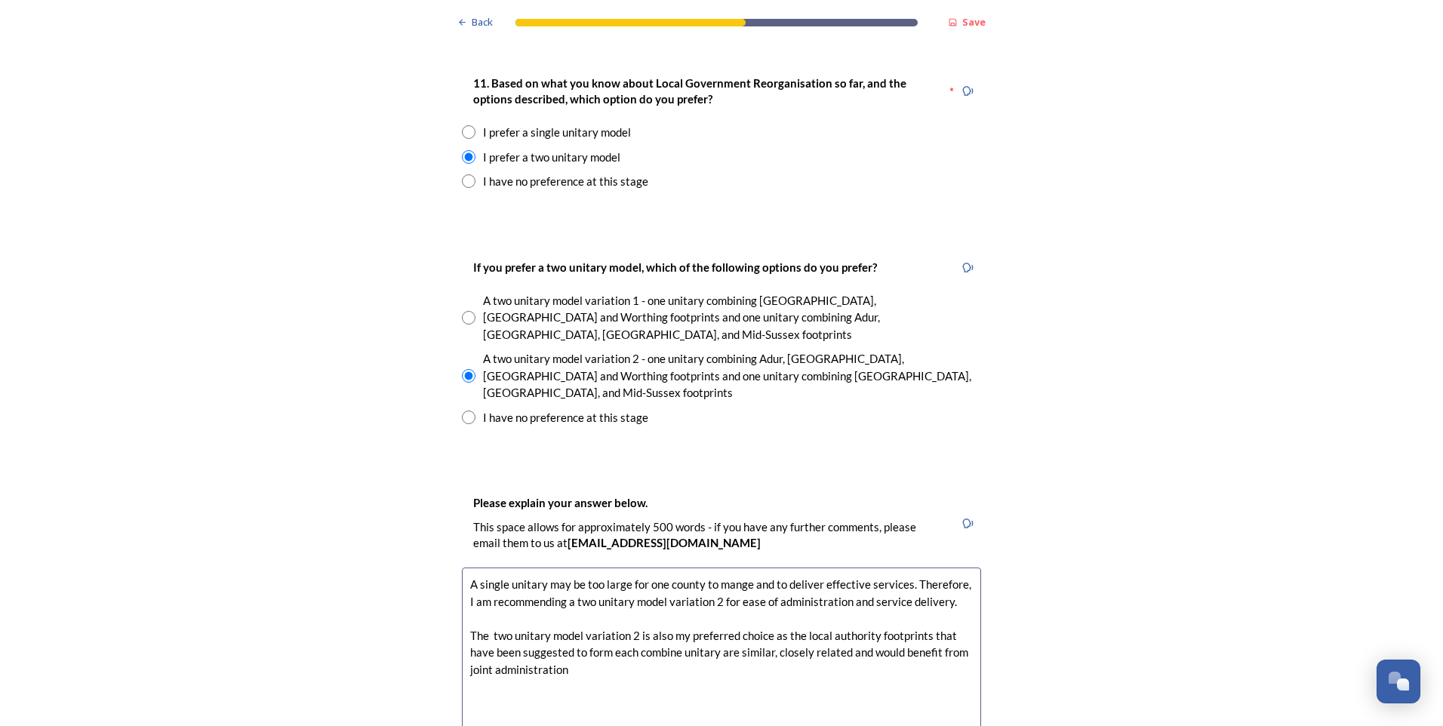
click at [583, 594] on textarea "A single unitary may be too large for one county to mange and to deliver effect…" at bounding box center [721, 652] width 519 height 170
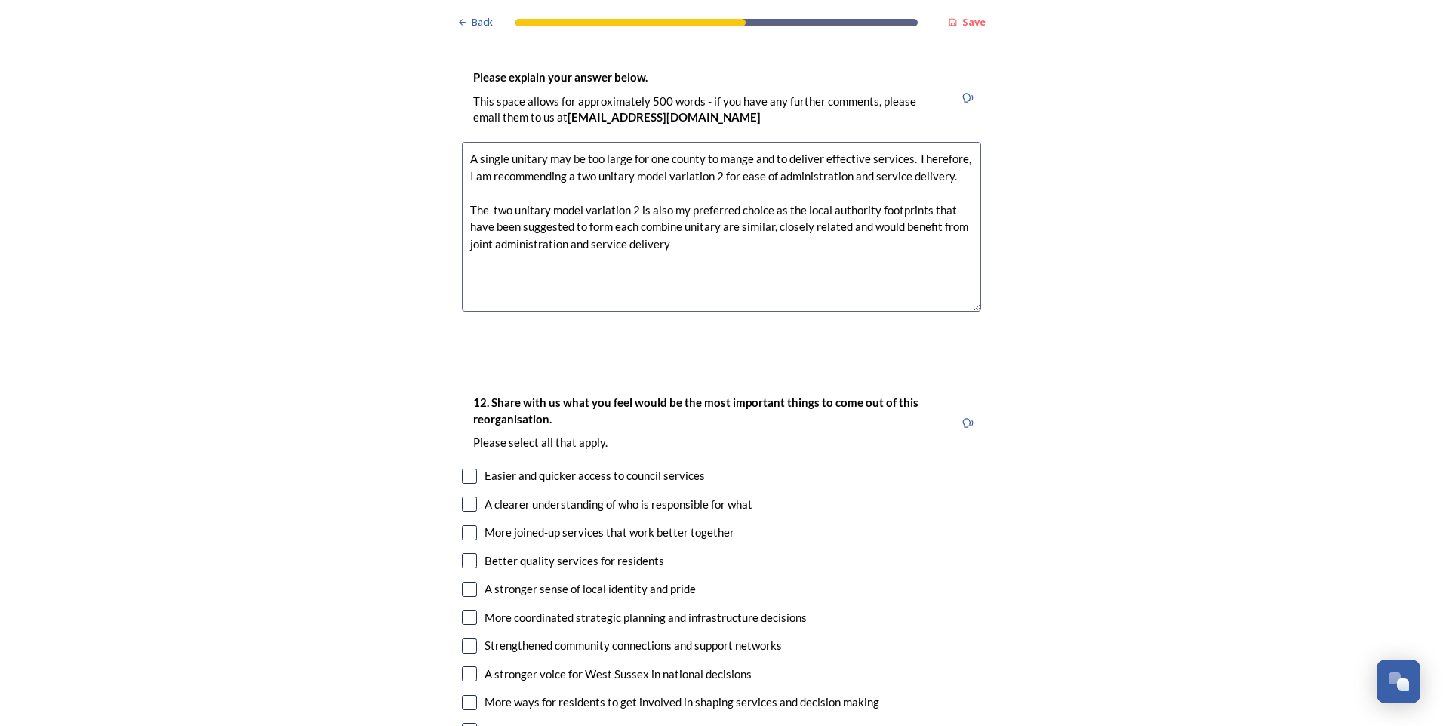
scroll to position [2490, 0]
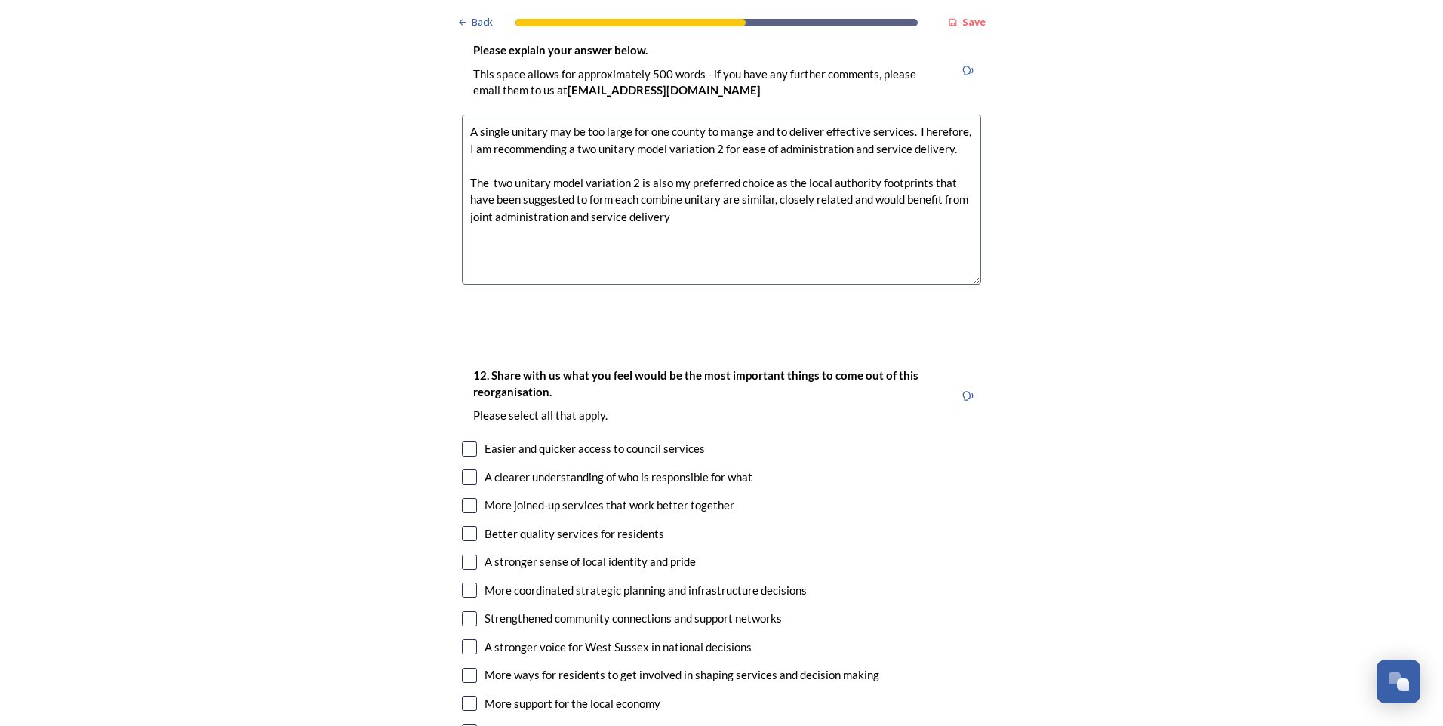
type textarea "A single unitary may be too large for one county to mange and to deliver effect…"
click at [469, 441] on input "checkbox" at bounding box center [469, 448] width 15 height 15
checkbox input "true"
click at [469, 469] on input "checkbox" at bounding box center [469, 476] width 15 height 15
checkbox input "true"
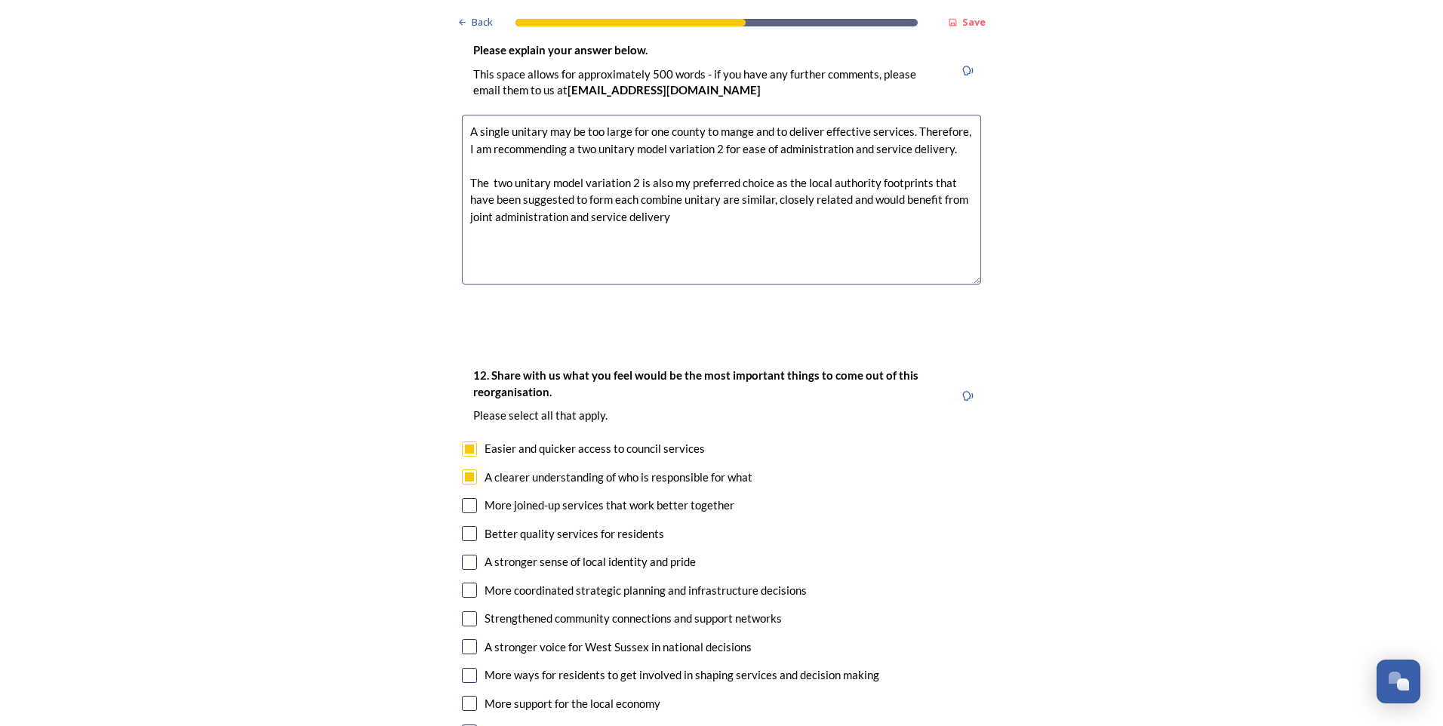
click at [469, 498] on input "checkbox" at bounding box center [469, 505] width 15 height 15
checkbox input "true"
click at [466, 555] on input "checkbox" at bounding box center [469, 562] width 15 height 15
click at [467, 555] on input "checkbox" at bounding box center [469, 562] width 15 height 15
checkbox input "false"
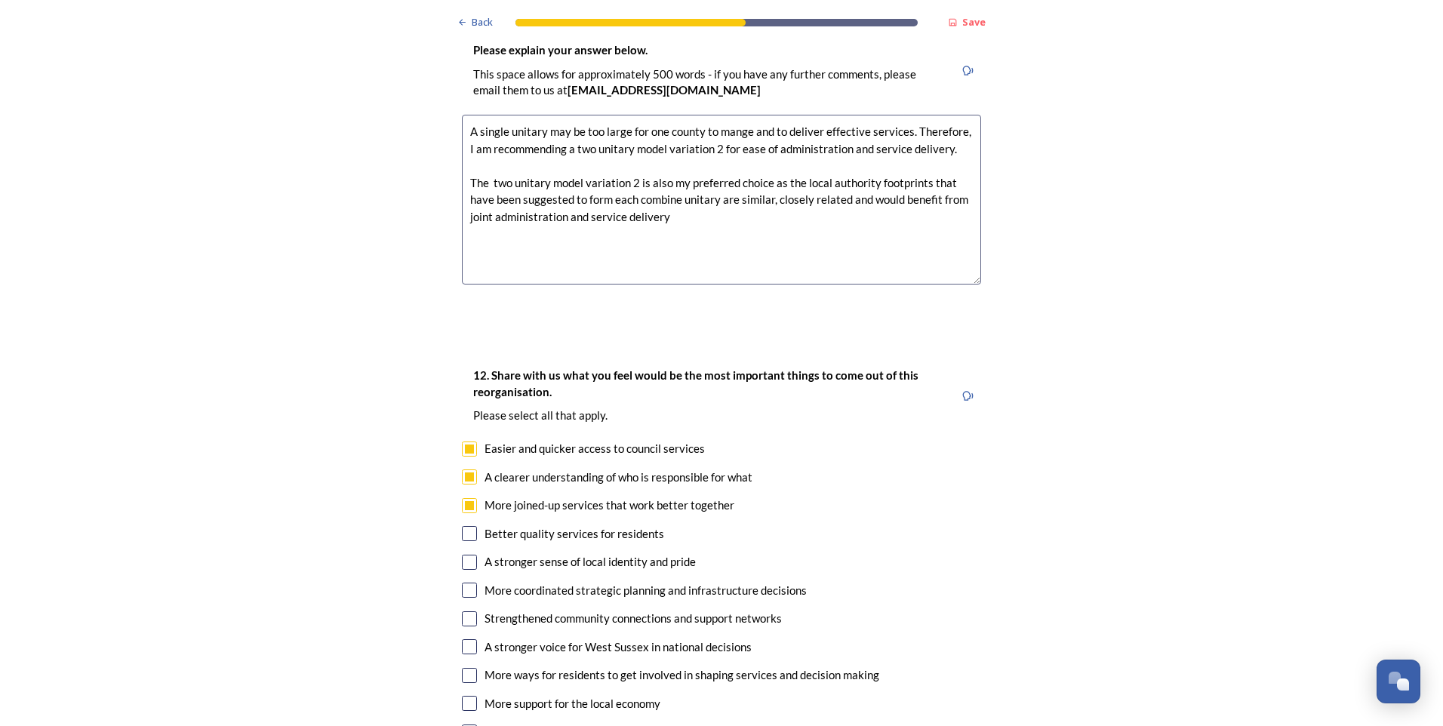
click at [465, 583] on input "checkbox" at bounding box center [469, 590] width 15 height 15
checkbox input "true"
click at [469, 611] on input "checkbox" at bounding box center [469, 618] width 15 height 15
checkbox input "true"
click at [467, 639] on input "checkbox" at bounding box center [469, 646] width 15 height 15
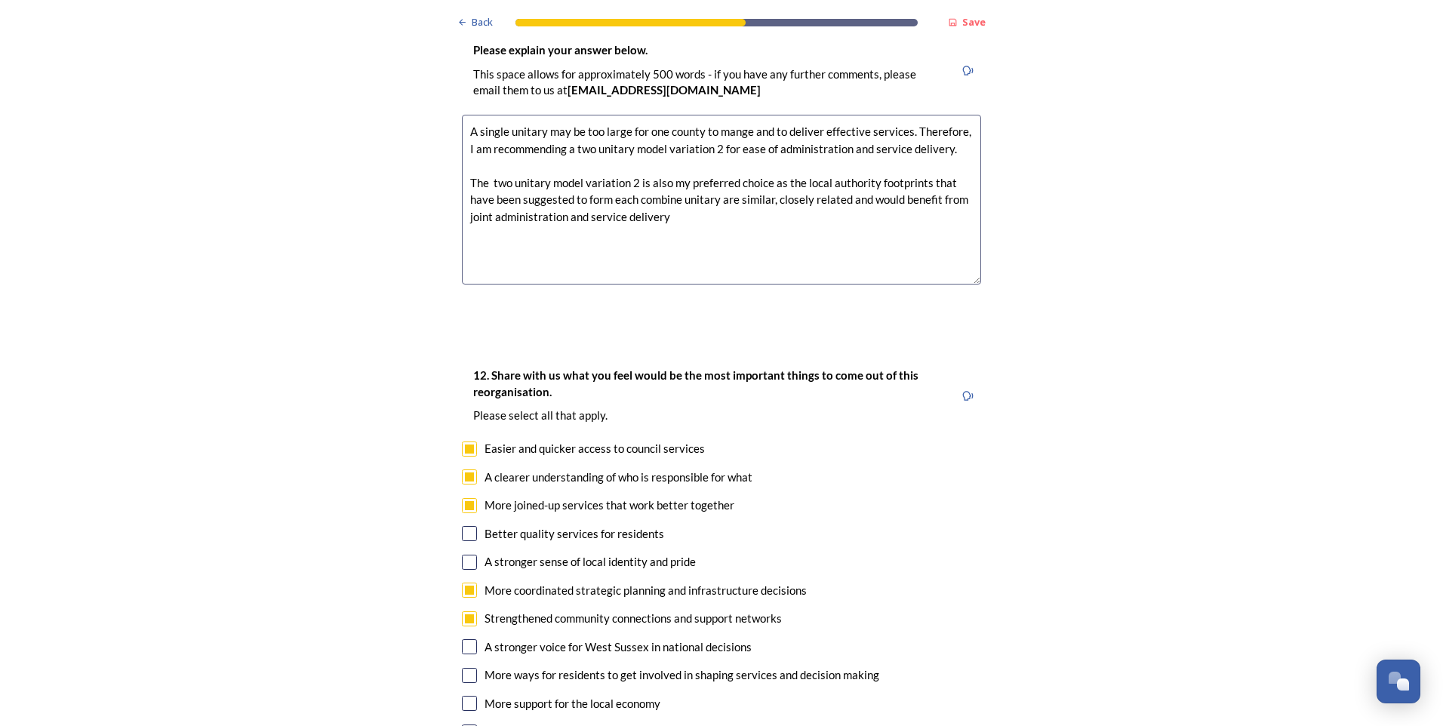
checkbox input "true"
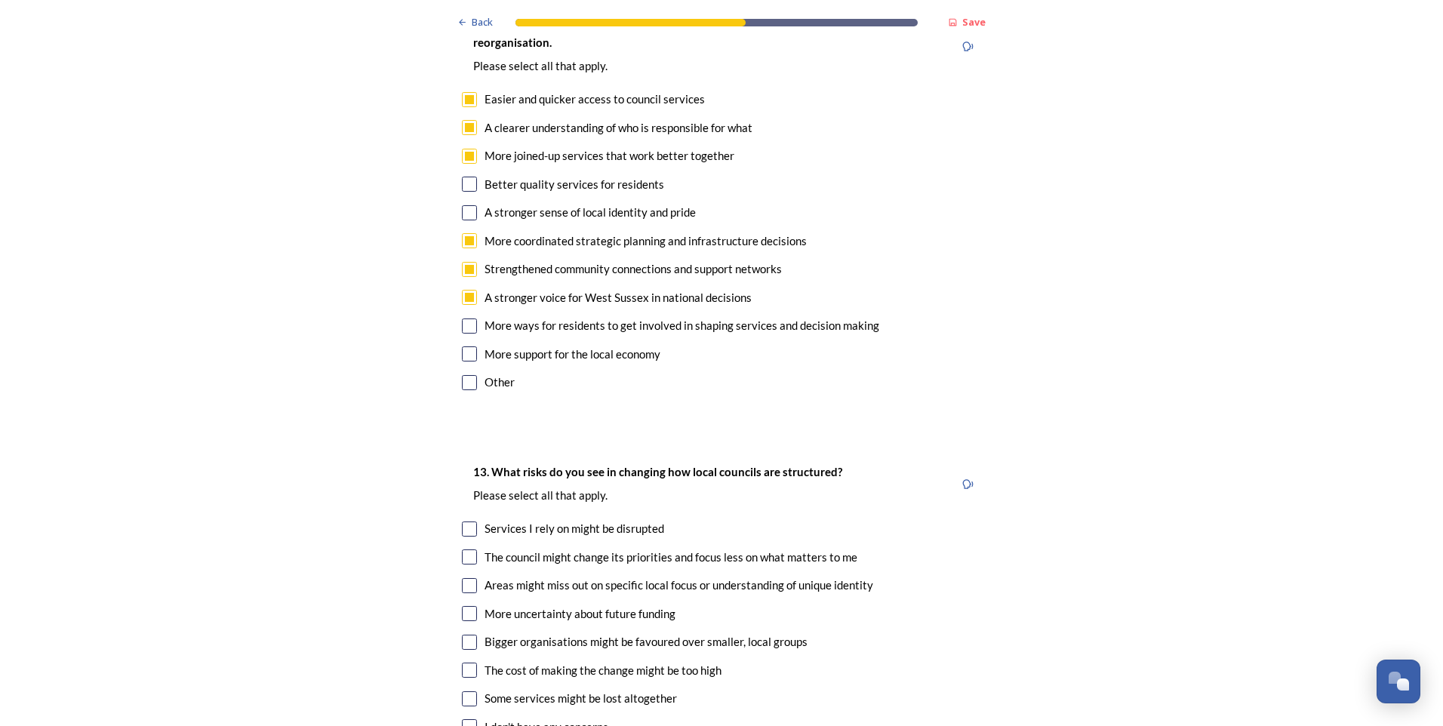
scroll to position [2867, 0]
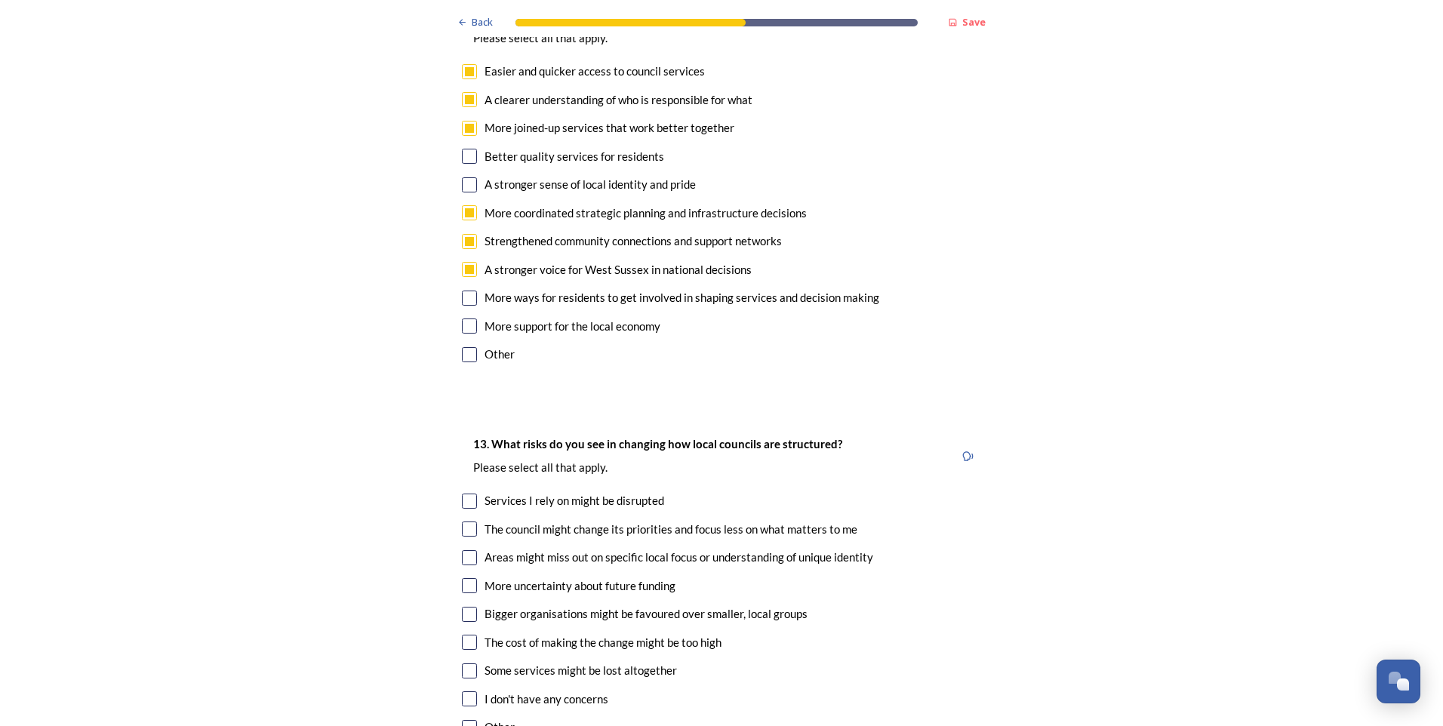
click at [466, 578] on input "checkbox" at bounding box center [469, 585] width 15 height 15
checkbox input "true"
click at [466, 607] on input "checkbox" at bounding box center [469, 614] width 15 height 15
checkbox input "true"
click at [466, 663] on input "checkbox" at bounding box center [469, 670] width 15 height 15
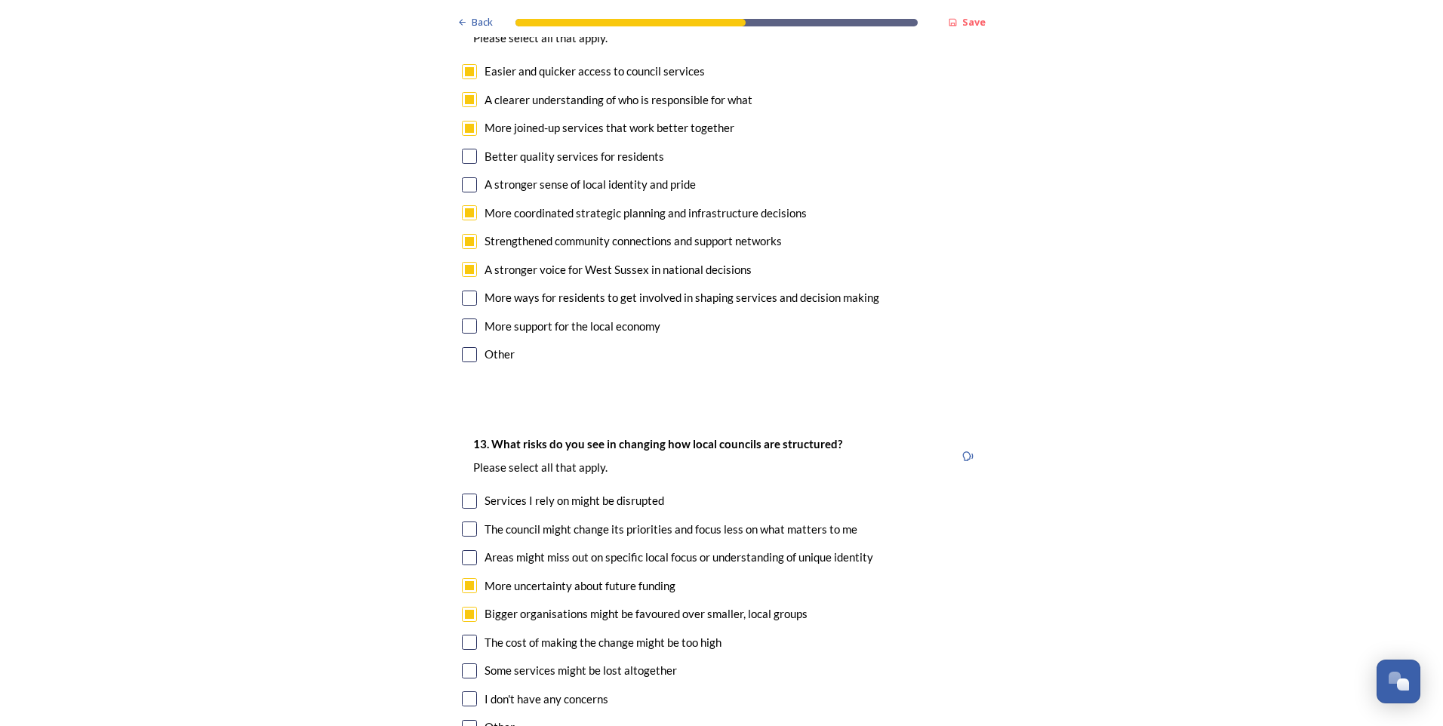
checkbox input "true"
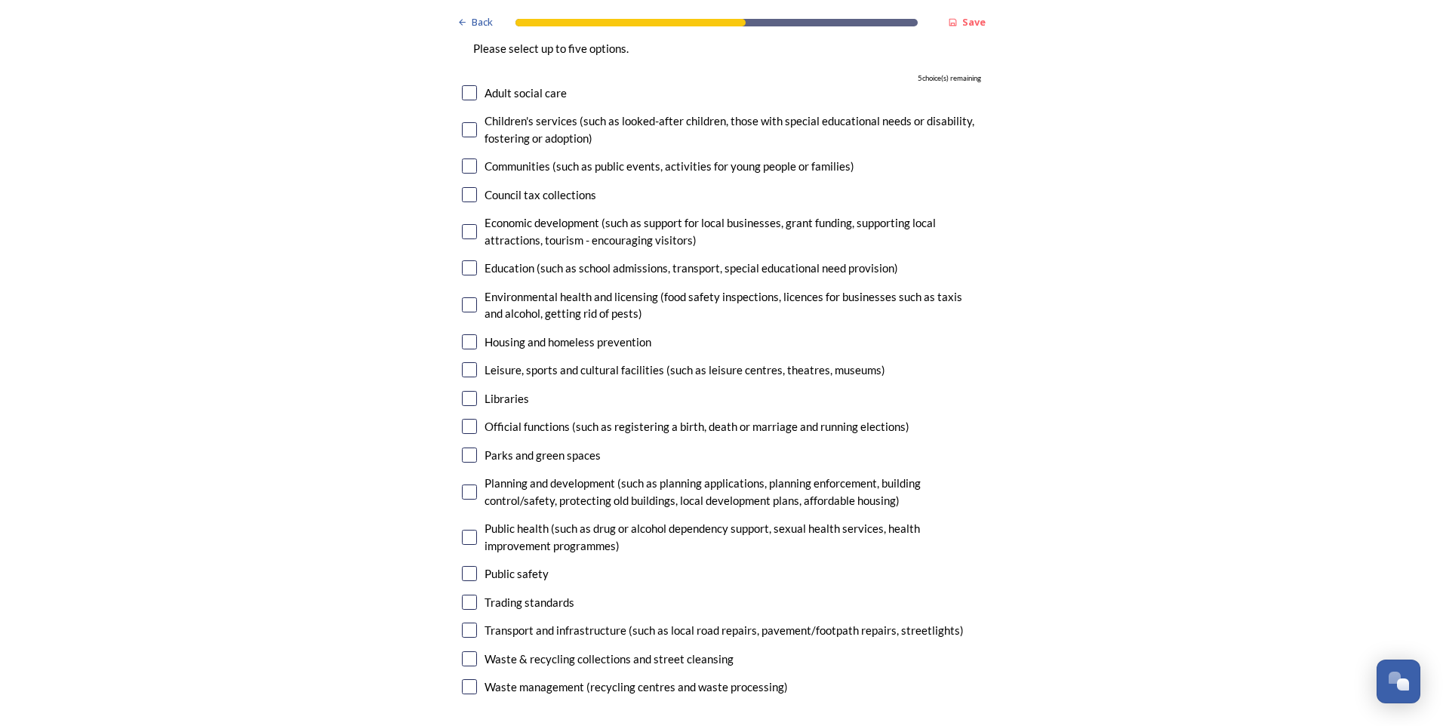
scroll to position [3697, 0]
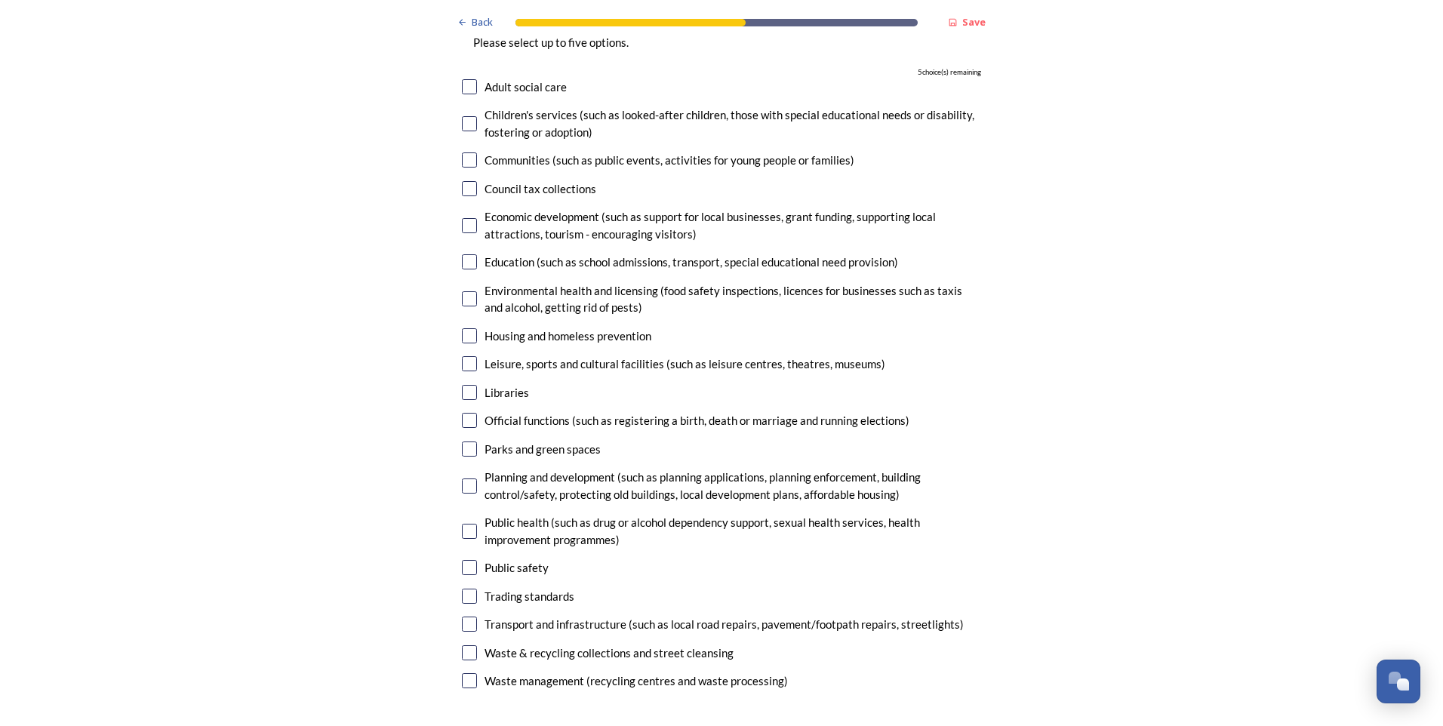
click at [466, 524] on input "checkbox" at bounding box center [469, 531] width 15 height 15
checkbox input "true"
click at [466, 385] on input "checkbox" at bounding box center [469, 392] width 15 height 15
checkbox input "true"
click at [467, 328] on input "checkbox" at bounding box center [469, 335] width 15 height 15
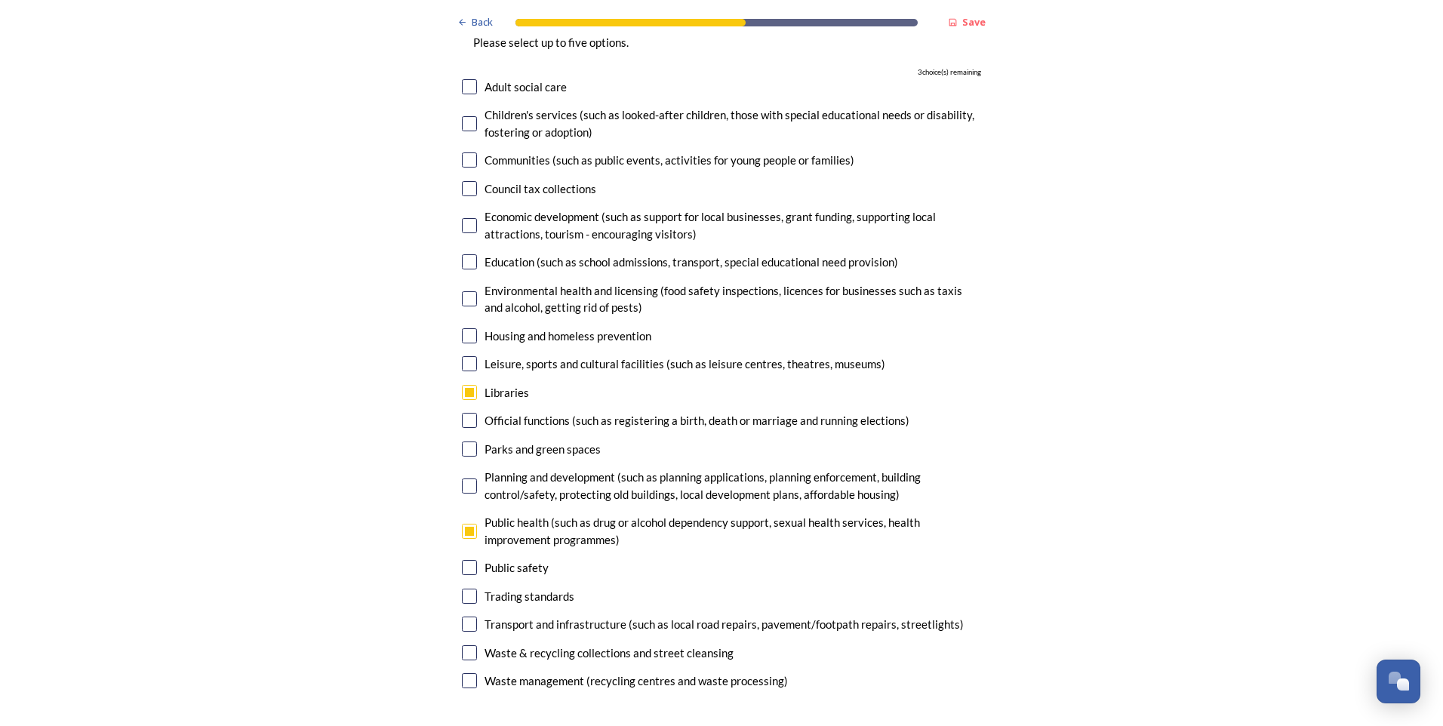
checkbox input "true"
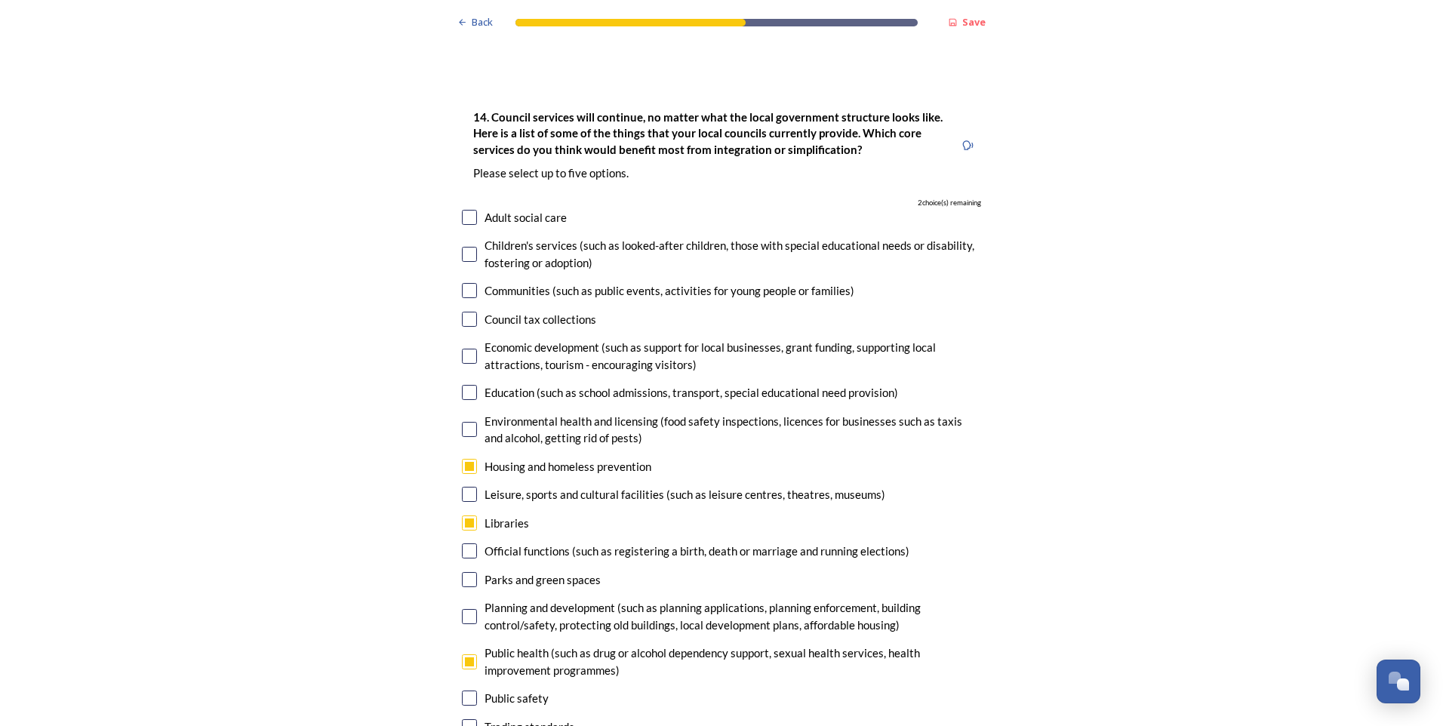
scroll to position [3546, 0]
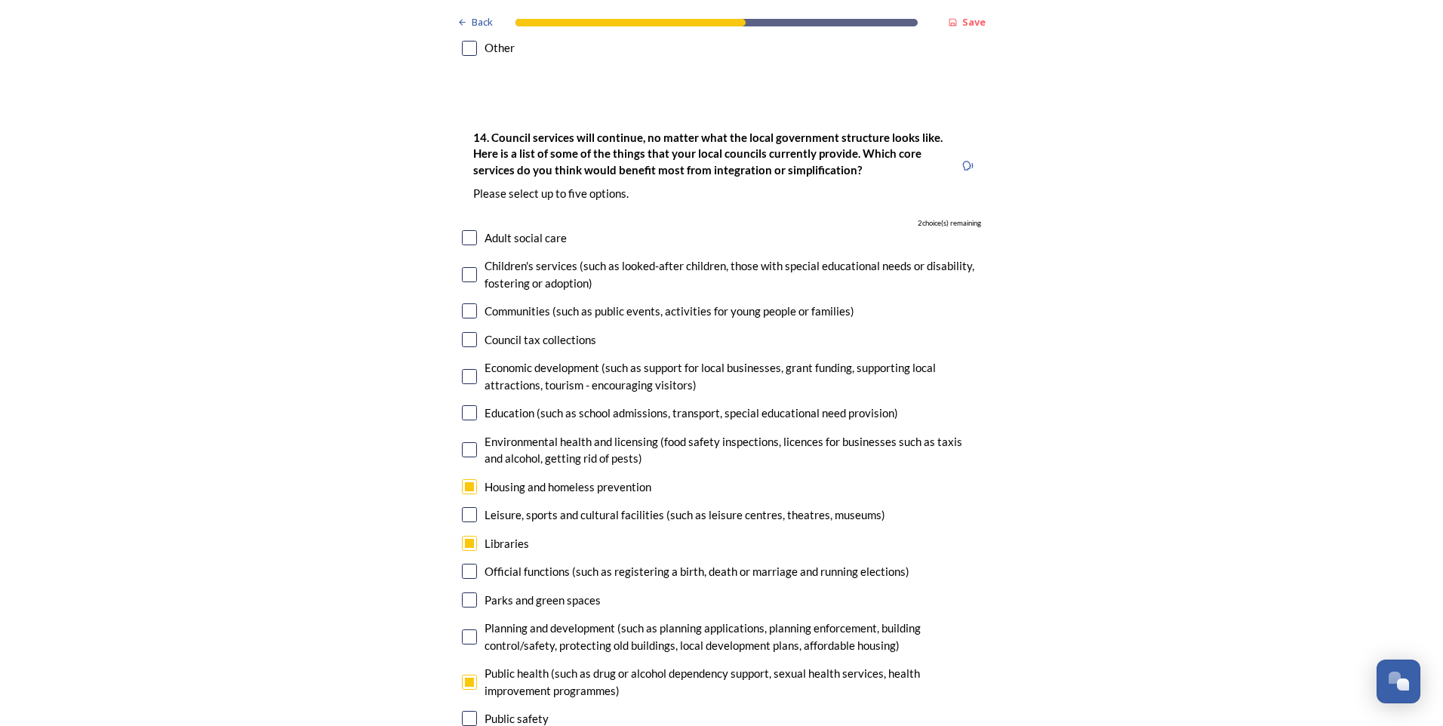
click at [464, 303] on input "checkbox" at bounding box center [469, 310] width 15 height 15
checkbox input "true"
click at [463, 369] on input "checkbox" at bounding box center [469, 376] width 15 height 15
checkbox input "true"
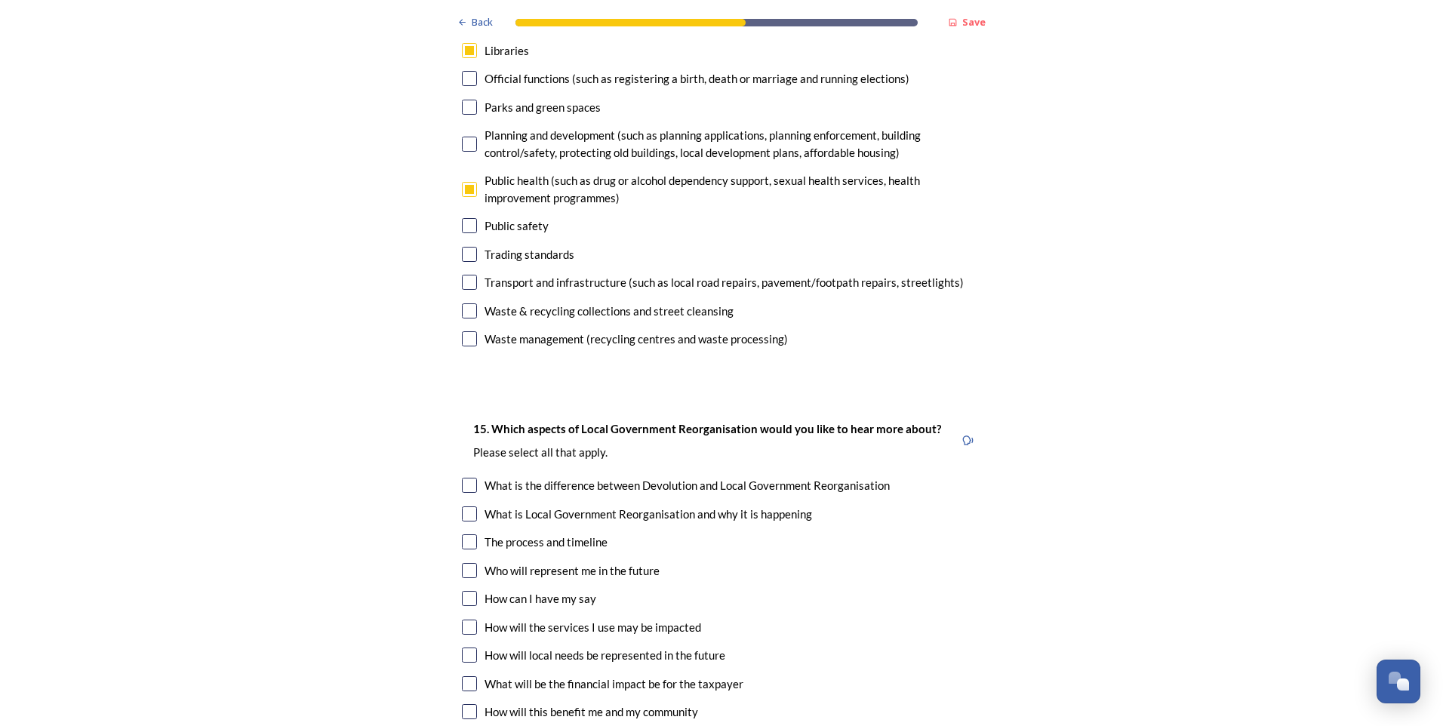
scroll to position [4150, 0]
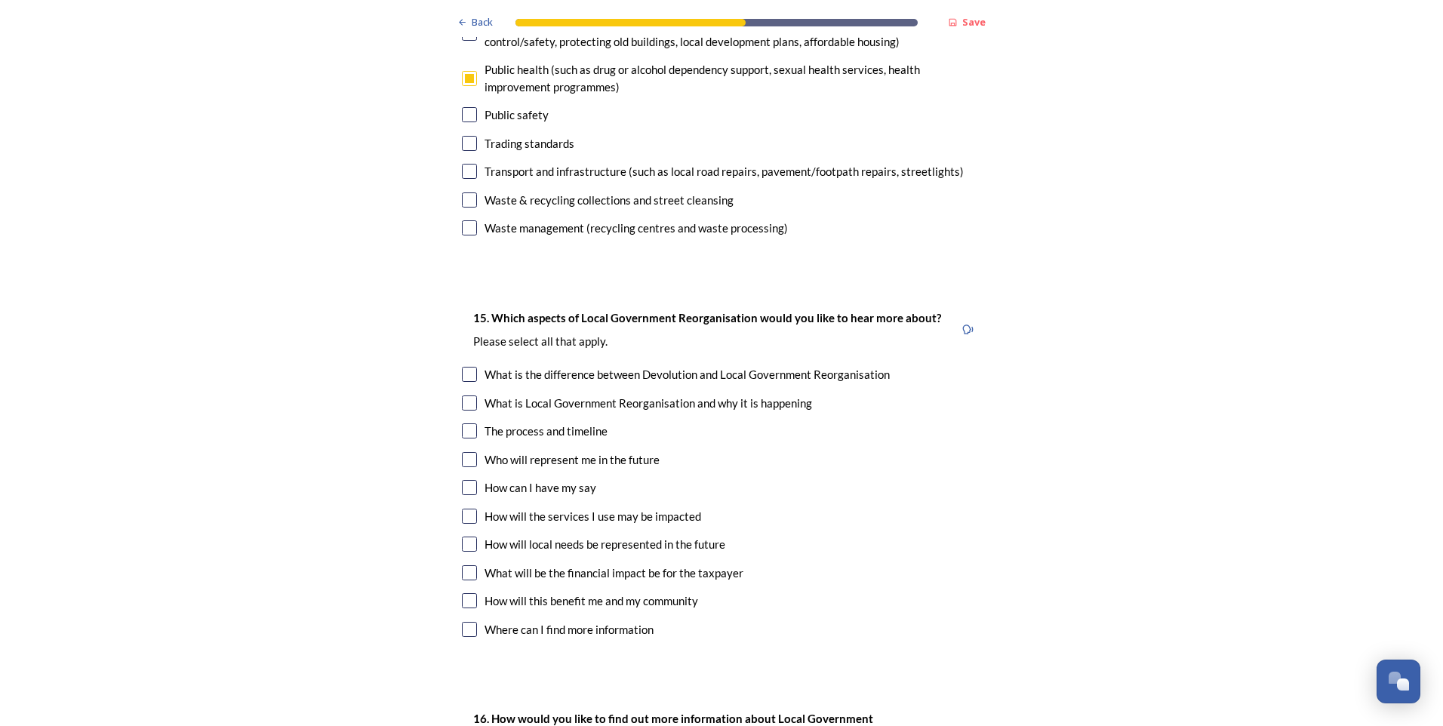
click at [464, 509] on input "checkbox" at bounding box center [469, 516] width 15 height 15
checkbox input "true"
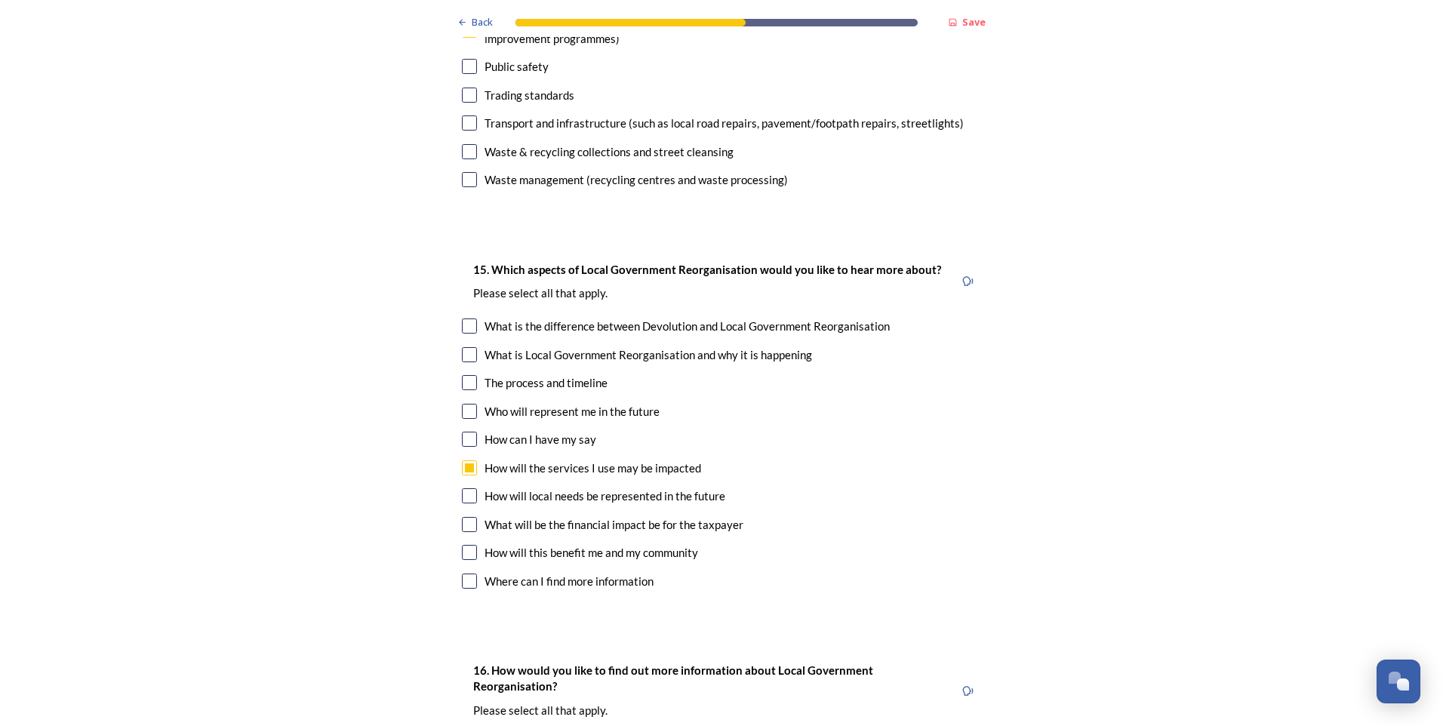
scroll to position [4225, 0]
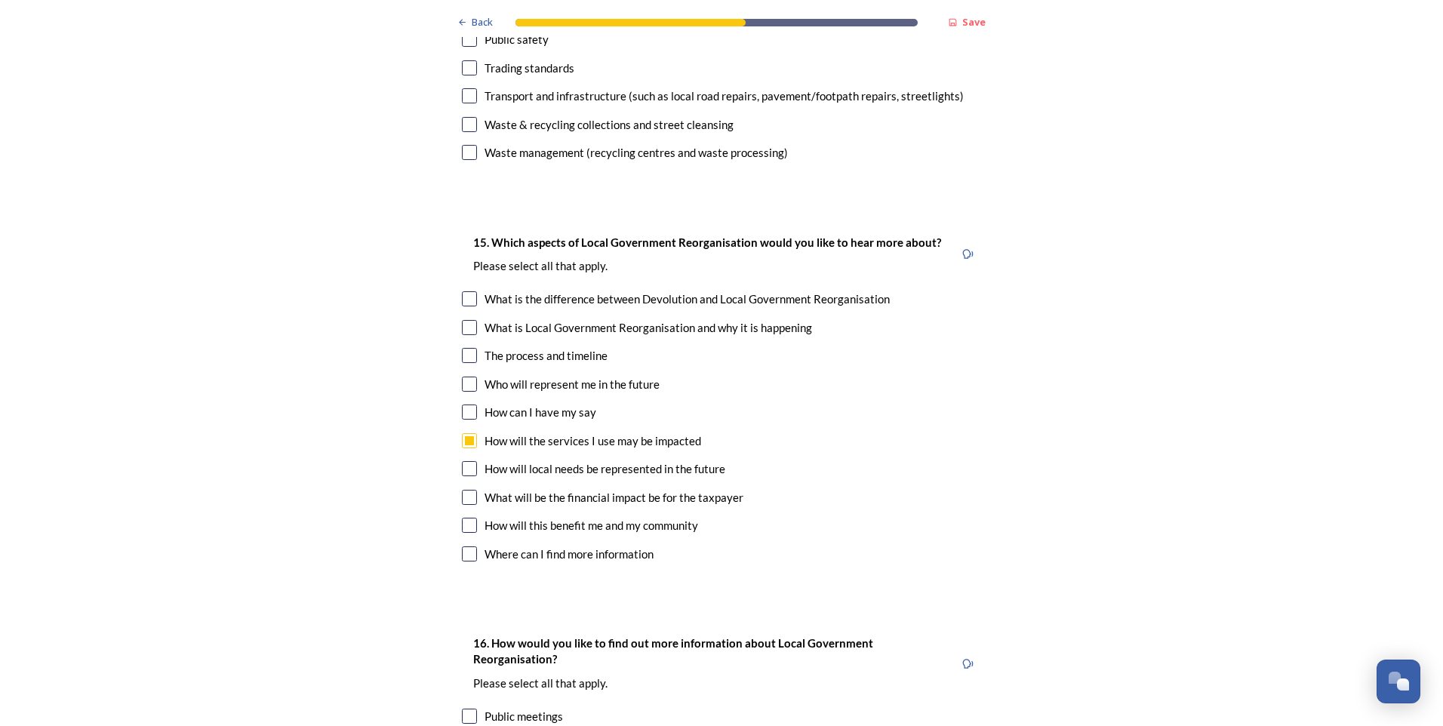
click at [469, 518] on input "checkbox" at bounding box center [469, 525] width 15 height 15
checkbox input "true"
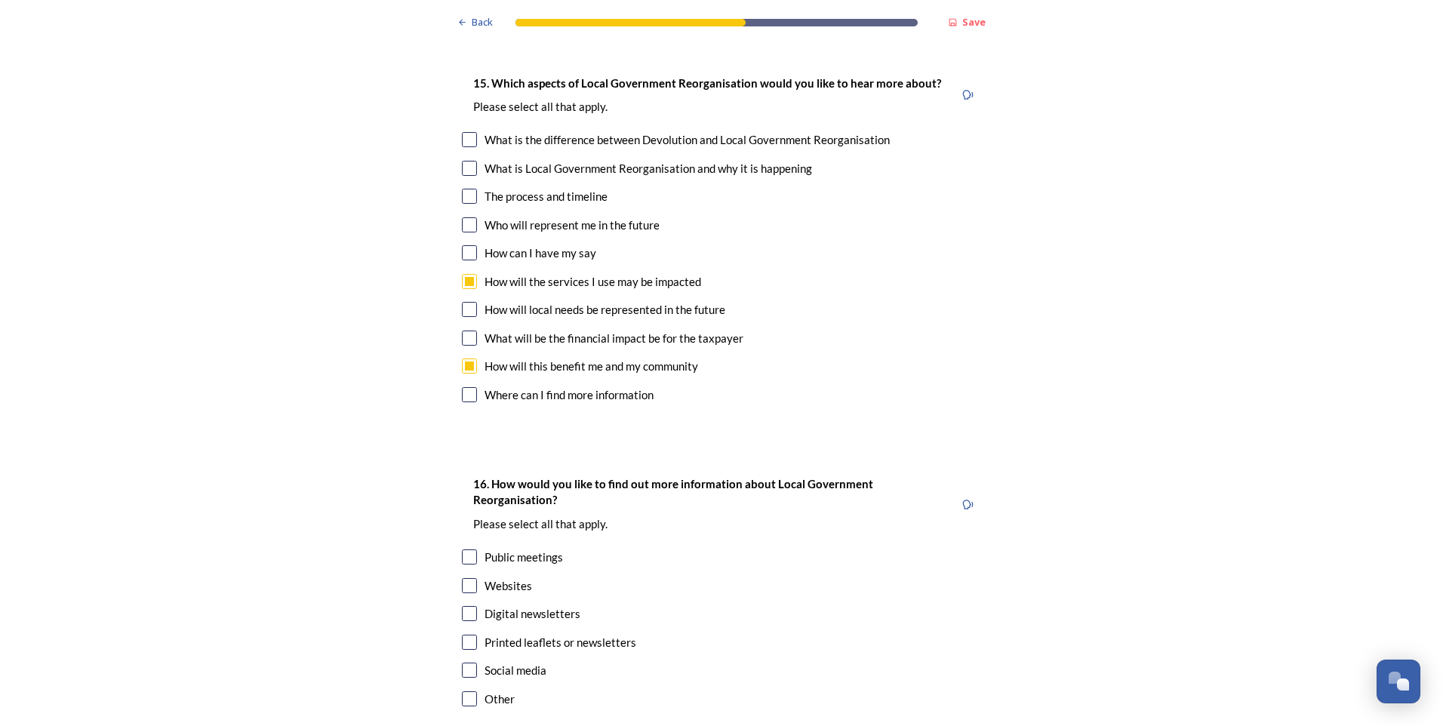
scroll to position [4452, 0]
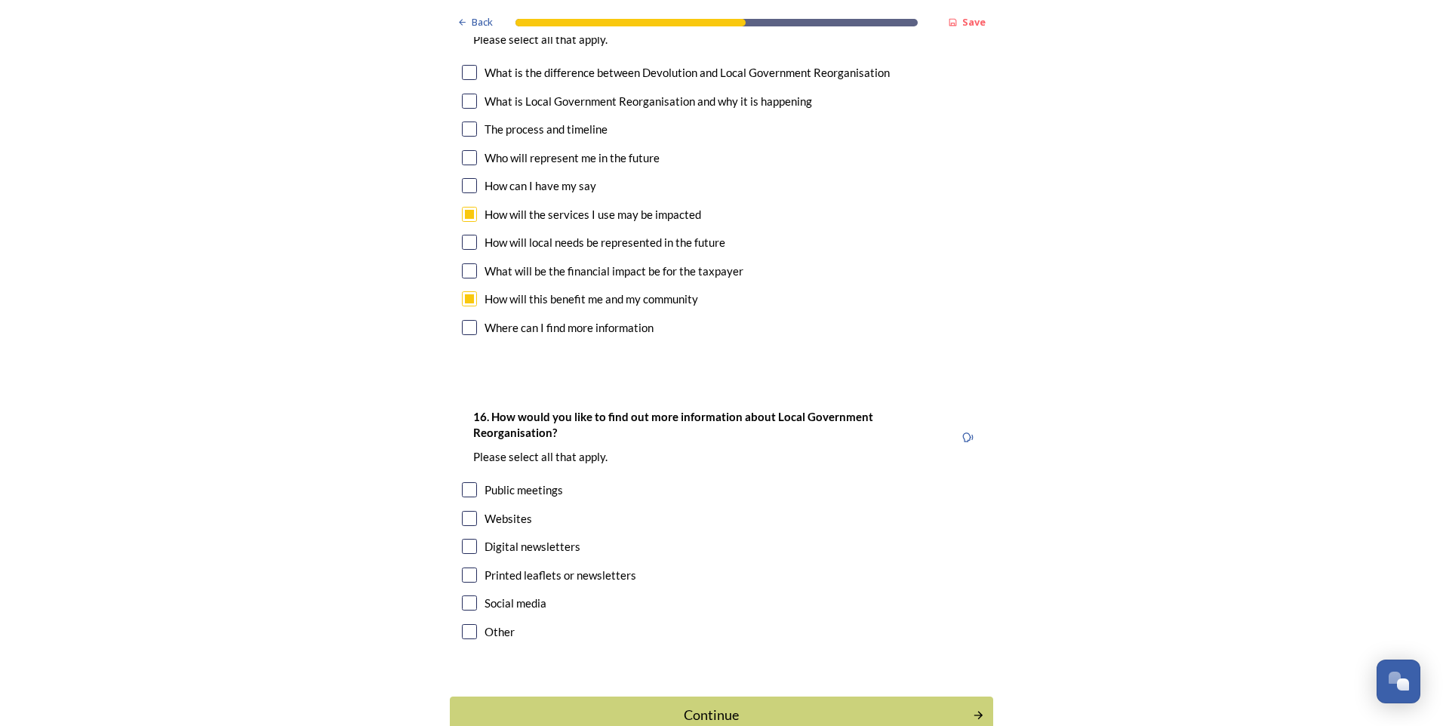
click at [466, 482] on input "checkbox" at bounding box center [469, 489] width 15 height 15
checkbox input "true"
click at [462, 511] on input "checkbox" at bounding box center [469, 518] width 15 height 15
checkbox input "true"
drag, startPoint x: 464, startPoint y: 468, endPoint x: 722, endPoint y: 640, distance: 310.1
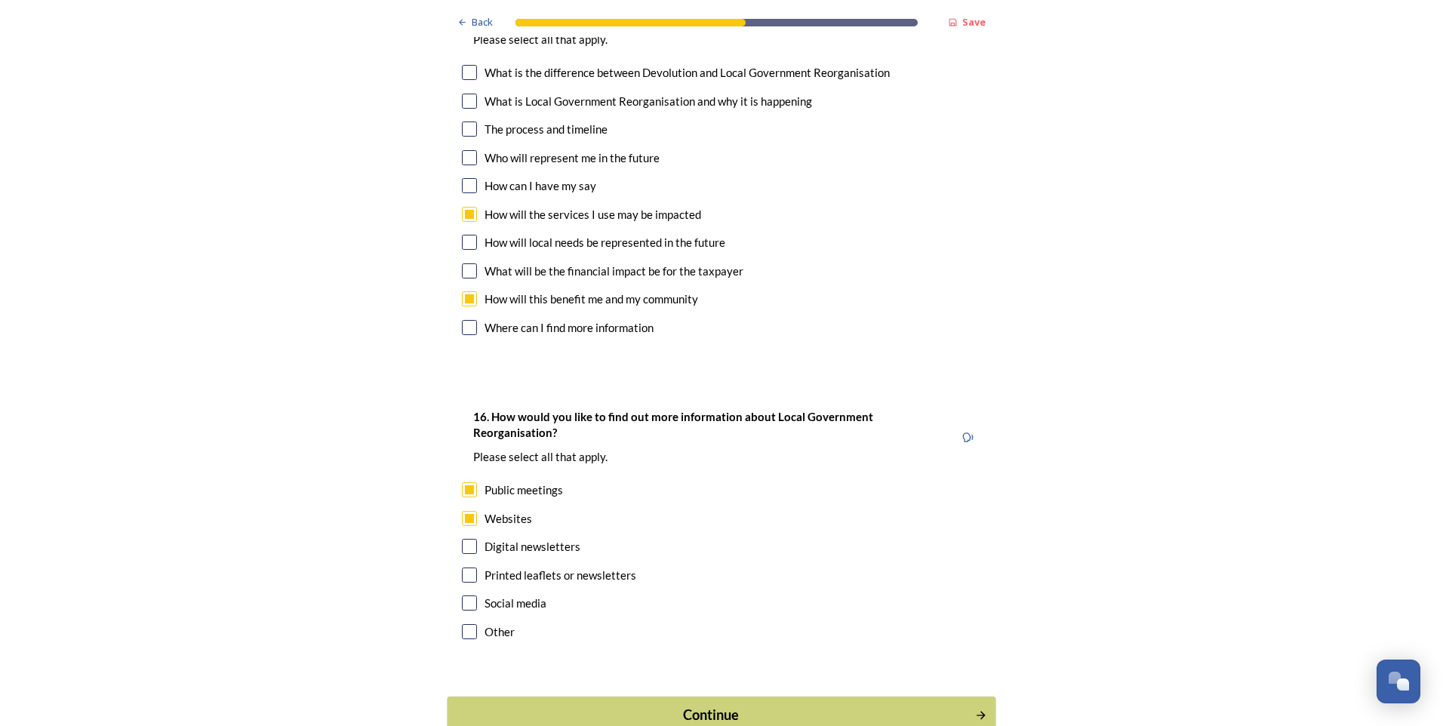
click at [464, 539] on input "checkbox" at bounding box center [469, 546] width 15 height 15
checkbox input "true"
click at [721, 705] on div "Continue" at bounding box center [711, 715] width 506 height 20
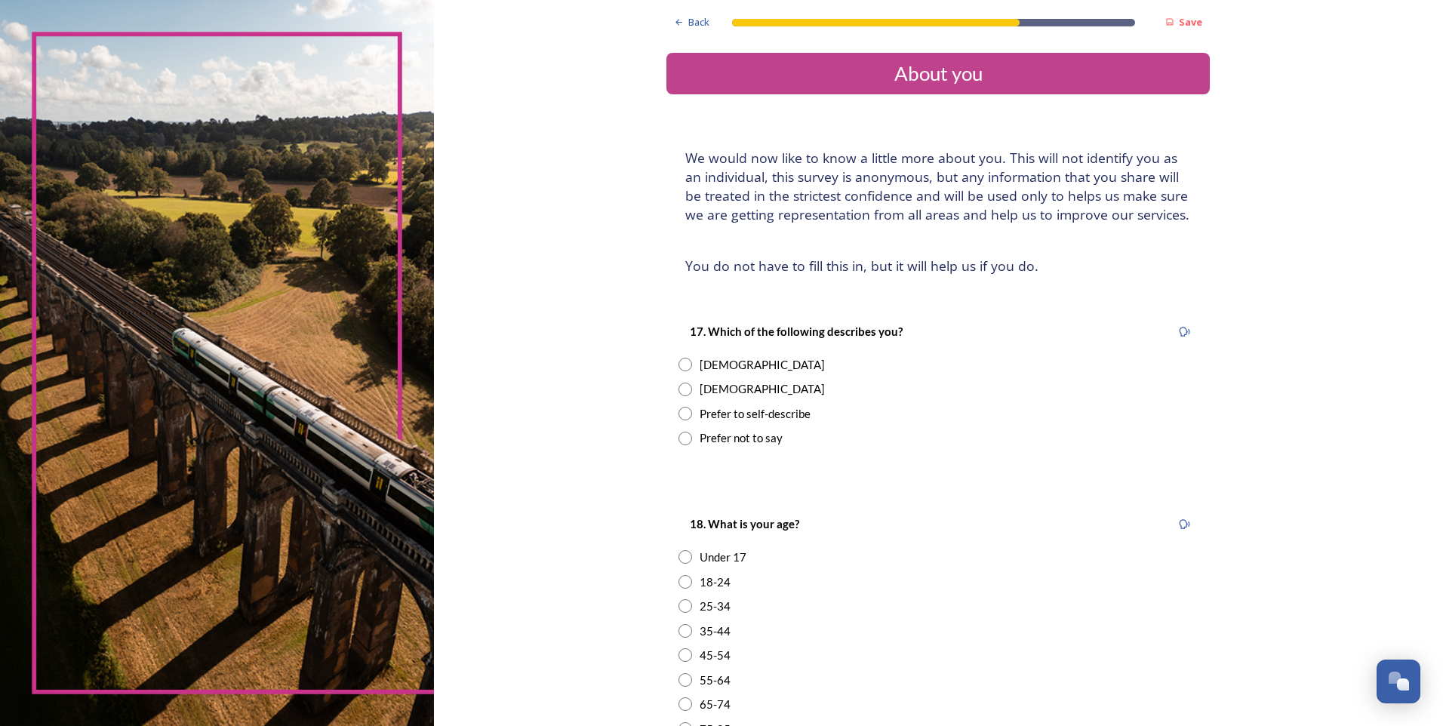
drag, startPoint x: 684, startPoint y: 391, endPoint x: 696, endPoint y: 391, distance: 12.8
click at [684, 391] on input "radio" at bounding box center [685, 390] width 14 height 14
radio input "true"
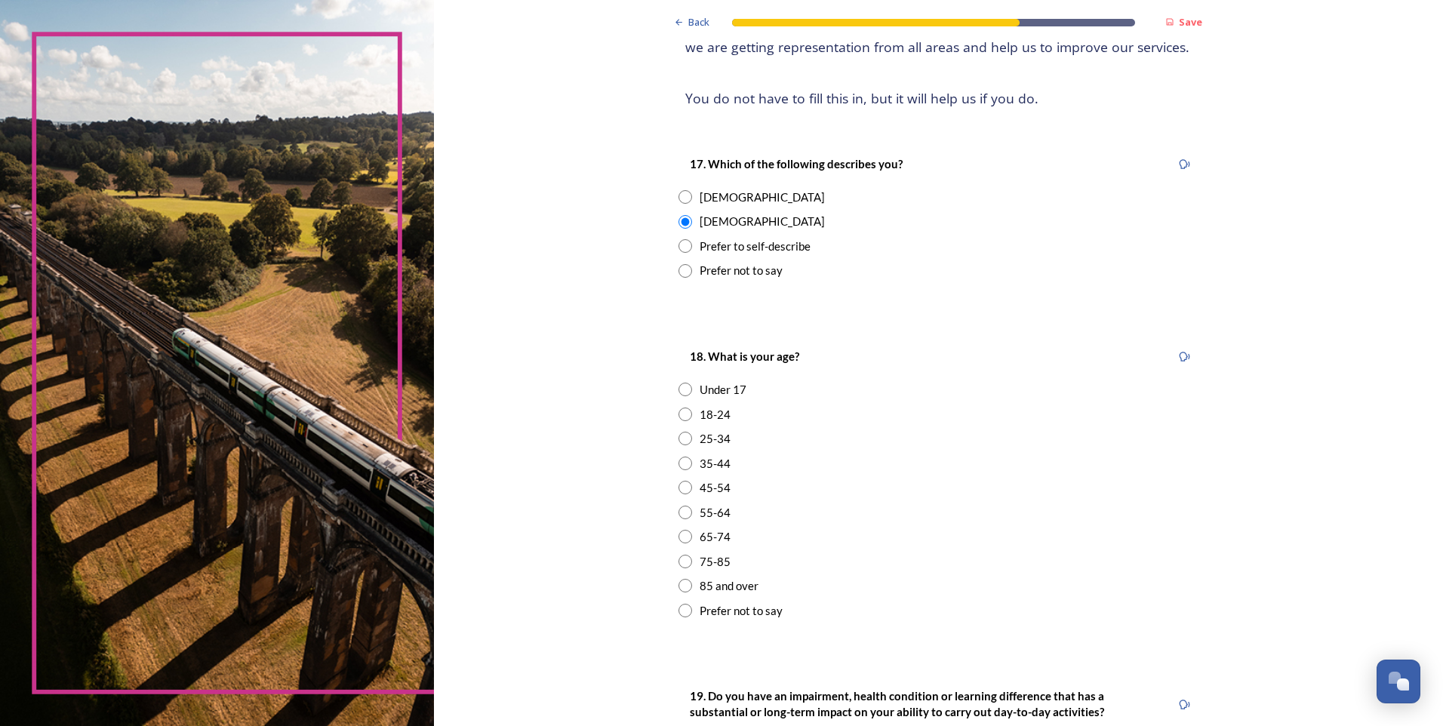
scroll to position [226, 0]
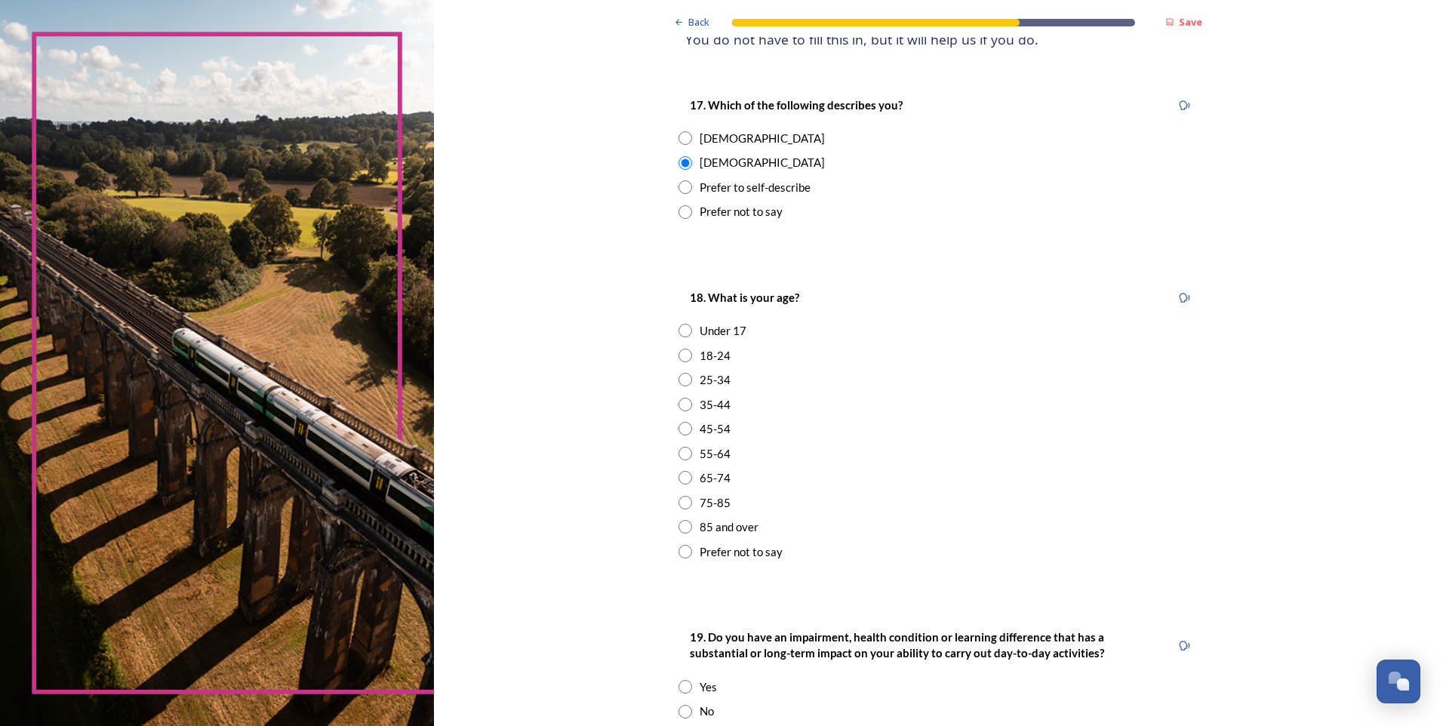
click at [682, 428] on input "radio" at bounding box center [685, 429] width 14 height 14
radio input "true"
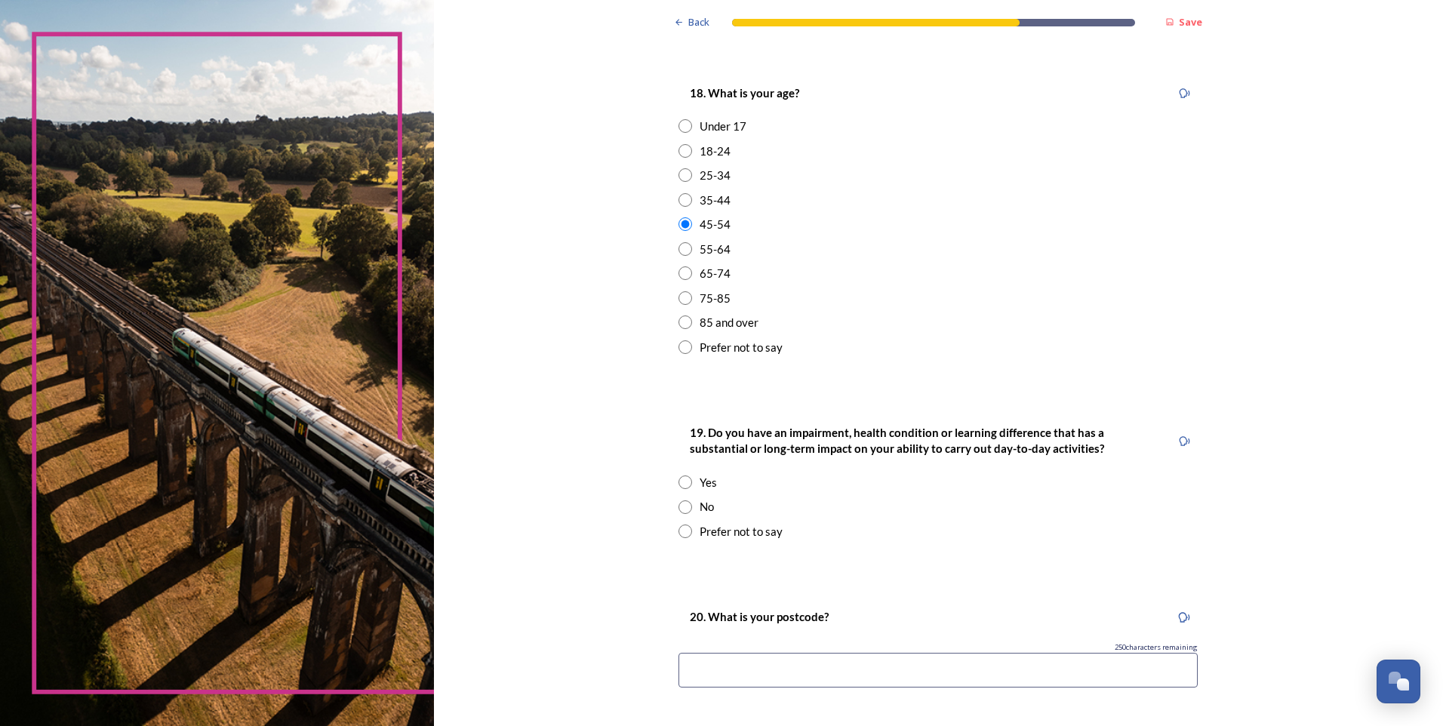
scroll to position [453, 0]
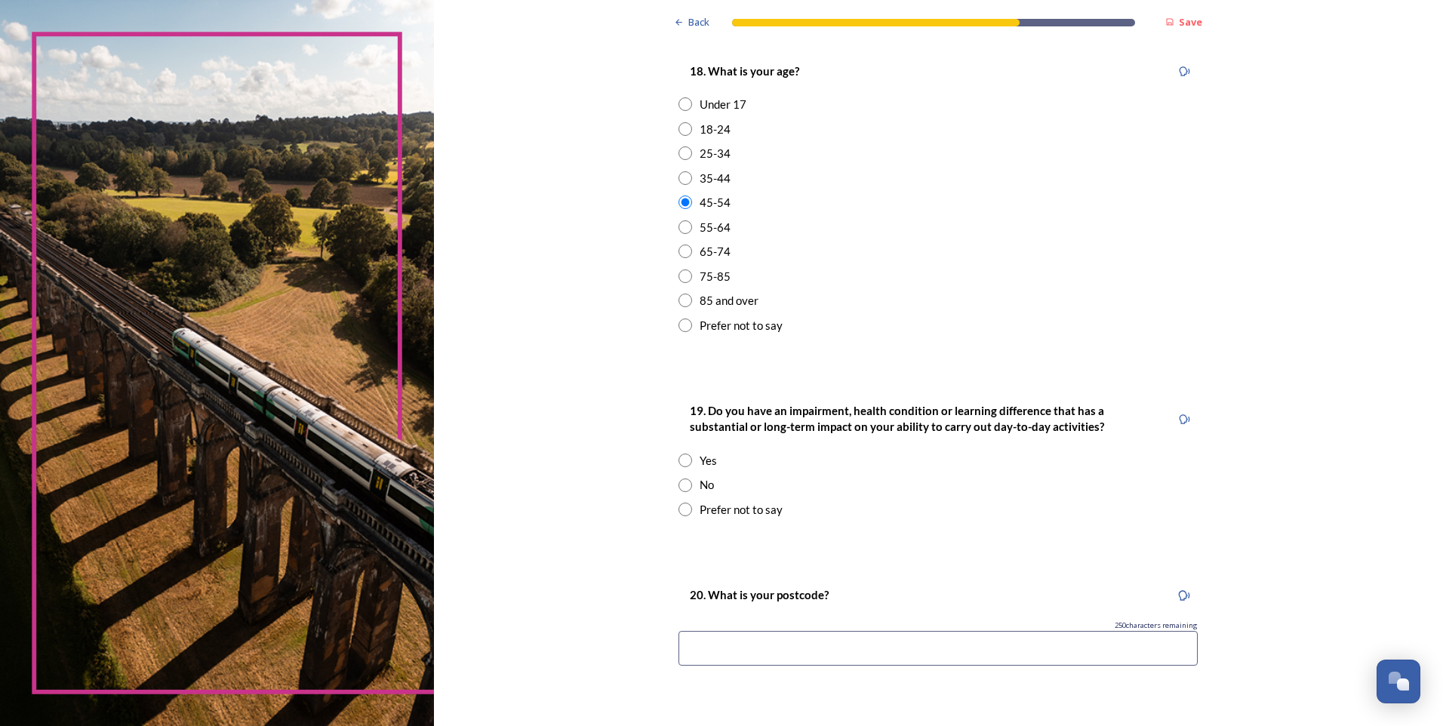
click at [681, 483] on input "radio" at bounding box center [685, 485] width 14 height 14
radio input "true"
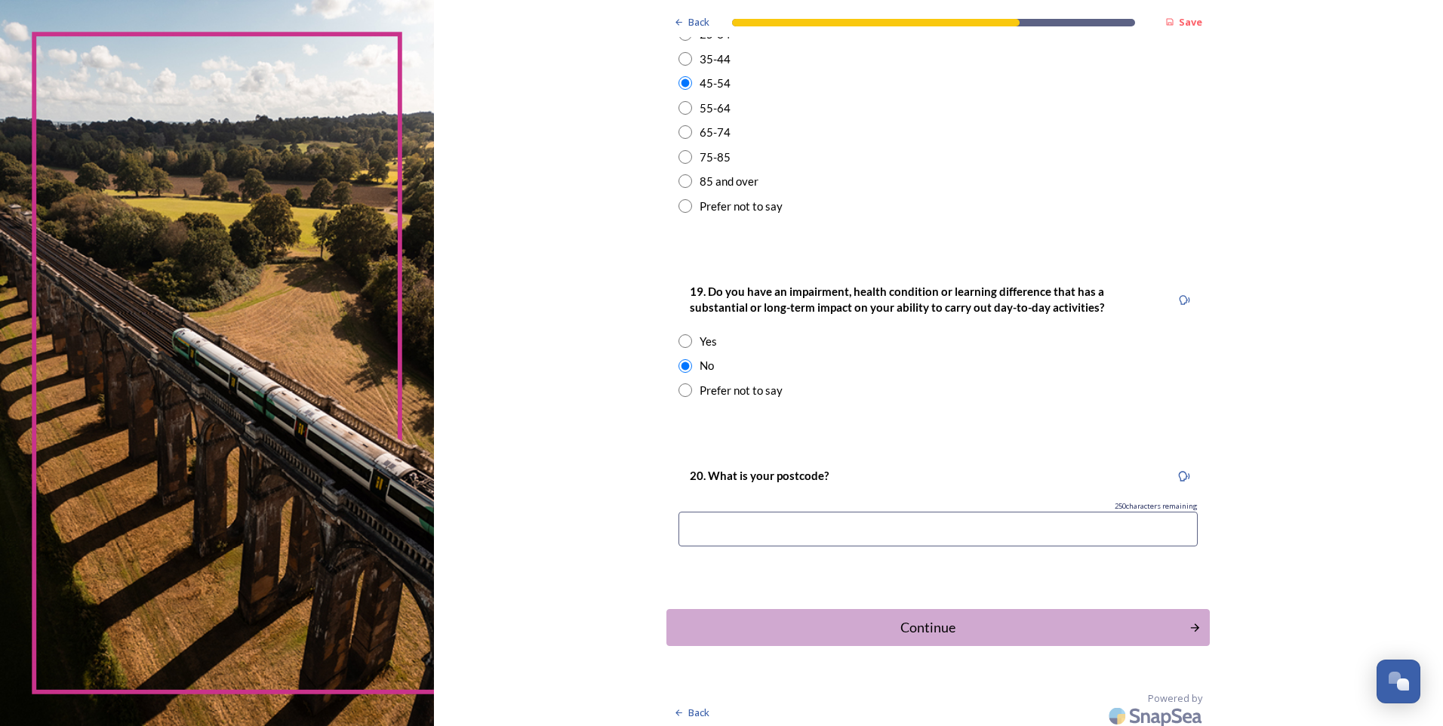
scroll to position [579, 0]
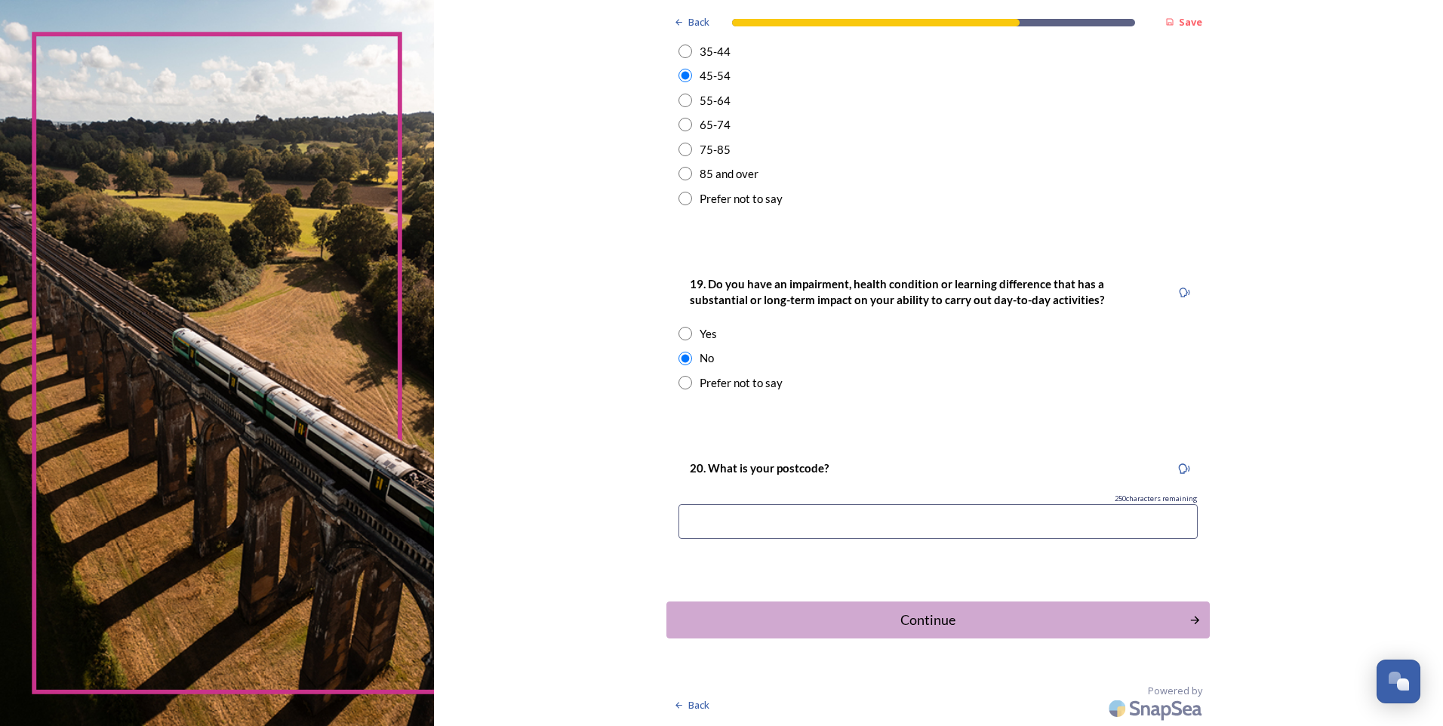
click at [736, 517] on input at bounding box center [937, 521] width 519 height 35
type input "RH10 2BA"
click at [936, 615] on div "Continue" at bounding box center [927, 620] width 511 height 20
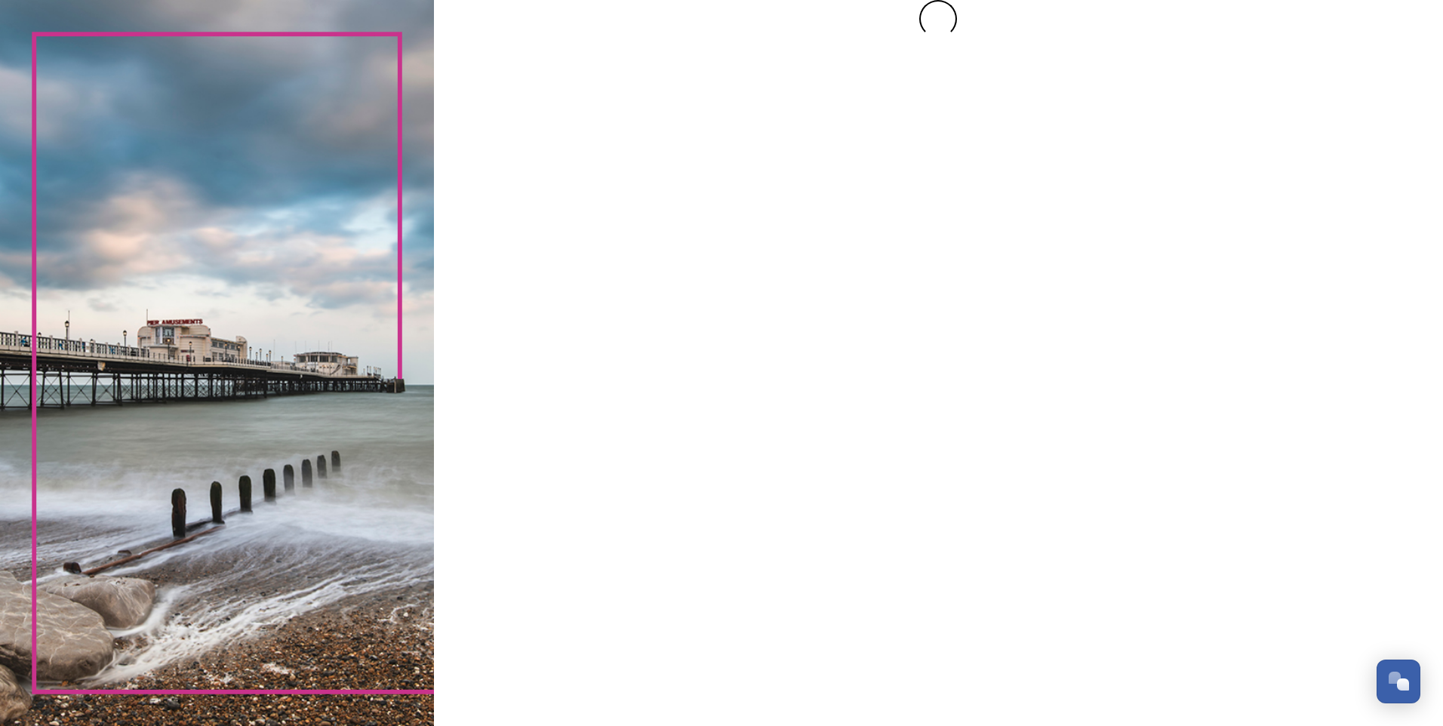
scroll to position [0, 0]
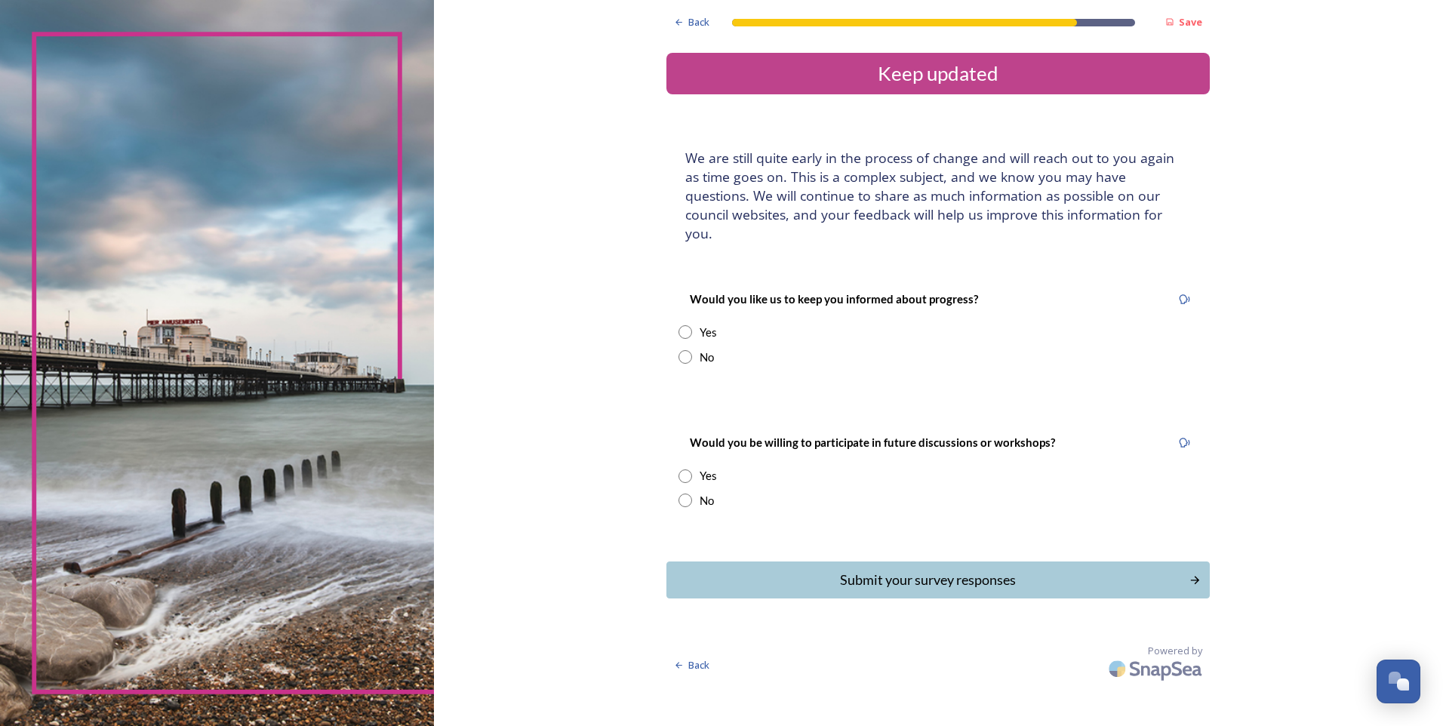
click at [684, 325] on input "radio" at bounding box center [685, 332] width 14 height 14
radio input "true"
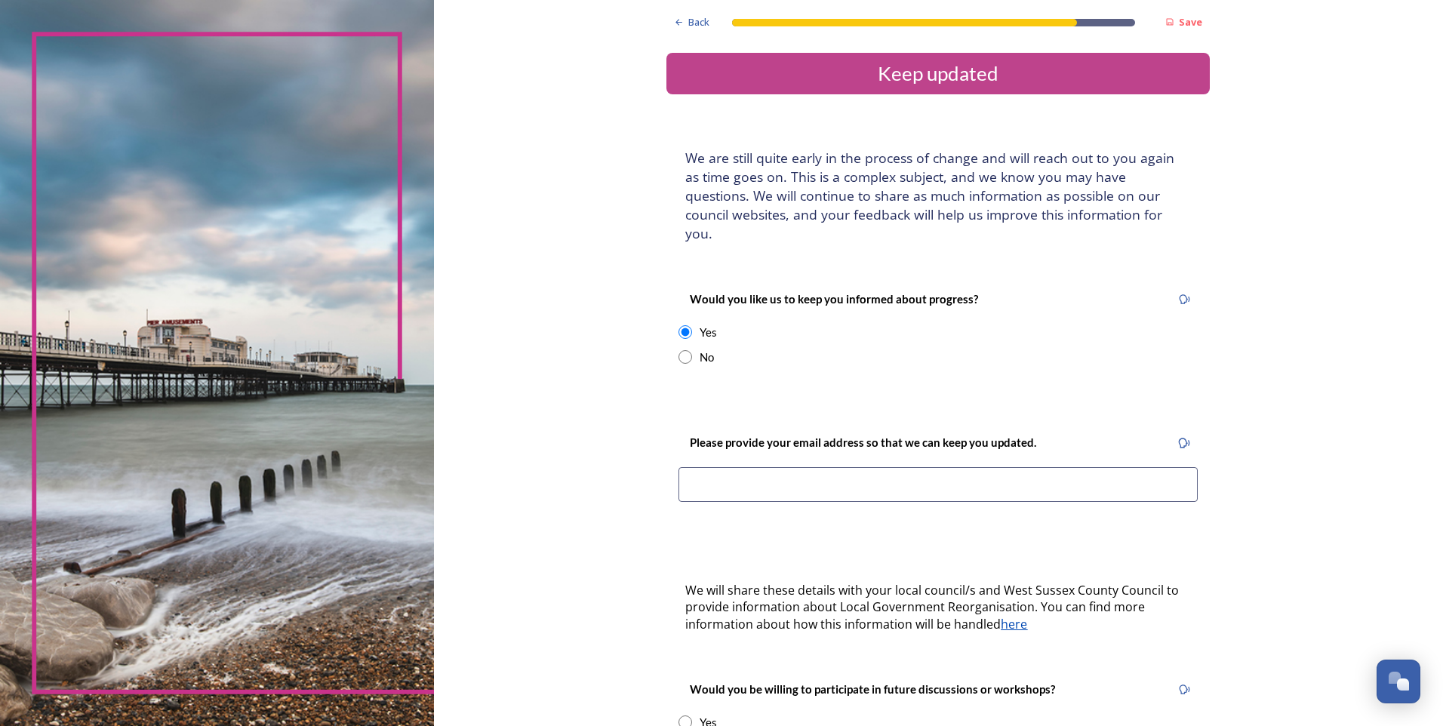
click at [771, 467] on input at bounding box center [937, 484] width 519 height 35
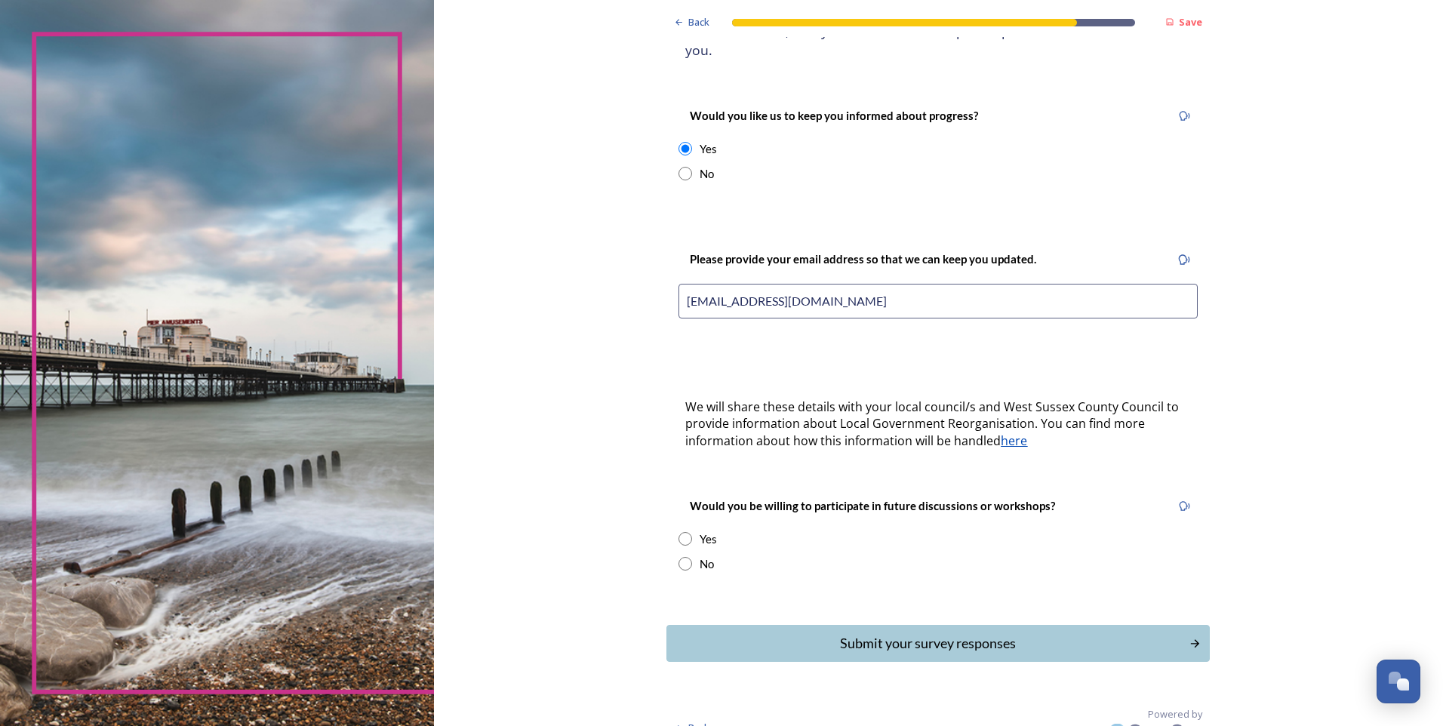
scroll to position [188, 0]
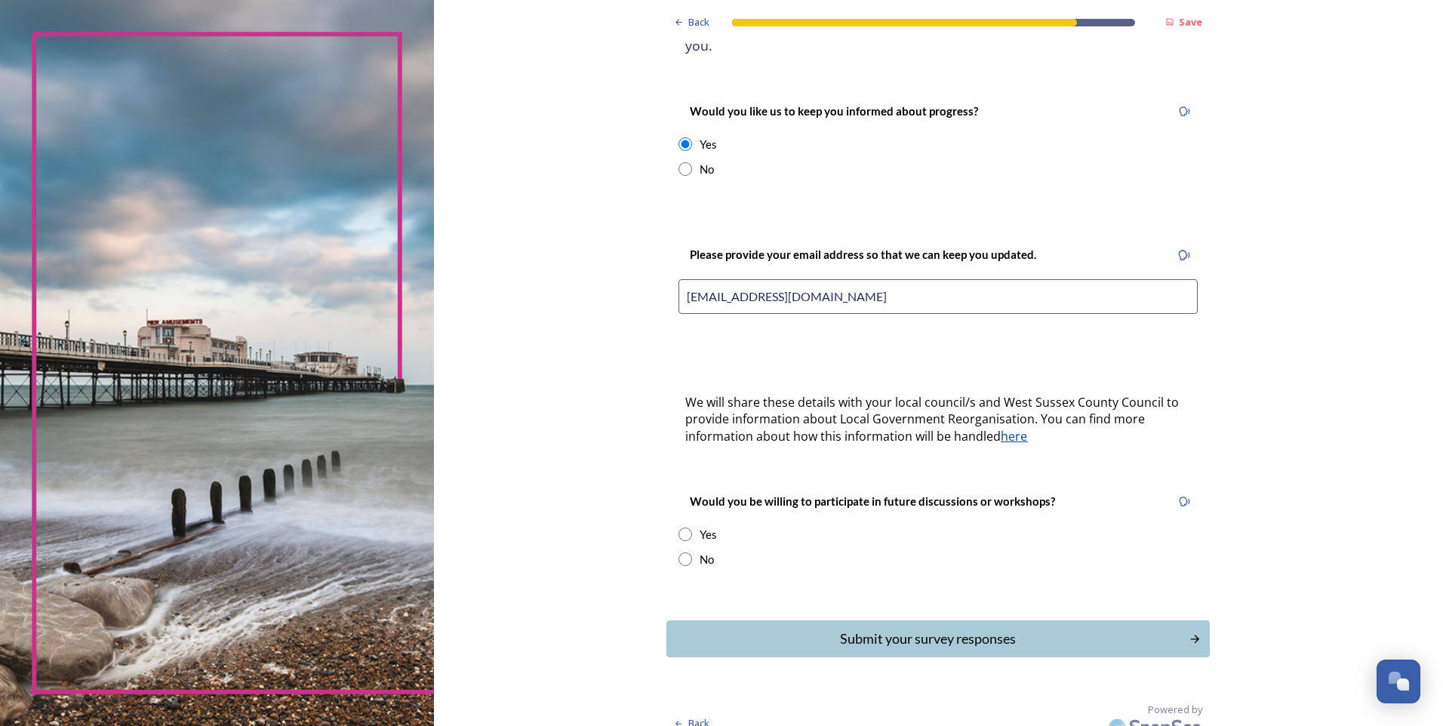
drag, startPoint x: 839, startPoint y: 278, endPoint x: 677, endPoint y: 290, distance: 162.7
click at [678, 288] on input "[EMAIL_ADDRESS][DOMAIN_NAME]" at bounding box center [937, 296] width 519 height 35
type input "[EMAIL_ADDRESS][DOMAIN_NAME]"
click at [684, 527] on input "radio" at bounding box center [685, 534] width 14 height 14
radio input "true"
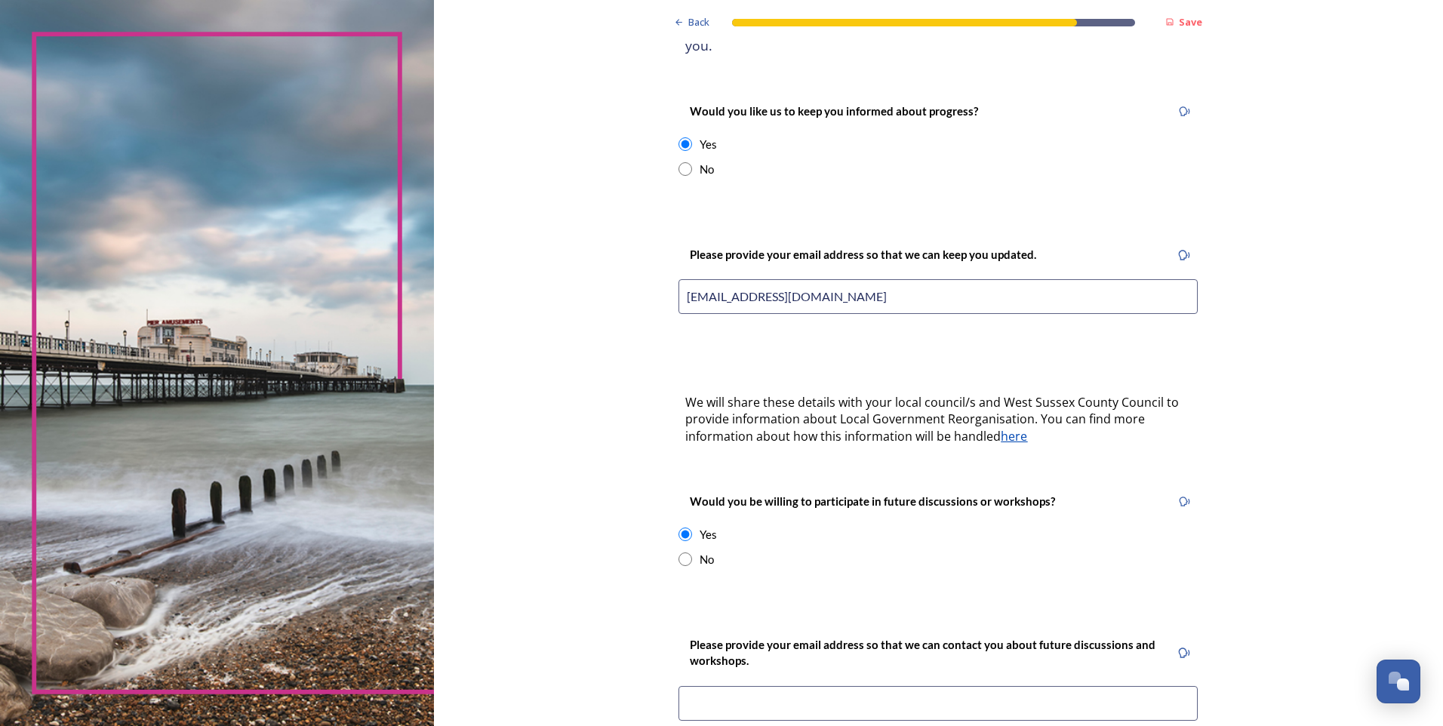
click at [791, 686] on input at bounding box center [937, 703] width 519 height 35
paste input "[EMAIL_ADDRESS][DOMAIN_NAME]"
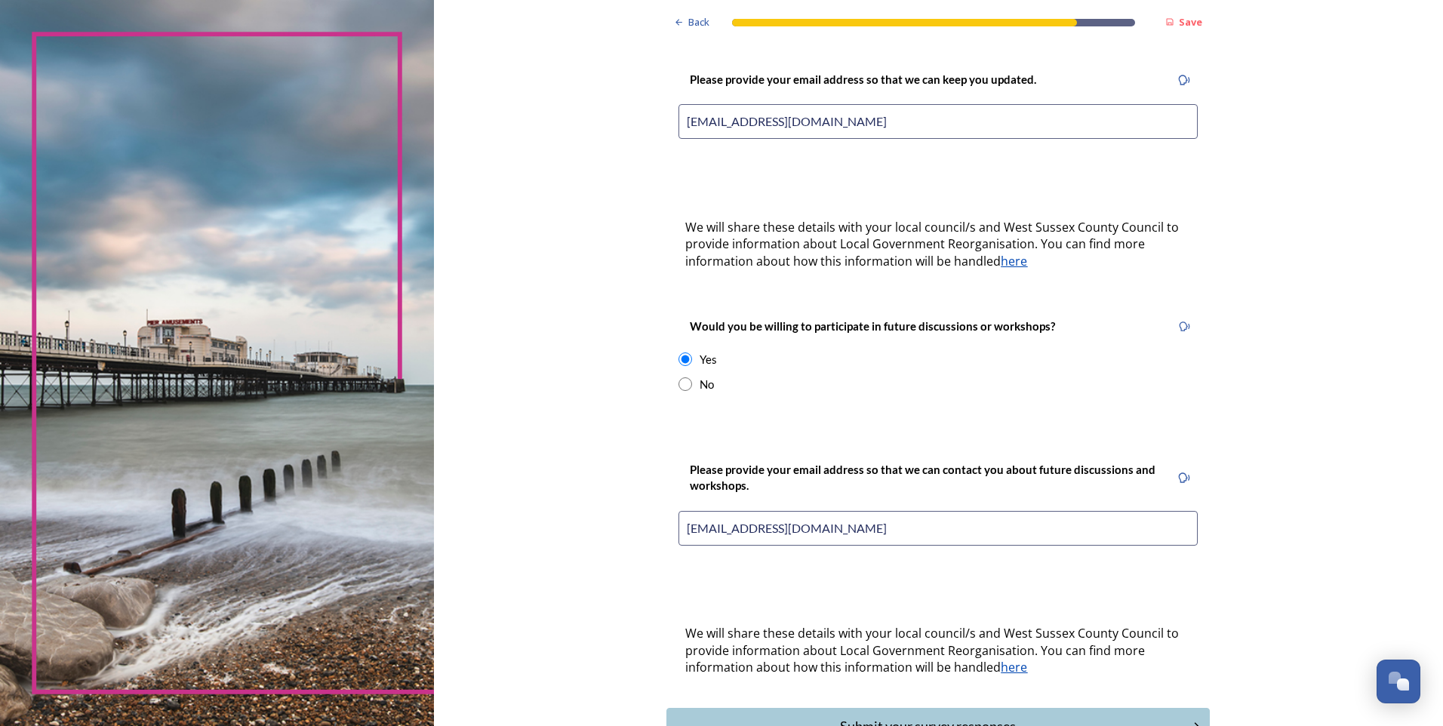
scroll to position [450, 0]
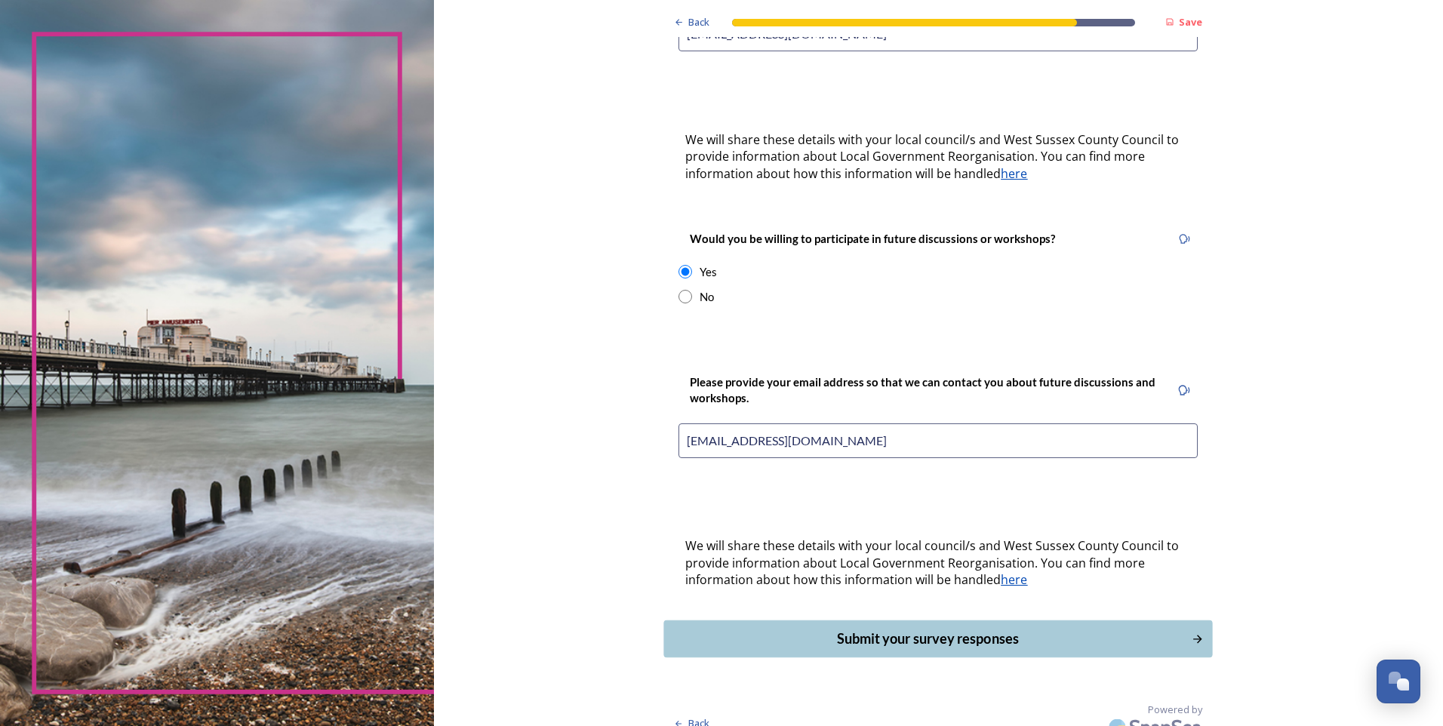
type input "[EMAIL_ADDRESS][DOMAIN_NAME]"
click at [905, 629] on div "Submit your survey responses" at bounding box center [927, 639] width 511 height 20
